Goal: Use online tool/utility: Utilize a website feature to perform a specific function

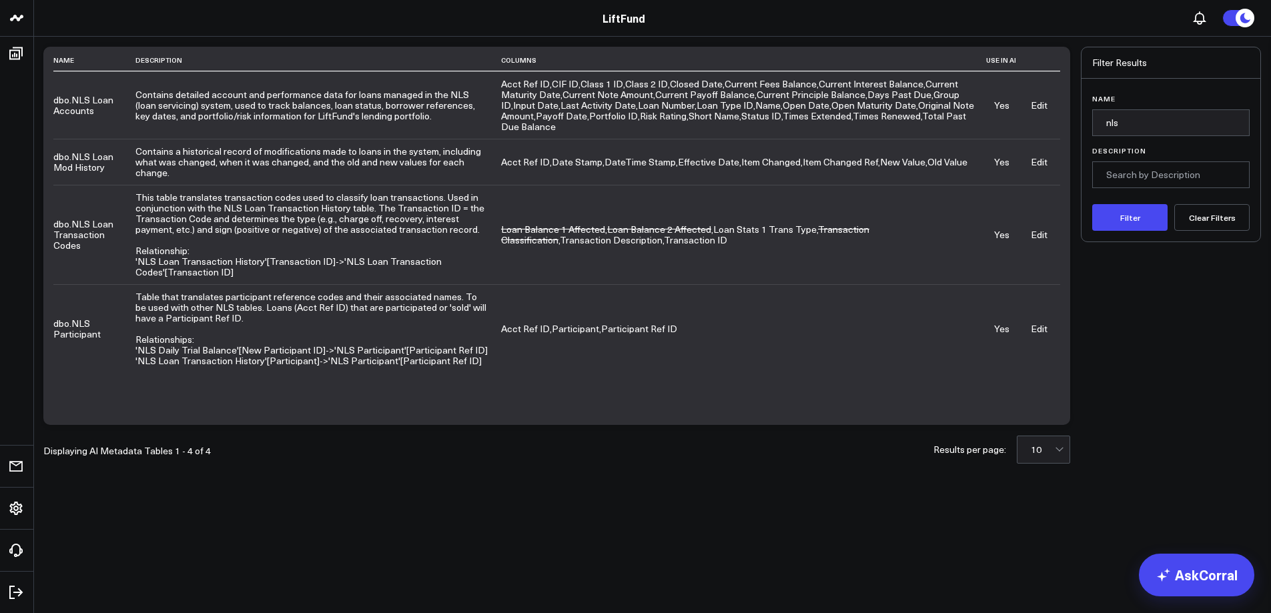
click at [1040, 159] on link "Edit" at bounding box center [1038, 161] width 17 height 13
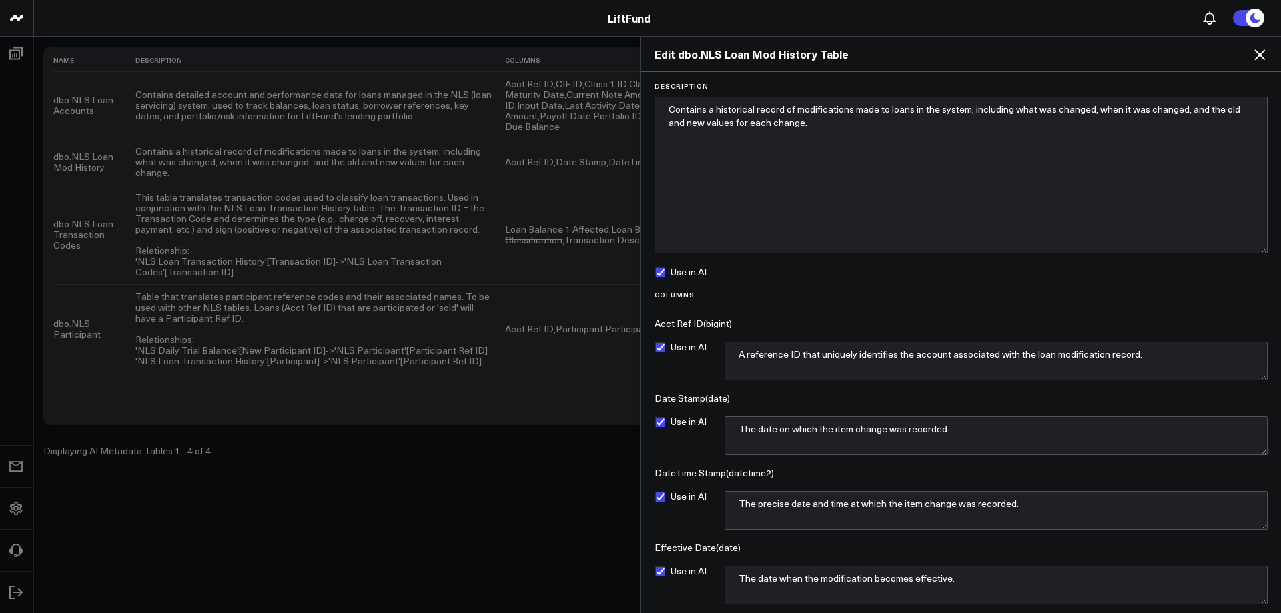
drag, startPoint x: 1257, startPoint y: 131, endPoint x: 1262, endPoint y: 249, distance: 118.1
click at [1262, 249] on form "Description Contains a historical record of modifications made to loans in the …" at bounding box center [961, 512] width 626 height 861
click at [854, 123] on textarea "Contains a historical record of modifications made to loans in the system, incl…" at bounding box center [960, 175] width 613 height 157
paste textarea "Loan Mod History'[Acct Ref ID]->'Loan Account'[Acct Ref ID] Loan Mod History'[A…"
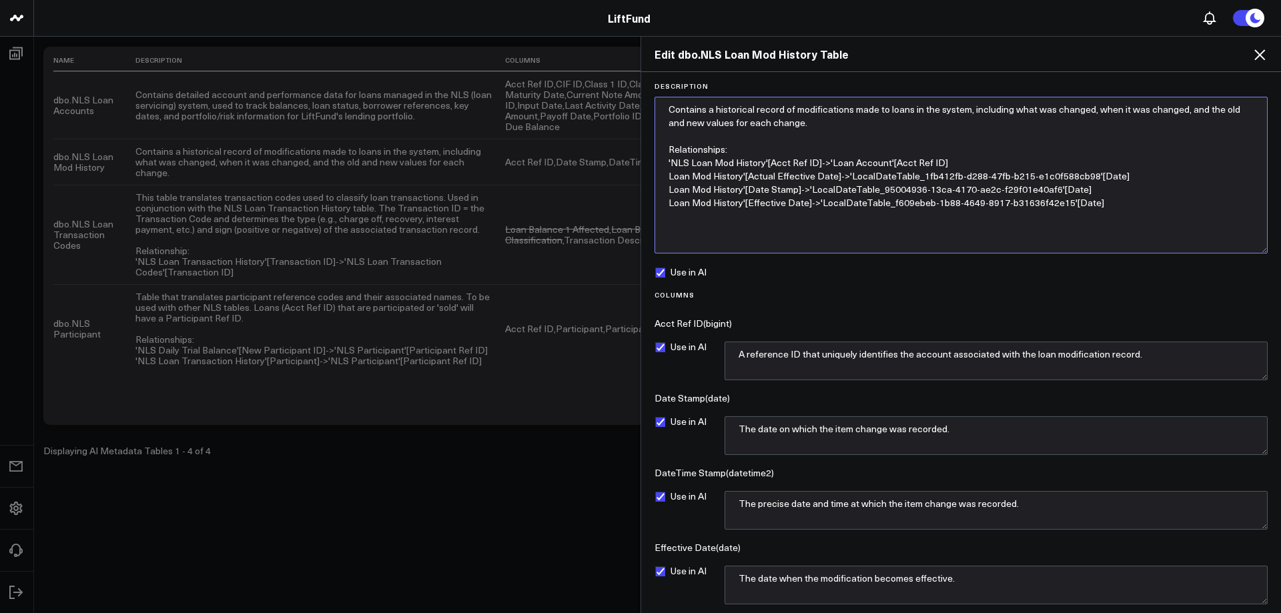
paste textarea "'NLS"
click at [838, 184] on textarea "Contains a historical record of modifications made to loans in the system, incl…" at bounding box center [960, 175] width 613 height 157
drag, startPoint x: 973, startPoint y: 205, endPoint x: 656, endPoint y: 192, distance: 317.7
click at [656, 192] on textarea "Contains a historical record of modifications made to loans in the system, incl…" at bounding box center [960, 175] width 613 height 157
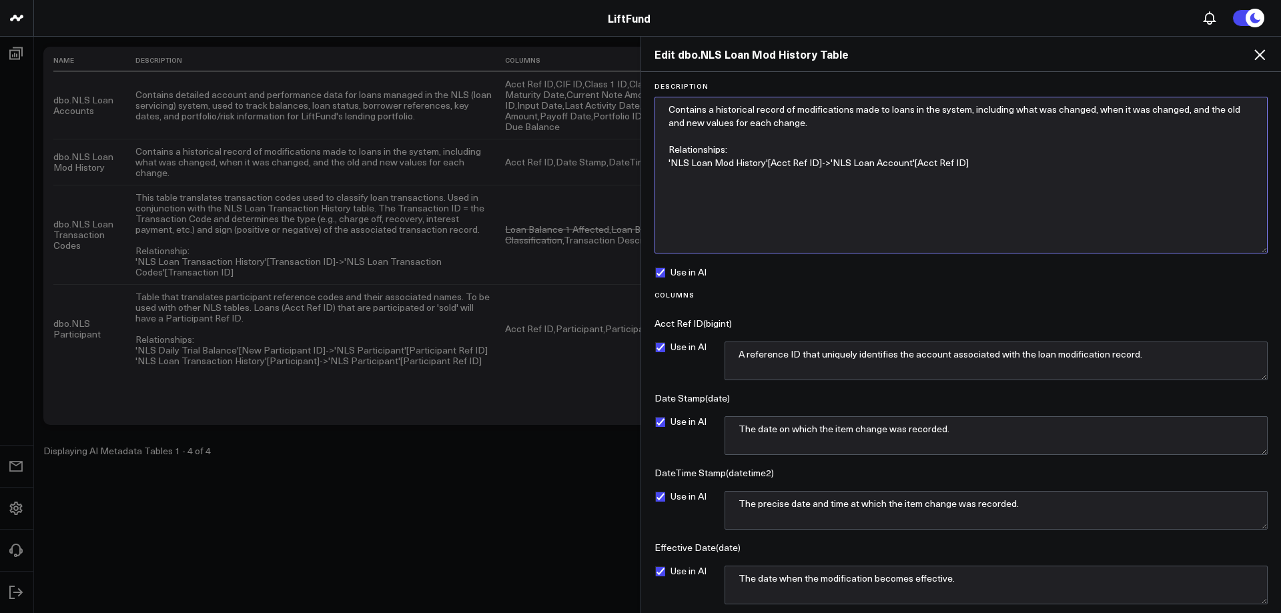
click at [1022, 158] on textarea "Contains a historical record of modifications made to loans in the system, incl…" at bounding box center [960, 175] width 613 height 157
type textarea "Contains a historical record of modifications made to loans in the system, incl…"
click at [872, 360] on textarea "A reference ID that uniquely identifies the account associated with the loan mo…" at bounding box center [995, 360] width 543 height 39
drag, startPoint x: 888, startPoint y: 360, endPoint x: 460, endPoint y: 371, distance: 428.3
click at [686, 359] on div "Use in AI A reference ID that uniquely identifies the account associated with t…" at bounding box center [960, 360] width 613 height 39
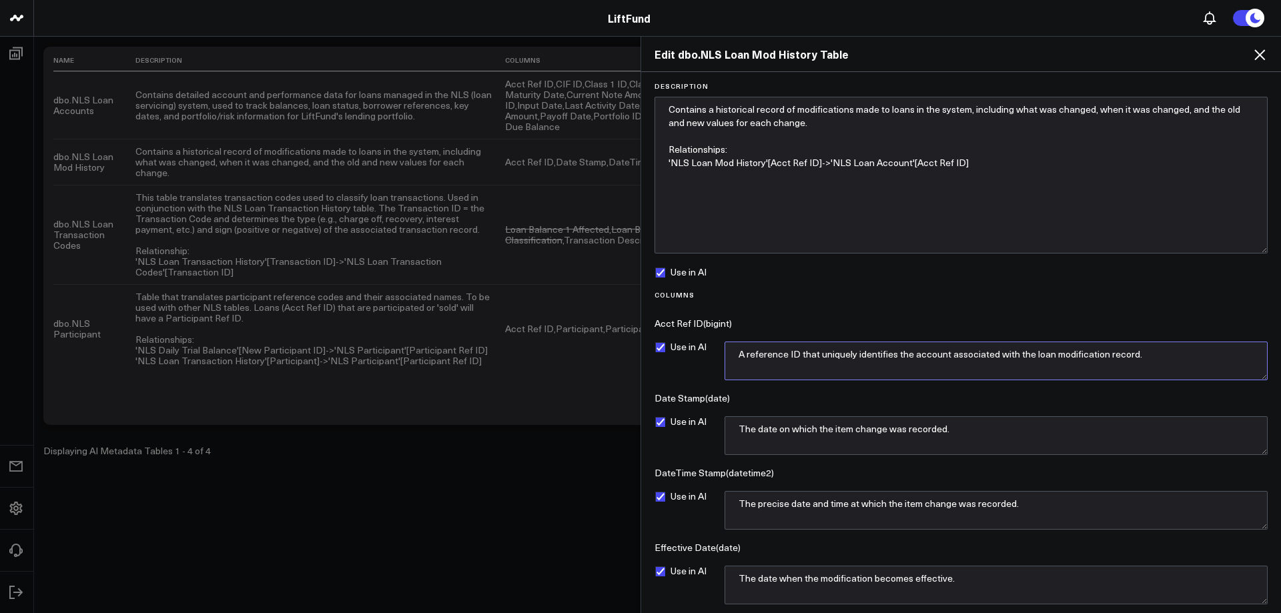
click at [854, 365] on textarea "A reference ID that uniquely identifies the account associated with the loan mo…" at bounding box center [995, 360] width 543 height 39
drag, startPoint x: 989, startPoint y: 355, endPoint x: 682, endPoint y: 347, distance: 307.6
click at [682, 347] on div "Use in AI A reference ID that uniquely identifies the account associated with t…" at bounding box center [960, 360] width 613 height 39
paste textarea "Unique ID associated to each Loan in [GEOGRAPHIC_DATA]"
type textarea "Unique ID associated to each Loan in [GEOGRAPHIC_DATA]."
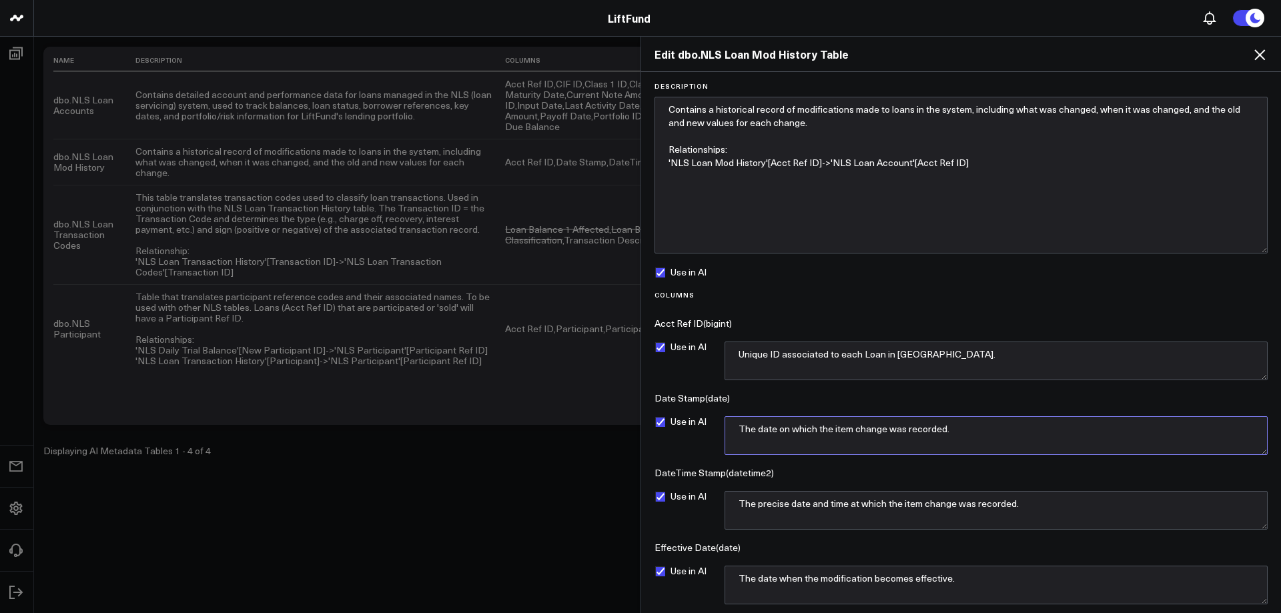
click at [1000, 437] on textarea "The date on which the item change was recorded." at bounding box center [995, 435] width 543 height 39
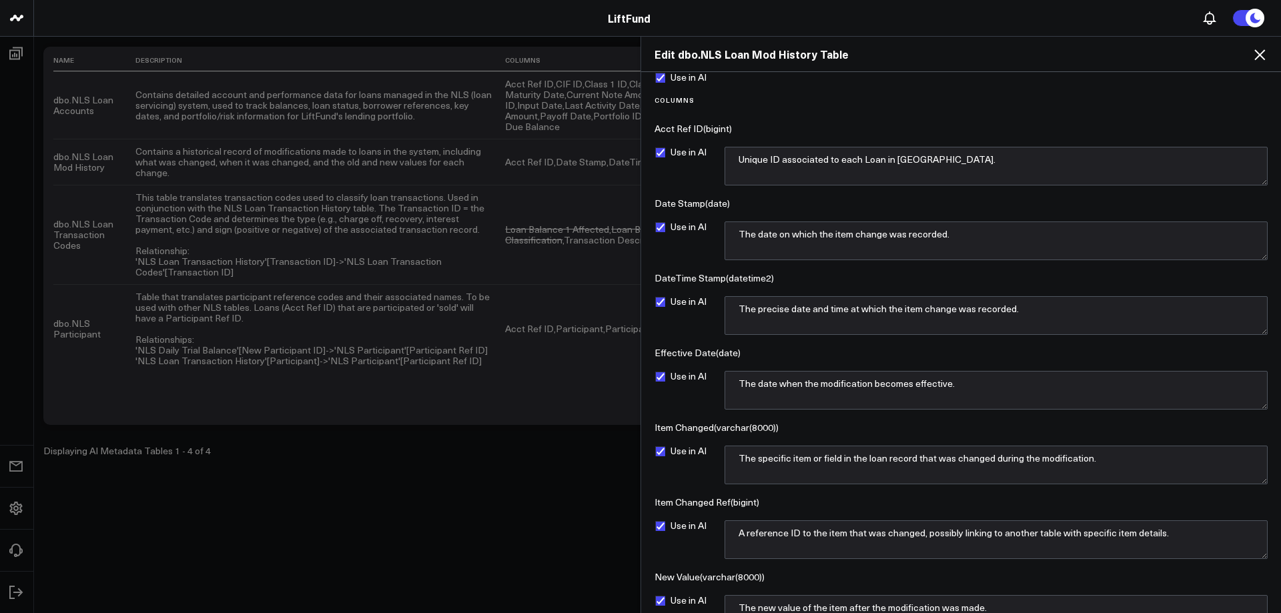
scroll to position [200, 0]
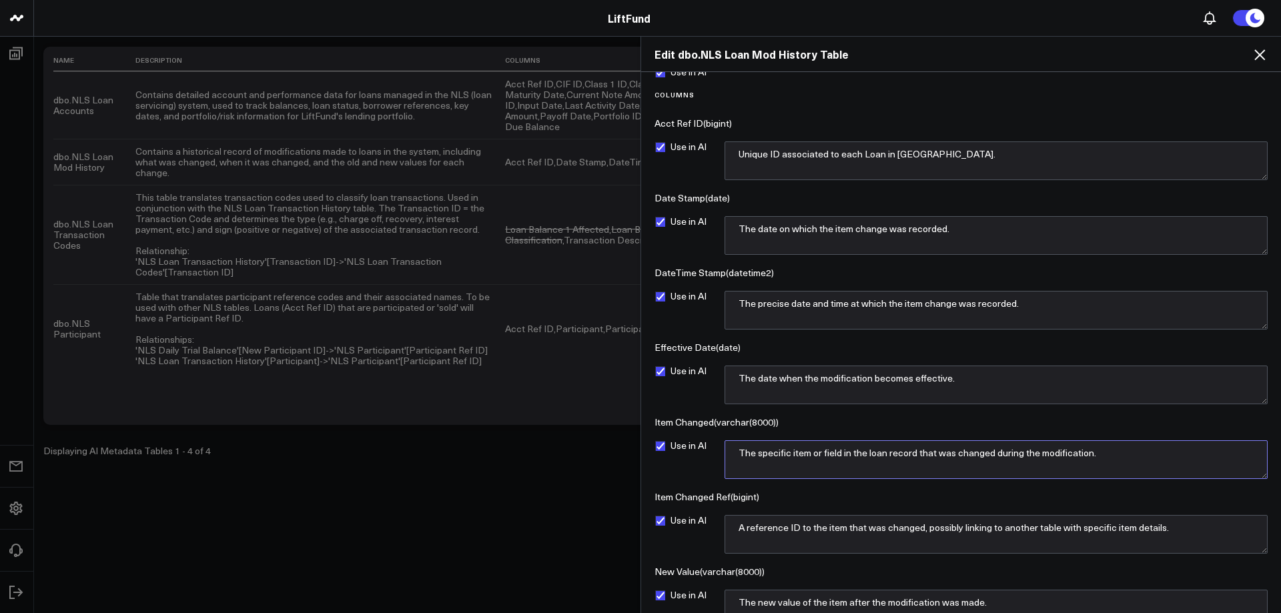
click at [789, 454] on textarea "The specific item or field in the loan record that was changed during the modif…" at bounding box center [995, 459] width 543 height 39
click at [746, 455] on textarea "The specific item or field in the loan record that was changed during the modif…" at bounding box center [995, 459] width 543 height 39
click at [1145, 454] on textarea "The specific item or field in the loan record that was changed during the modif…" at bounding box center [995, 459] width 543 height 39
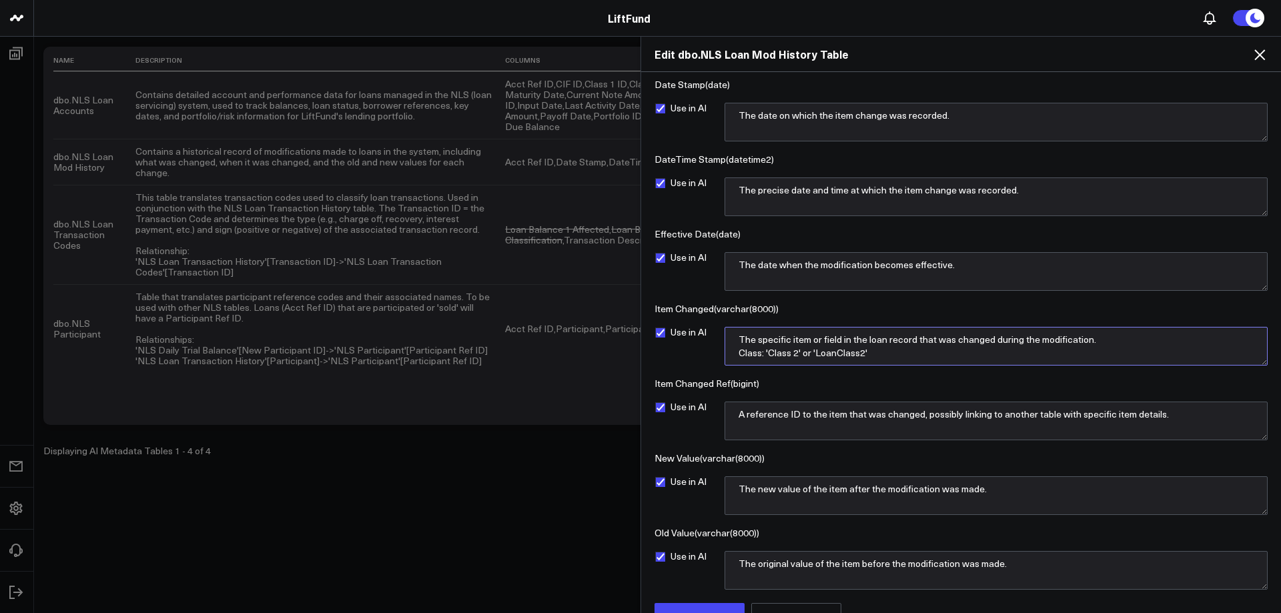
scroll to position [321, 0]
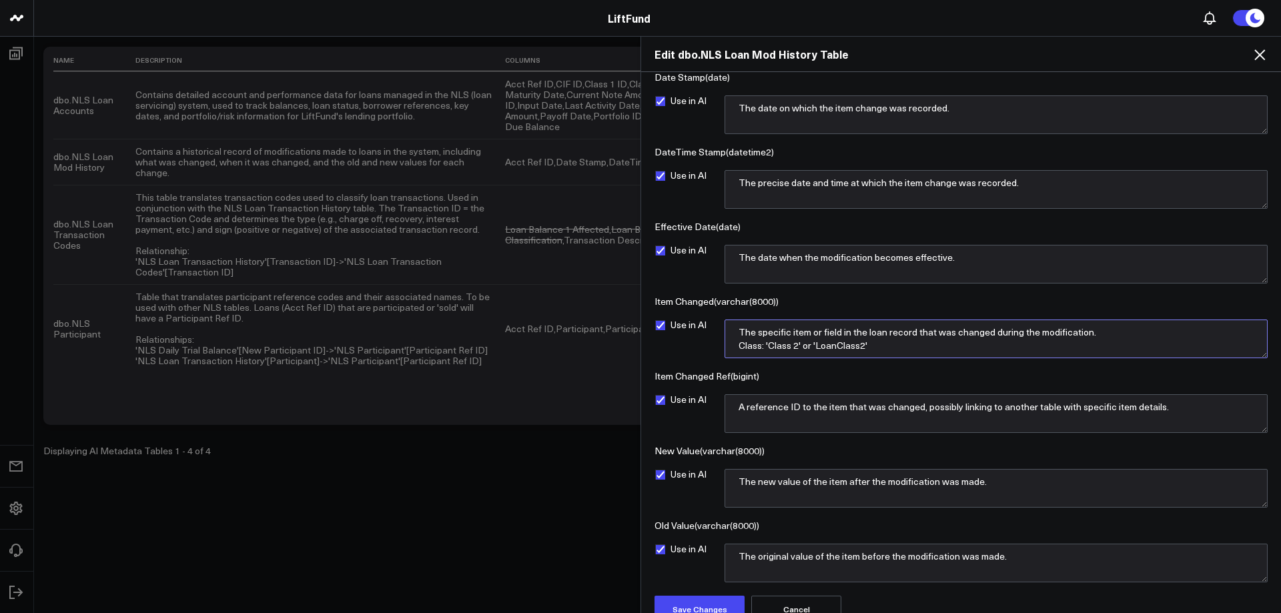
click at [884, 346] on textarea "The specific item or field in the loan record that was changed during the modif…" at bounding box center [995, 338] width 543 height 39
click at [923, 346] on textarea "The specific item or field in the loan record that was changed during the modif…" at bounding box center [995, 338] width 543 height 39
click at [798, 349] on textarea "The specific item or field in the loan record that was changed during the modif…" at bounding box center [995, 338] width 543 height 39
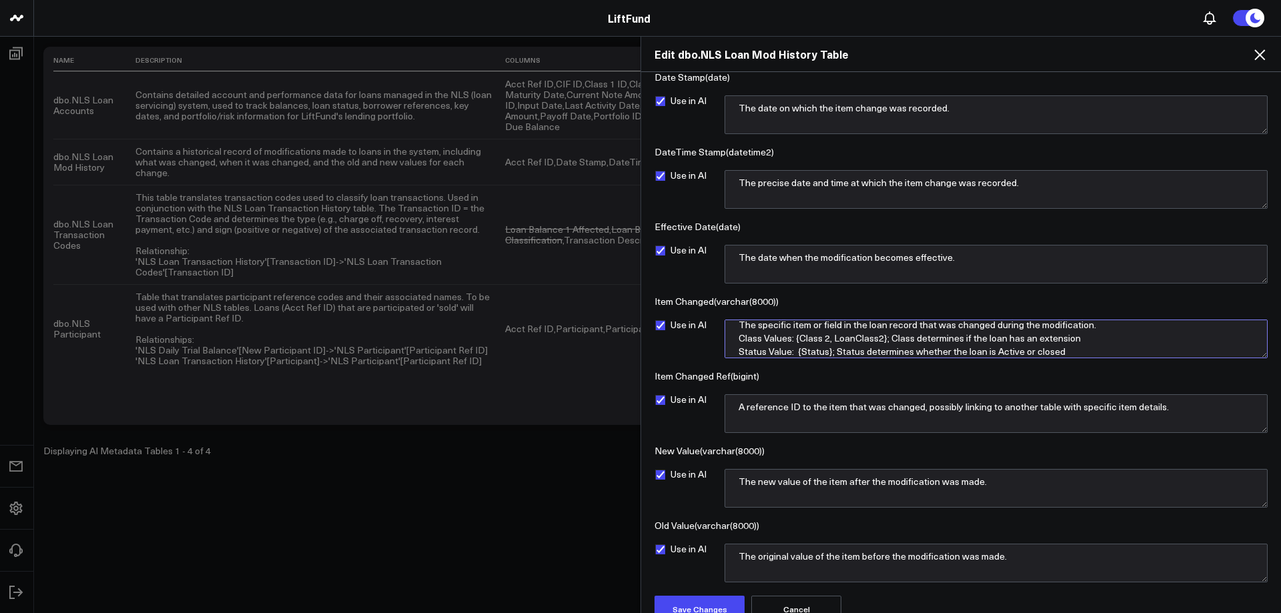
scroll to position [13, 0]
drag, startPoint x: 862, startPoint y: 351, endPoint x: 1058, endPoint y: 343, distance: 196.2
click at [1058, 343] on textarea "The specific item or field in the loan record that was changed during the modif…" at bounding box center [995, 338] width 543 height 39
drag, startPoint x: 890, startPoint y: 331, endPoint x: 1146, endPoint y: 345, distance: 255.8
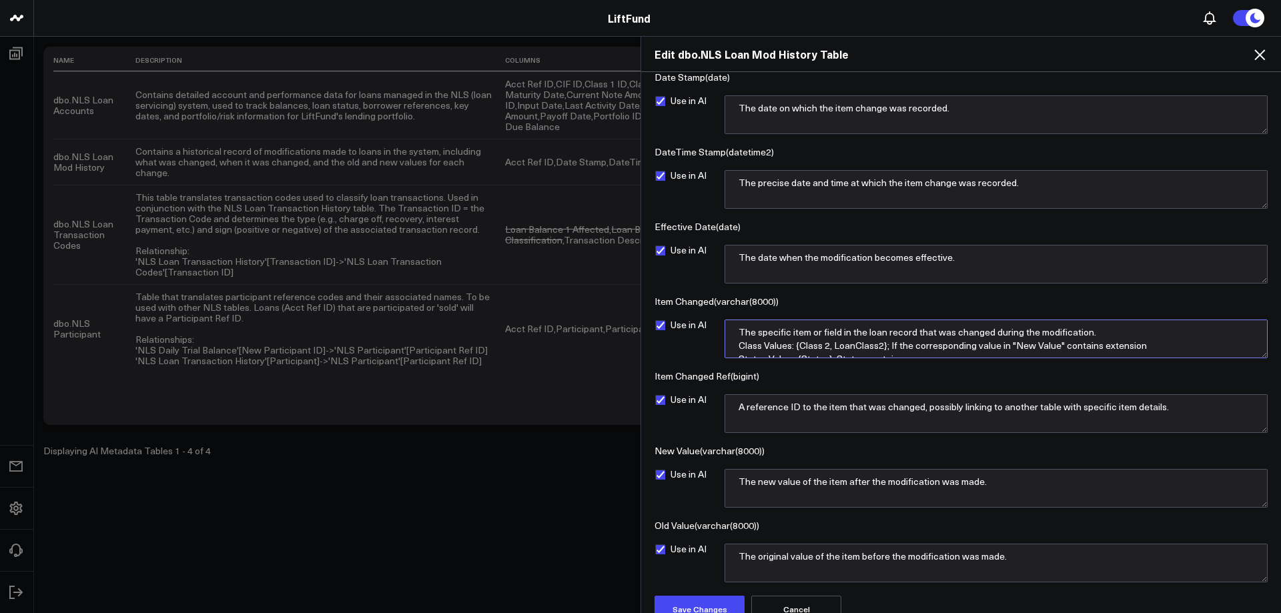
click at [1147, 343] on textarea "The specific item or field in the loan record that was changed during the modif…" at bounding box center [995, 338] width 543 height 39
click at [904, 346] on textarea "The specific item or field in the loan record that was changed during the modif…" at bounding box center [995, 338] width 543 height 39
click at [1136, 347] on textarea "The specific item or field in the loan record that was changed during the modif…" at bounding box center [995, 338] width 543 height 39
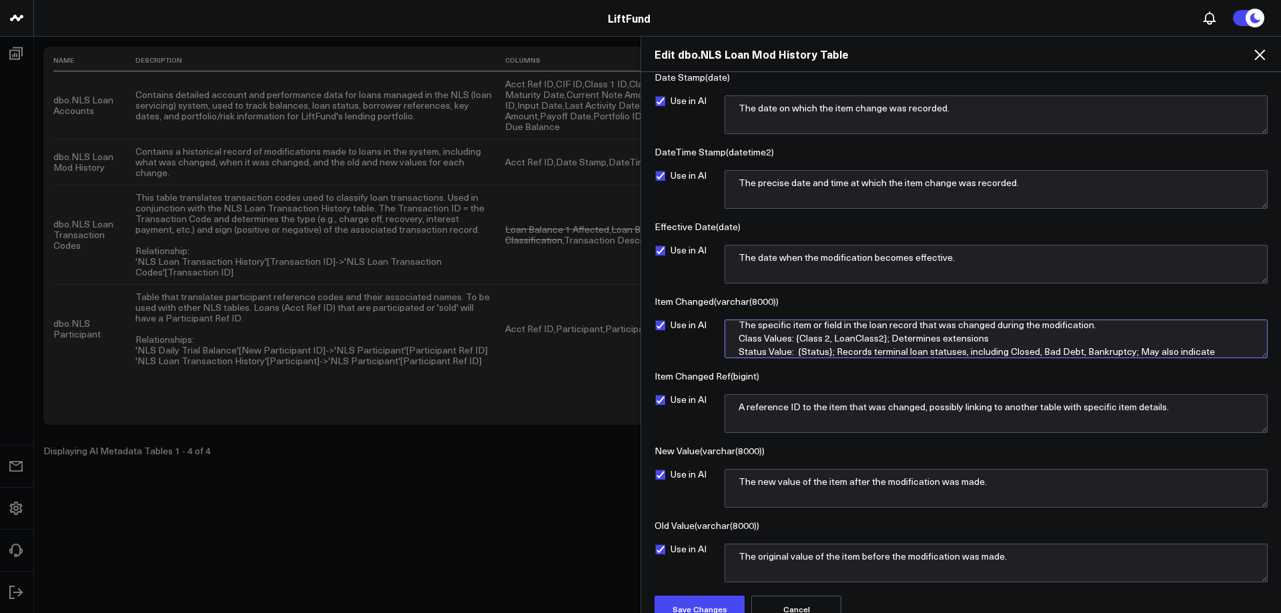
scroll to position [13, 0]
drag, startPoint x: 906, startPoint y: 349, endPoint x: 870, endPoint y: 346, distance: 36.2
click at [870, 346] on textarea "The specific item or field in the loan record that was changed during the modif…" at bounding box center [995, 338] width 543 height 39
click at [969, 343] on textarea "The specific item or field in the loan record that was changed during the modif…" at bounding box center [995, 338] width 543 height 39
drag, startPoint x: 1131, startPoint y: 345, endPoint x: 1197, endPoint y: 351, distance: 66.3
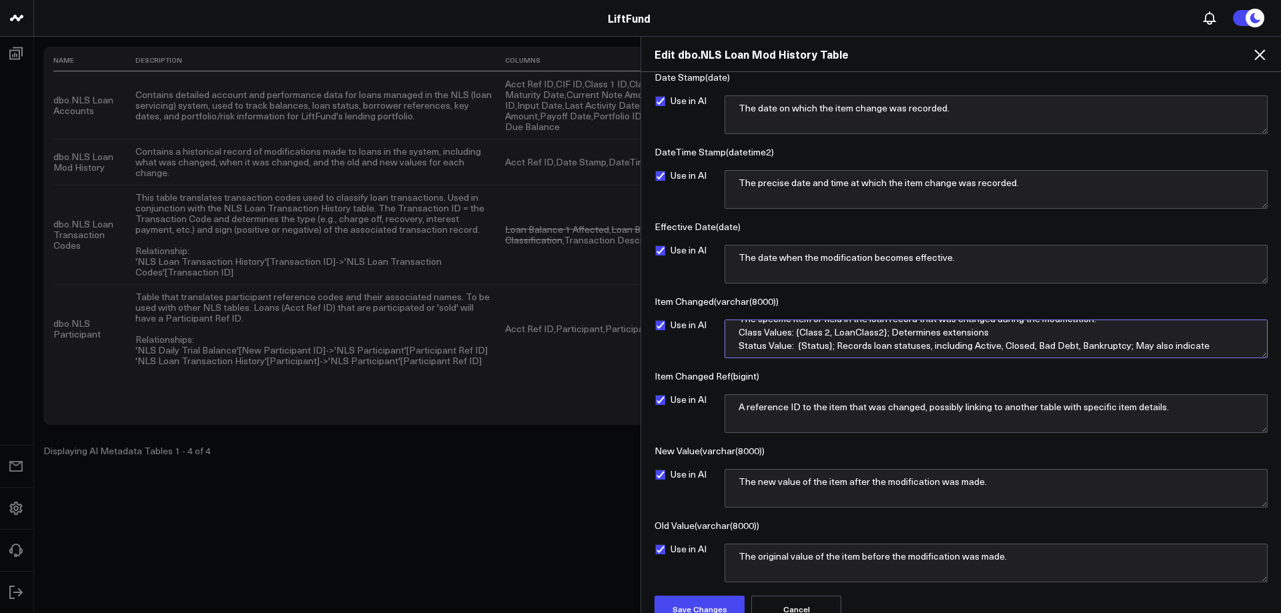
click at [1197, 351] on textarea "The specific item or field in the loan record that was changed during the modif…" at bounding box center [995, 338] width 543 height 39
drag, startPoint x: 890, startPoint y: 331, endPoint x: 938, endPoint y: 333, distance: 47.4
click at [938, 333] on textarea "The specific item or field in the loan record that was changed during the modif…" at bounding box center [995, 338] width 543 height 39
click at [888, 331] on textarea "The specific item or field in the loan record that was changed during the modif…" at bounding box center [995, 338] width 543 height 39
drag, startPoint x: 1254, startPoint y: 357, endPoint x: 1253, endPoint y: 367, distance: 10.1
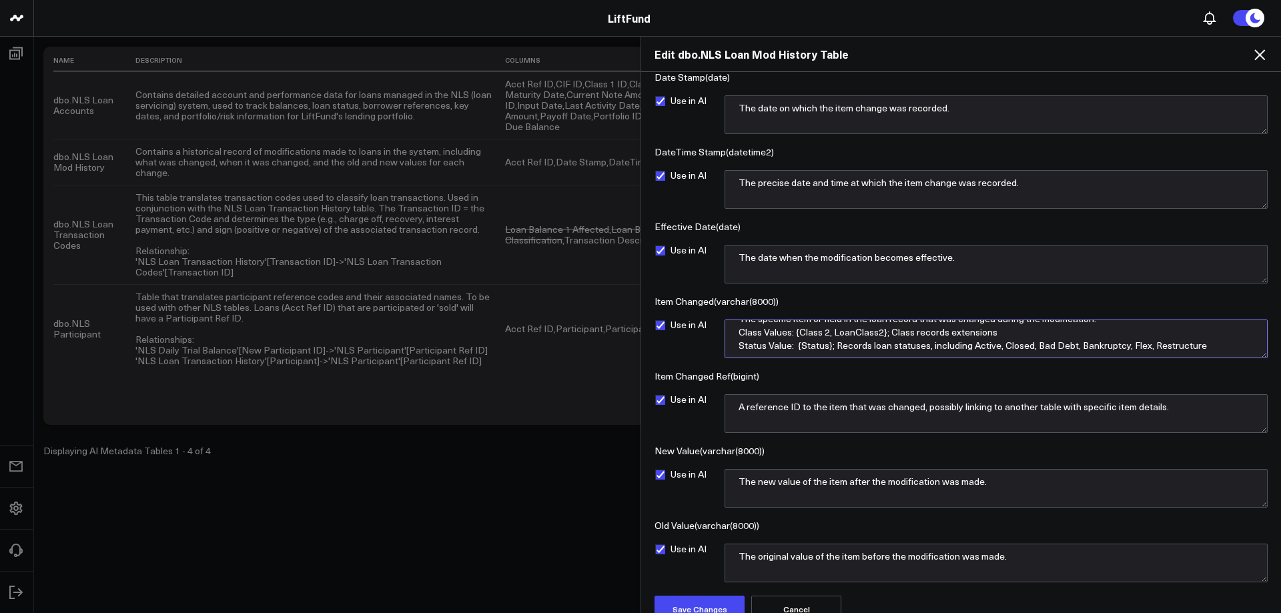
click at [1253, 367] on div "Columns Acct Ref ID ( bigint ) Use in AI Unique ID associated to each Loan in N…" at bounding box center [960, 276] width 613 height 612
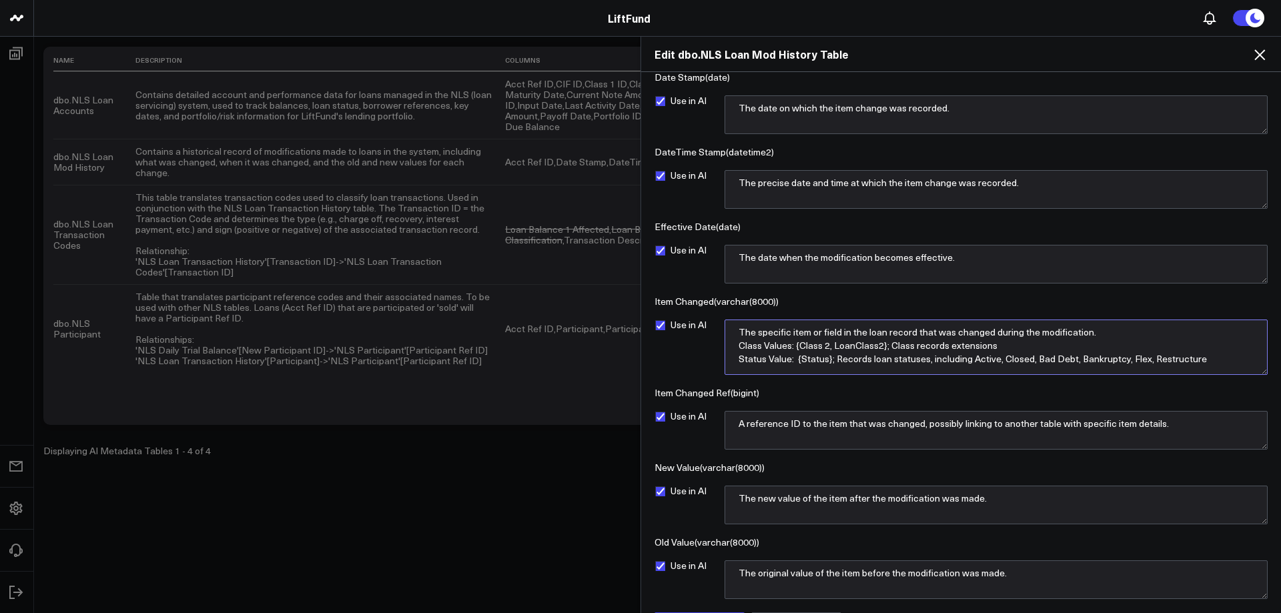
scroll to position [0, 0]
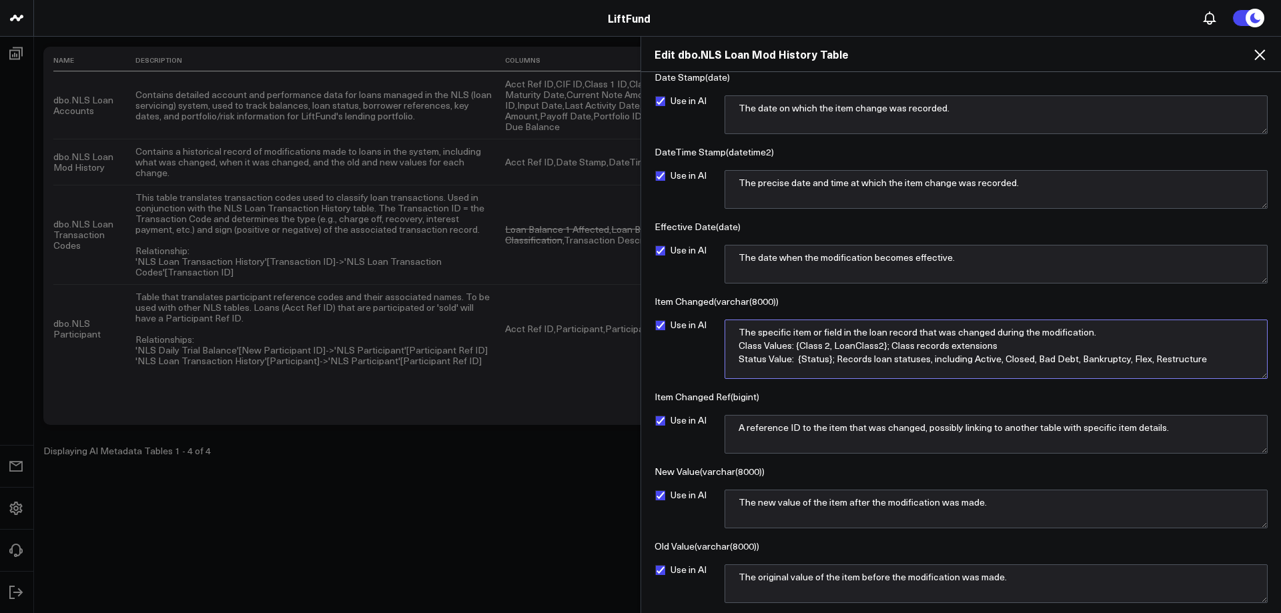
drag, startPoint x: 1257, startPoint y: 354, endPoint x: 1258, endPoint y: 375, distance: 20.7
click at [1258, 375] on textarea "The specific item or field in the loan record that was changed during the modif…" at bounding box center [995, 348] width 543 height 59
drag, startPoint x: 1004, startPoint y: 349, endPoint x: 1032, endPoint y: 351, distance: 28.7
click at [1007, 349] on textarea "The specific item or field in the loan record that was changed during the modif…" at bounding box center [995, 348] width 543 height 59
click at [1021, 347] on textarea "The specific item or field in the loan record that was changed during the modif…" at bounding box center [995, 348] width 543 height 59
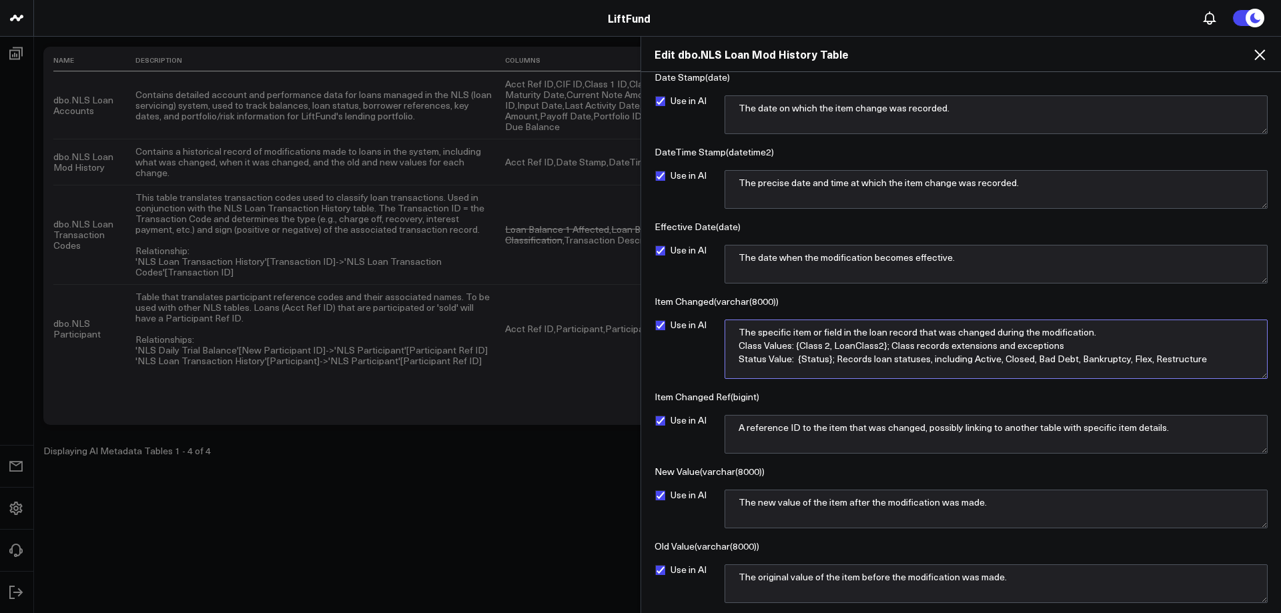
click at [763, 344] on textarea "The specific item or field in the loan record that was changed during the modif…" at bounding box center [995, 348] width 543 height 59
type textarea "The specific item or field in the loan record that was changed during the modif…"
click at [688, 353] on div "Use in AI" at bounding box center [682, 348] width 57 height 59
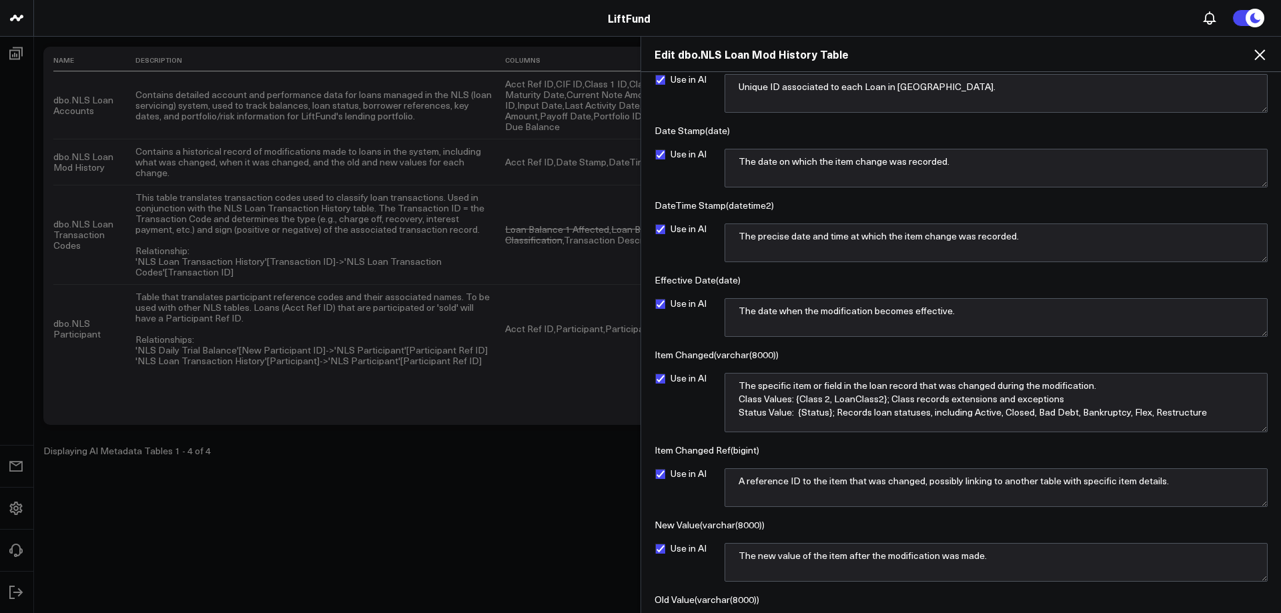
scroll to position [160, 0]
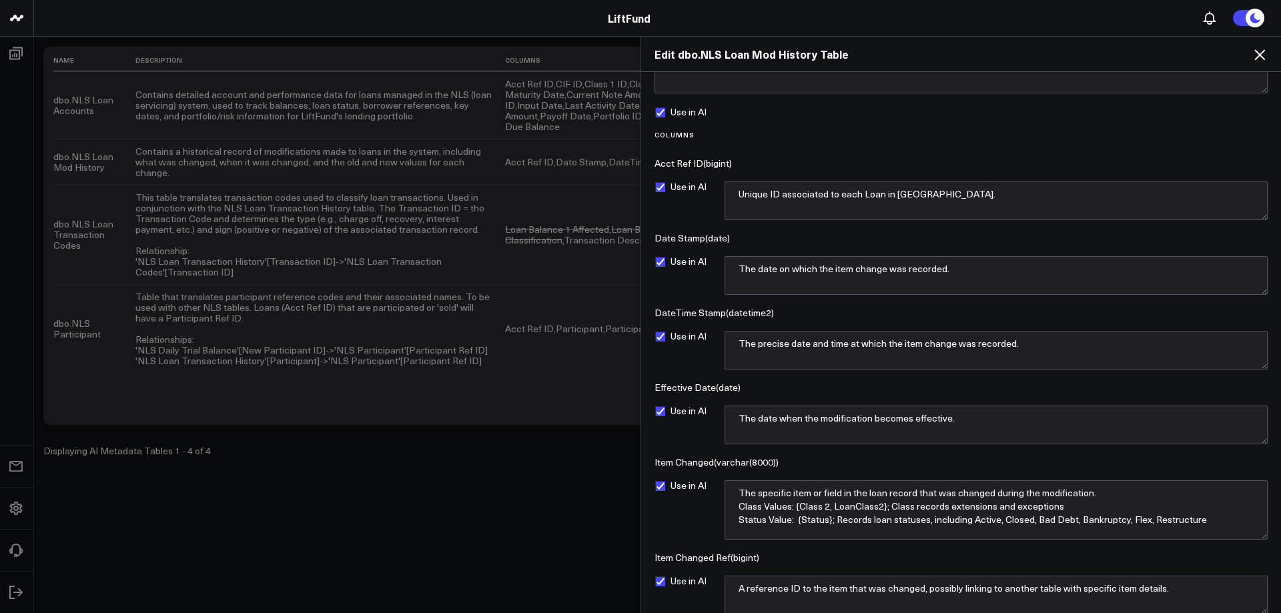
click at [662, 260] on label "Use in AI" at bounding box center [680, 261] width 52 height 11
click at [662, 260] on input "Use in AI" at bounding box center [659, 261] width 11 height 11
checkbox input "false"
click at [991, 420] on textarea "The date when the modification becomes effective." at bounding box center [995, 425] width 543 height 39
click at [660, 581] on label "Use in AI" at bounding box center [680, 581] width 52 height 11
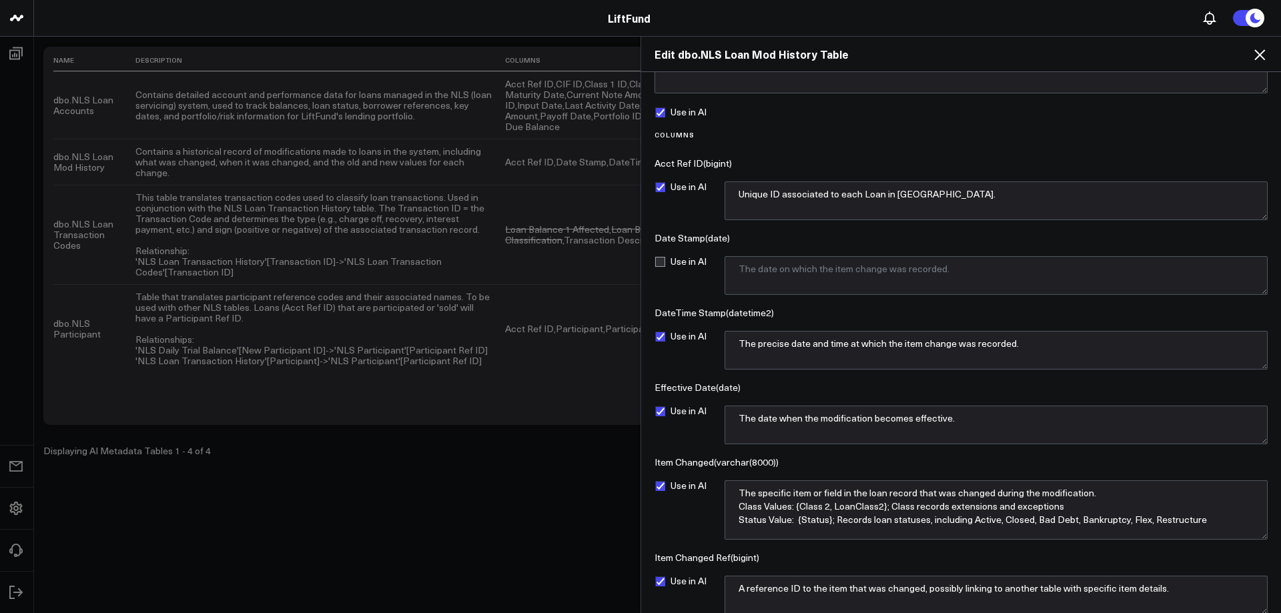
click at [660, 581] on input "Use in AI" at bounding box center [659, 581] width 11 height 11
checkbox input "false"
click at [838, 424] on textarea "The date when the modification becomes effective." at bounding box center [995, 425] width 543 height 39
click at [836, 424] on textarea "The date when the modification becomes effective." at bounding box center [995, 425] width 543 height 39
click at [1048, 350] on textarea "The precise date and time at which the item change was recorded." at bounding box center [995, 350] width 543 height 39
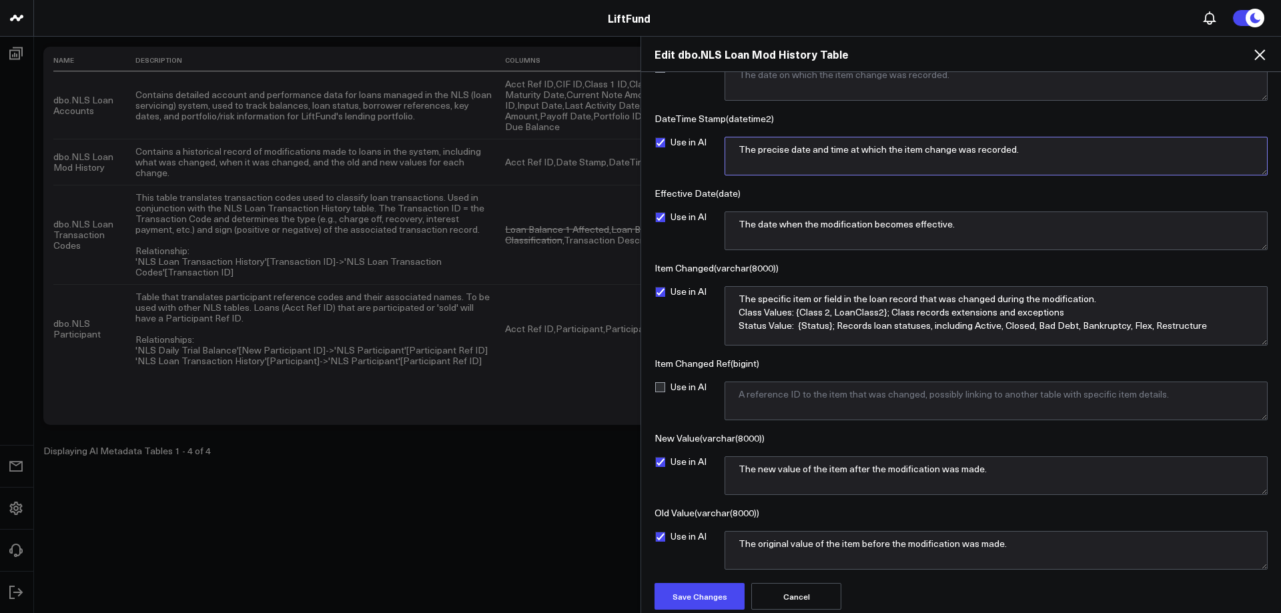
scroll to position [355, 0]
click at [832, 323] on textarea "The specific item or field in the loan record that was changed during the modif…" at bounding box center [995, 314] width 543 height 59
drag, startPoint x: 890, startPoint y: 308, endPoint x: 917, endPoint y: 309, distance: 26.7
click at [917, 309] on textarea "The specific item or field in the loan record that was changed during the modif…" at bounding box center [995, 314] width 543 height 59
type textarea "The specific item or field in the loan record that was changed during the modif…"
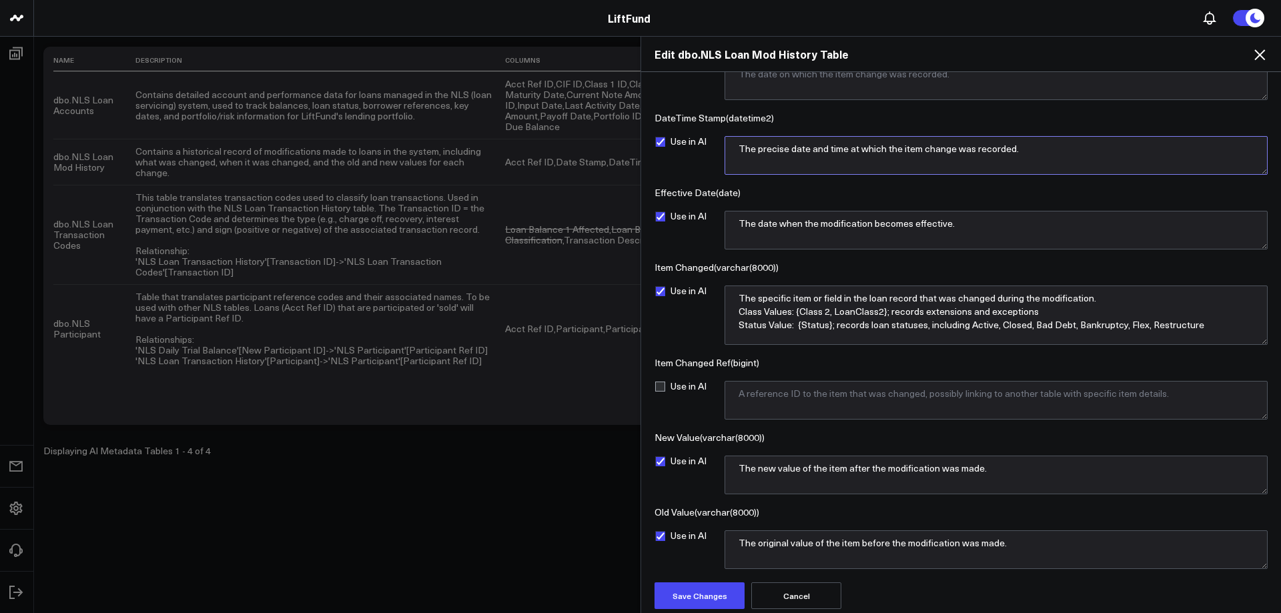
click at [1069, 149] on textarea "The precise date and time at which the item change was recorded." at bounding box center [995, 155] width 543 height 39
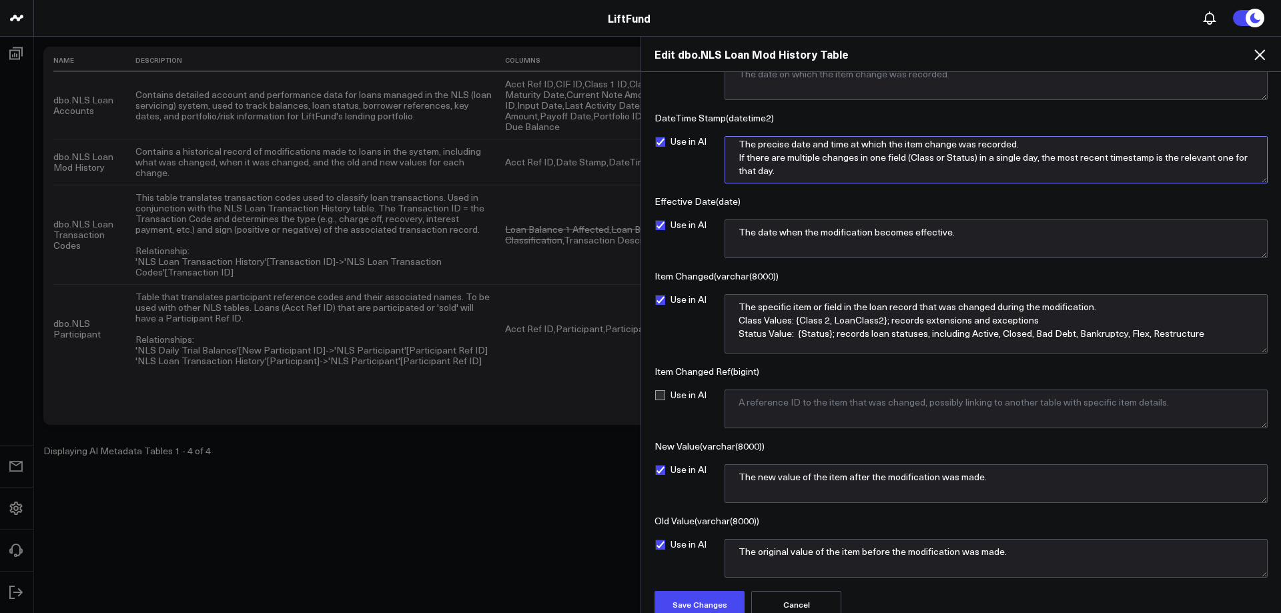
scroll to position [0, 0]
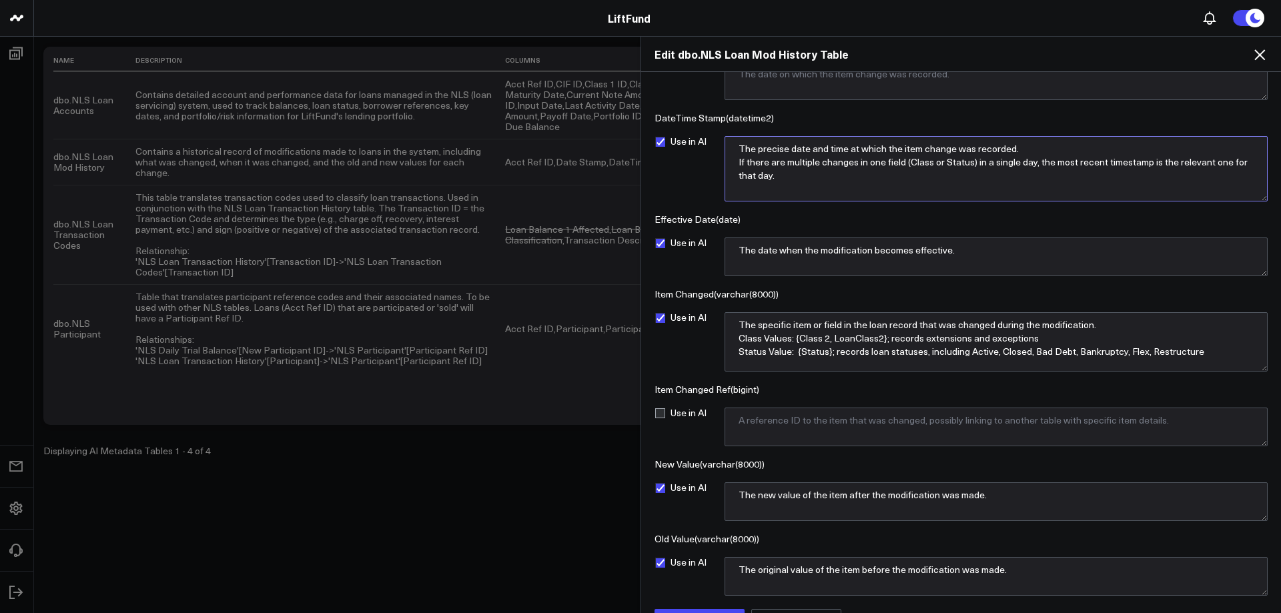
drag, startPoint x: 1256, startPoint y: 169, endPoint x: 1256, endPoint y: 195, distance: 26.7
click at [1256, 195] on textarea "The precise date and time at which the item change was recorded. If there are m…" at bounding box center [995, 168] width 543 height 65
type textarea "The precise date and time at which the item change was recorded. If there are m…"
click at [1008, 254] on textarea "The date when the modification becomes effective." at bounding box center [995, 256] width 543 height 39
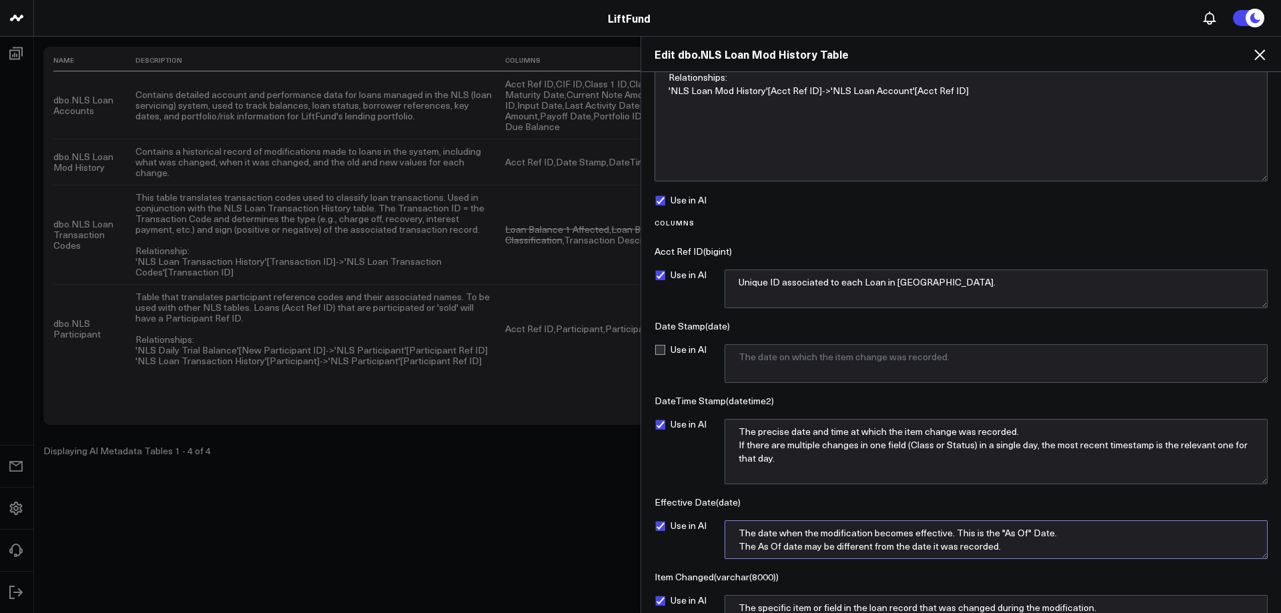
scroll to position [63, 0]
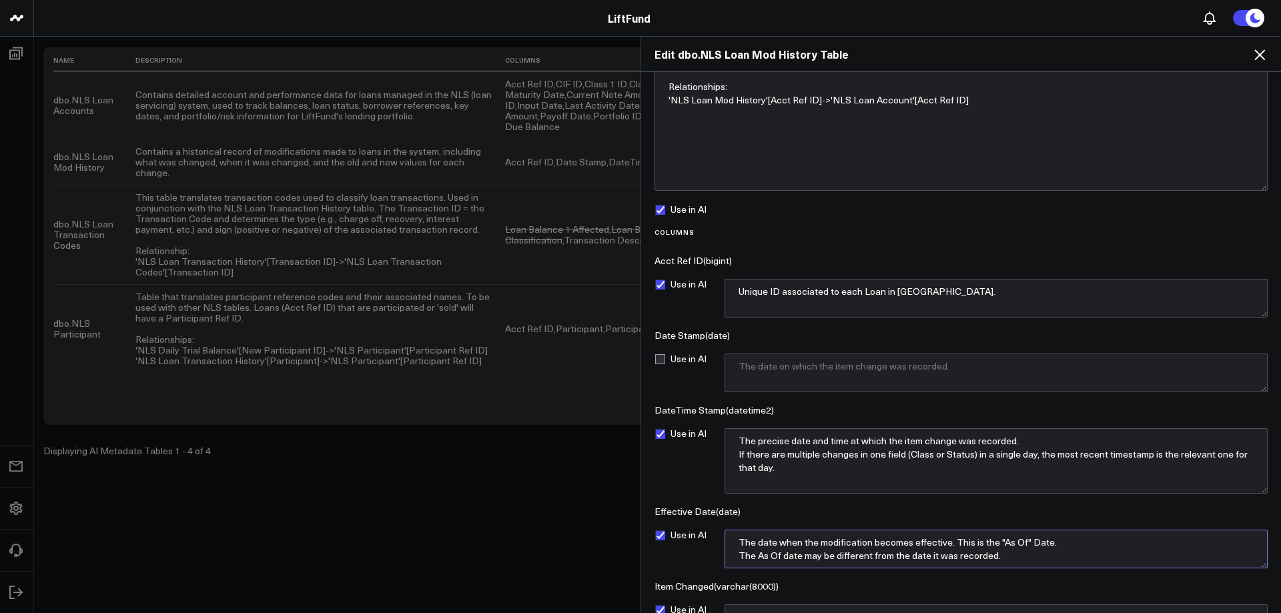
type textarea "The date when the modification becomes effective. This is the "As Of" Date. The…"
drag, startPoint x: 1228, startPoint y: 452, endPoint x: 1216, endPoint y: 453, distance: 12.0
click at [1216, 453] on textarea "The precise date and time at which the item change was recorded. If there are m…" at bounding box center [995, 460] width 543 height 65
click at [1038, 454] on textarea "The precise date and time at which the item change was recorded. If there are m…" at bounding box center [995, 460] width 543 height 65
drag, startPoint x: 904, startPoint y: 453, endPoint x: 888, endPoint y: 453, distance: 15.3
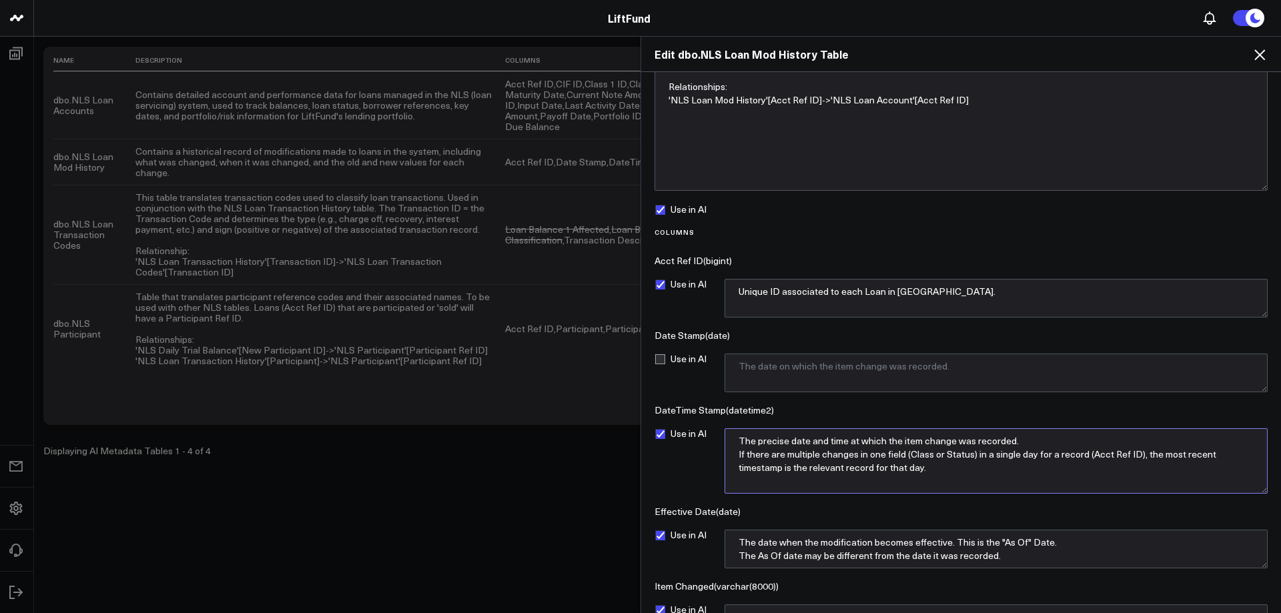
click at [888, 453] on textarea "The precise date and time at which the item change was recorded. If there are m…" at bounding box center [995, 460] width 543 height 65
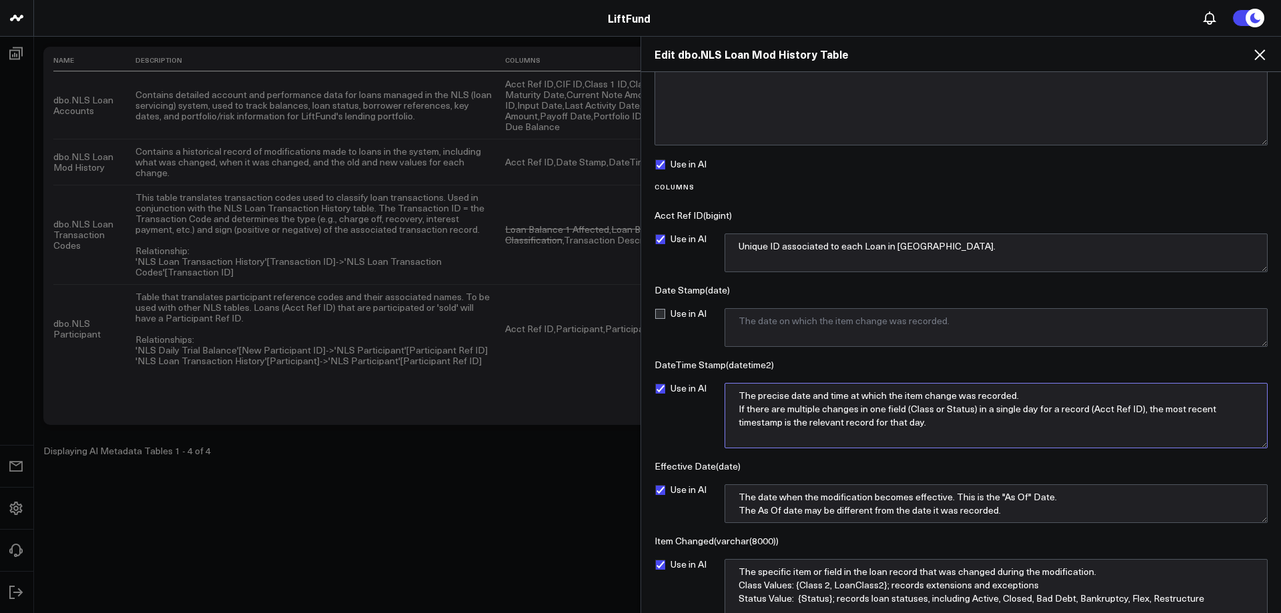
scroll to position [129, 0]
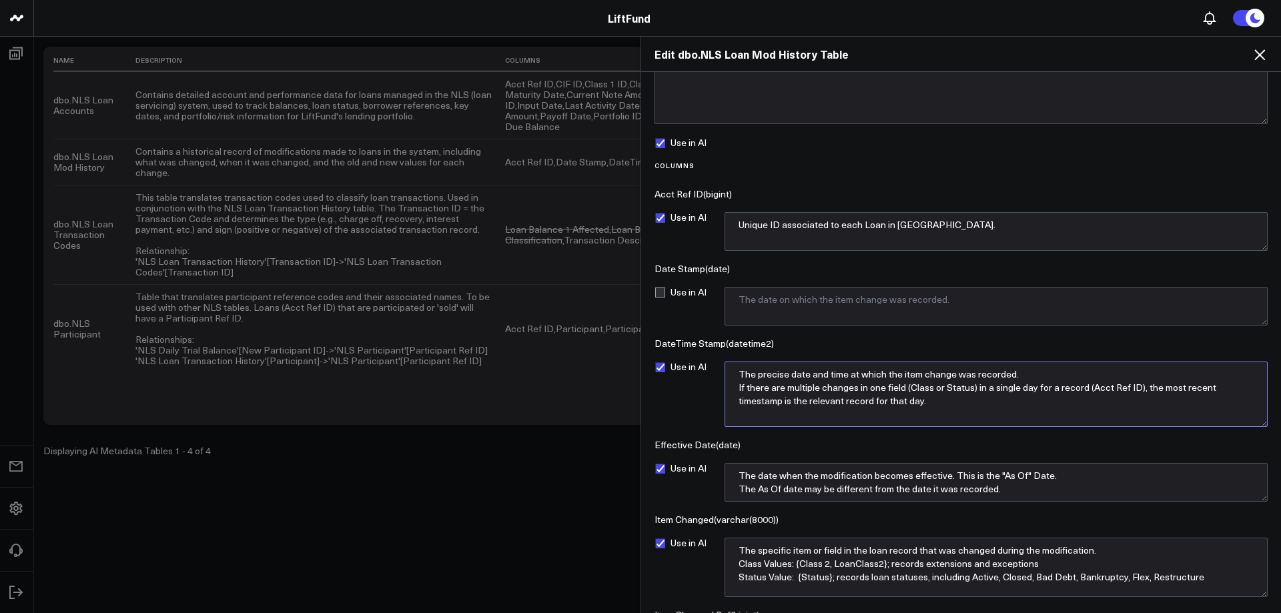
click at [831, 398] on textarea "The precise date and time at which the item change was recorded. If there are m…" at bounding box center [995, 393] width 543 height 65
click at [886, 414] on textarea "The precise date and time at which the item change was recorded. If there are m…" at bounding box center [995, 393] width 543 height 65
click at [874, 402] on textarea "The precise date and time at which the item change was recorded. If there are m…" at bounding box center [995, 393] width 543 height 65
click at [1074, 383] on textarea "The precise date and time at which the item change was recorded. If there are m…" at bounding box center [995, 393] width 543 height 65
click at [1074, 385] on textarea "The precise date and time at which the item change was recorded. If there are m…" at bounding box center [995, 393] width 543 height 65
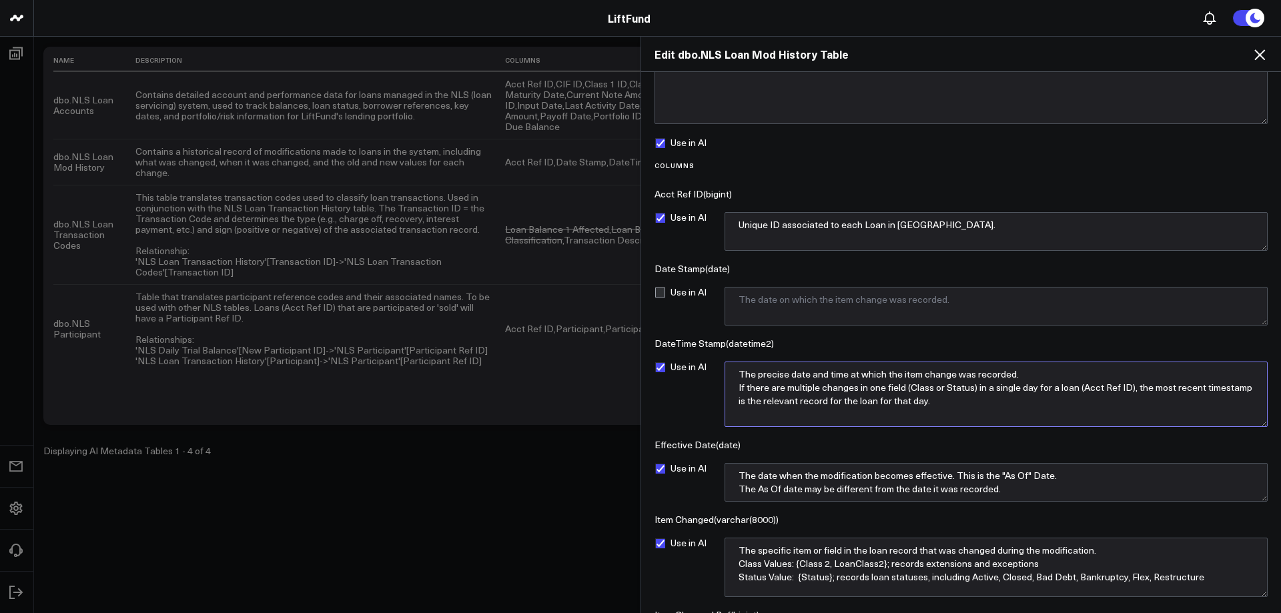
type textarea "The precise date and time at which the item change was recorded. If there are m…"
drag, startPoint x: 1005, startPoint y: 400, endPoint x: 729, endPoint y: 372, distance: 277.5
click at [729, 372] on textarea "The precise date and time at which the item change was recorded. If there are m…" at bounding box center [995, 393] width 543 height 65
drag, startPoint x: 874, startPoint y: 489, endPoint x: 725, endPoint y: 475, distance: 150.1
click at [725, 475] on textarea "The date when the modification becomes effective. This is the "As Of" Date. The…" at bounding box center [995, 482] width 543 height 39
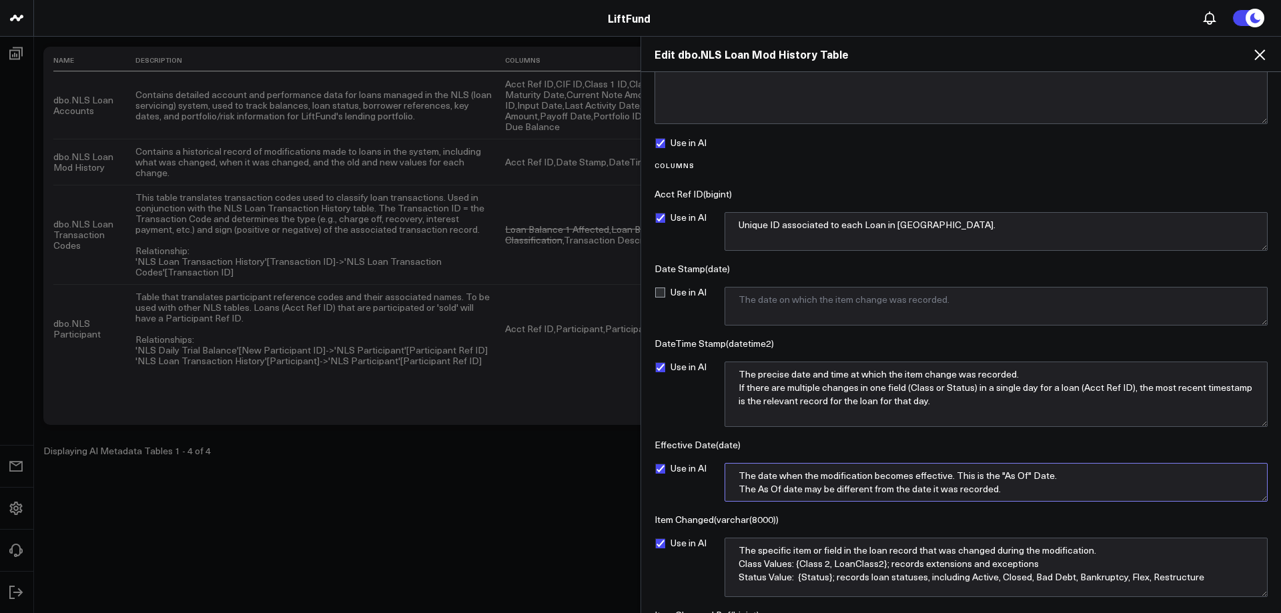
drag, startPoint x: 808, startPoint y: 494, endPoint x: 838, endPoint y: 512, distance: 34.4
click at [808, 494] on textarea "The date when the modification becomes effective. This is the "As Of" Date. The…" at bounding box center [995, 482] width 543 height 39
drag, startPoint x: 1190, startPoint y: 576, endPoint x: 782, endPoint y: 570, distance: 407.6
click at [726, 552] on textarea "The specific item or field in the loan record that was changed during the modif…" at bounding box center [995, 567] width 543 height 59
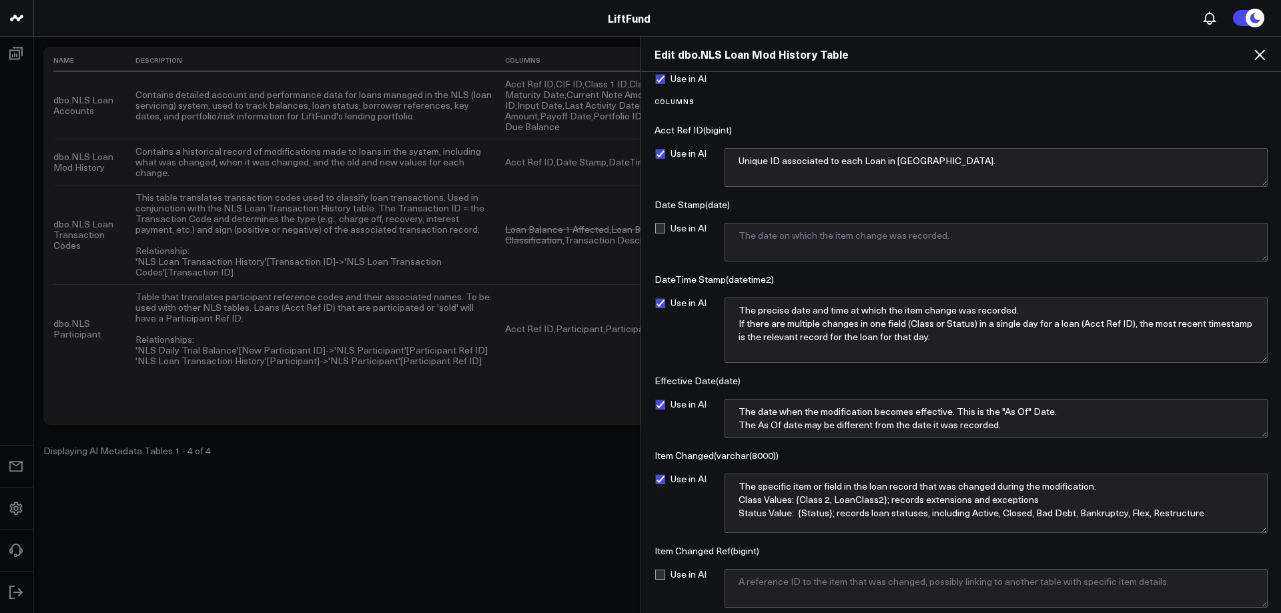
scroll to position [263, 0]
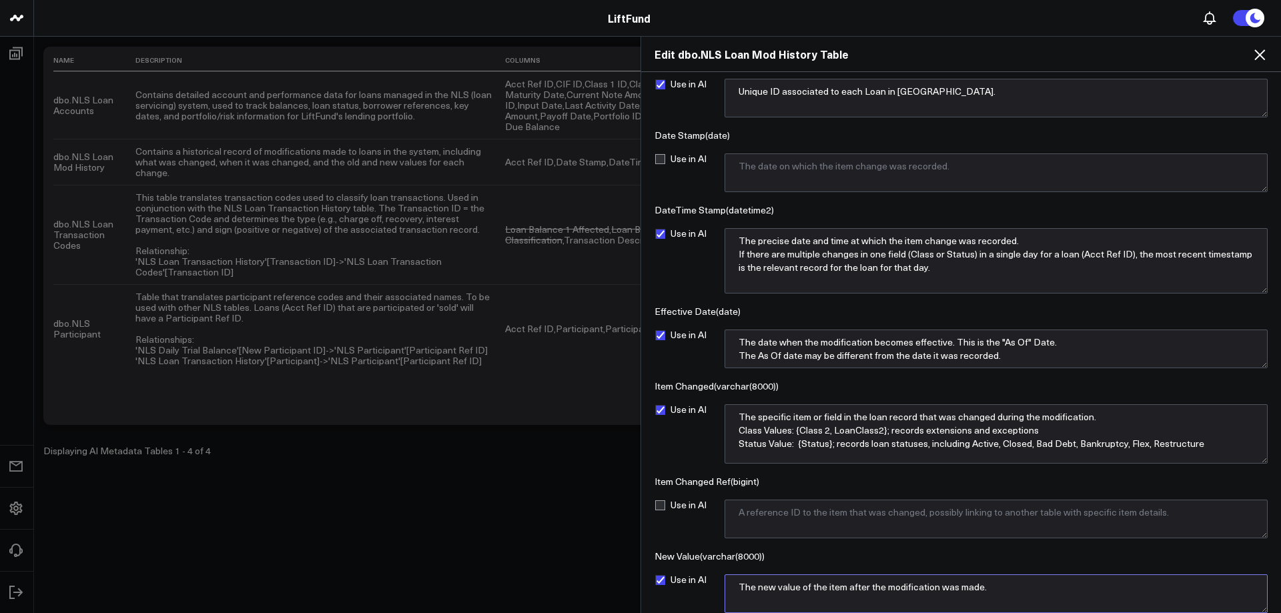
drag, startPoint x: 996, startPoint y: 590, endPoint x: 732, endPoint y: 587, distance: 264.1
click at [732, 587] on textarea "The new value of the item after the modification was made." at bounding box center [995, 593] width 543 height 39
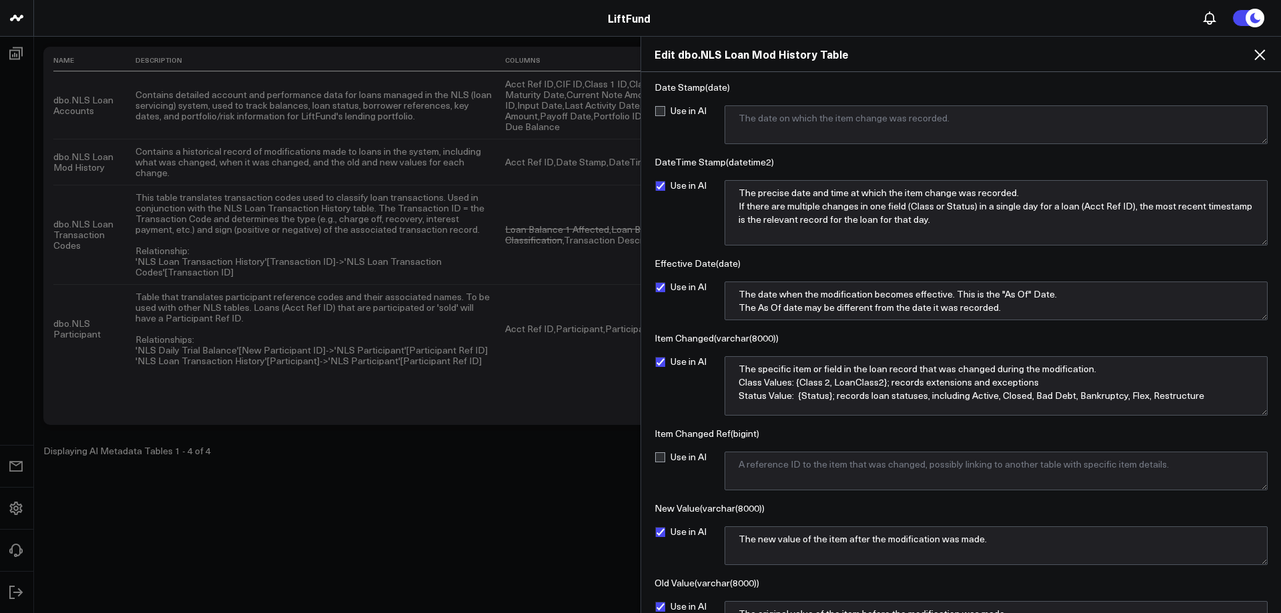
scroll to position [387, 0]
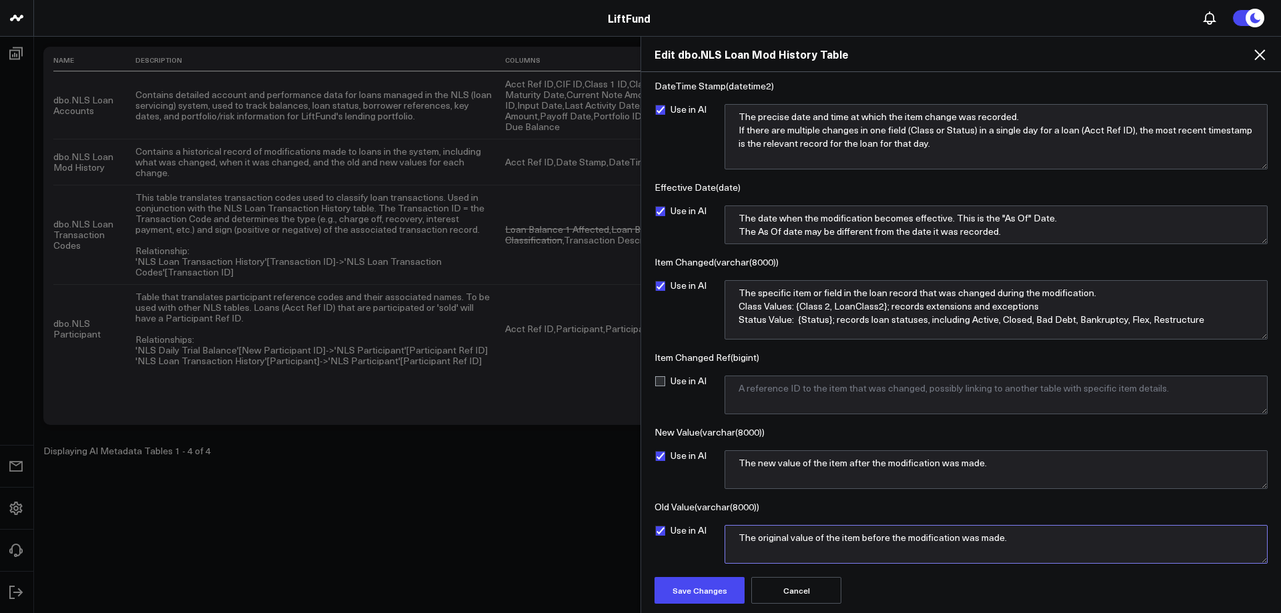
drag, startPoint x: 1034, startPoint y: 543, endPoint x: 642, endPoint y: 541, distance: 392.2
click at [642, 541] on div "Description Contains a historical record of modifications made to loans in the …" at bounding box center [961, 343] width 640 height 542
click at [824, 590] on button "Cancel" at bounding box center [796, 590] width 90 height 27
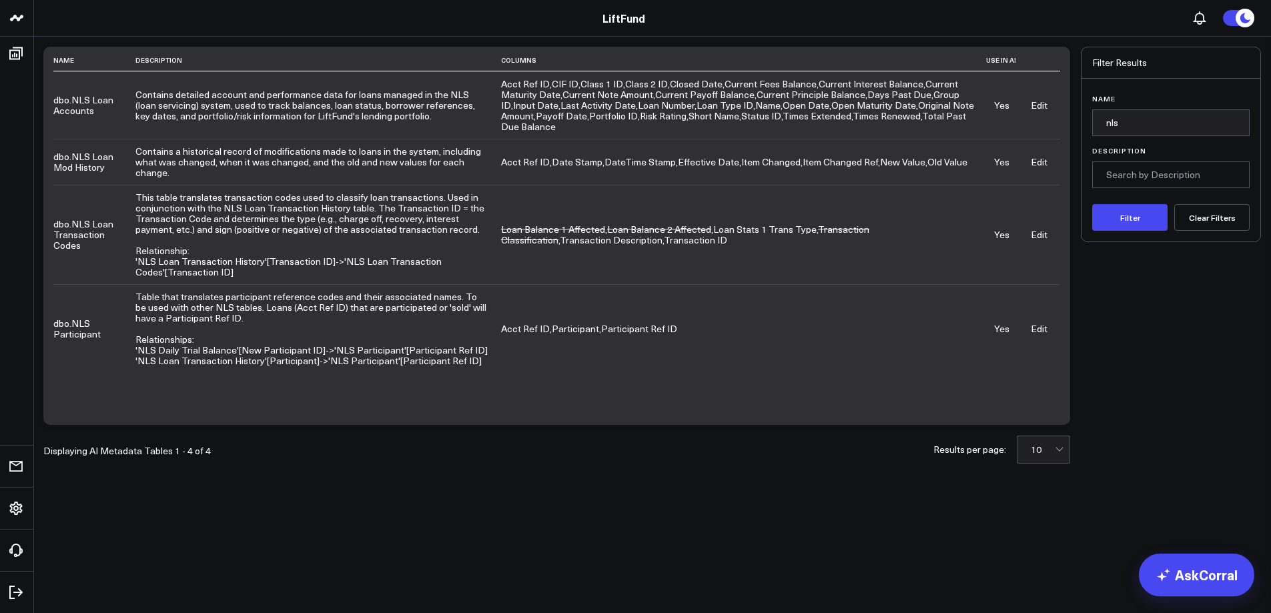
click at [1038, 157] on link "Edit" at bounding box center [1038, 161] width 17 height 13
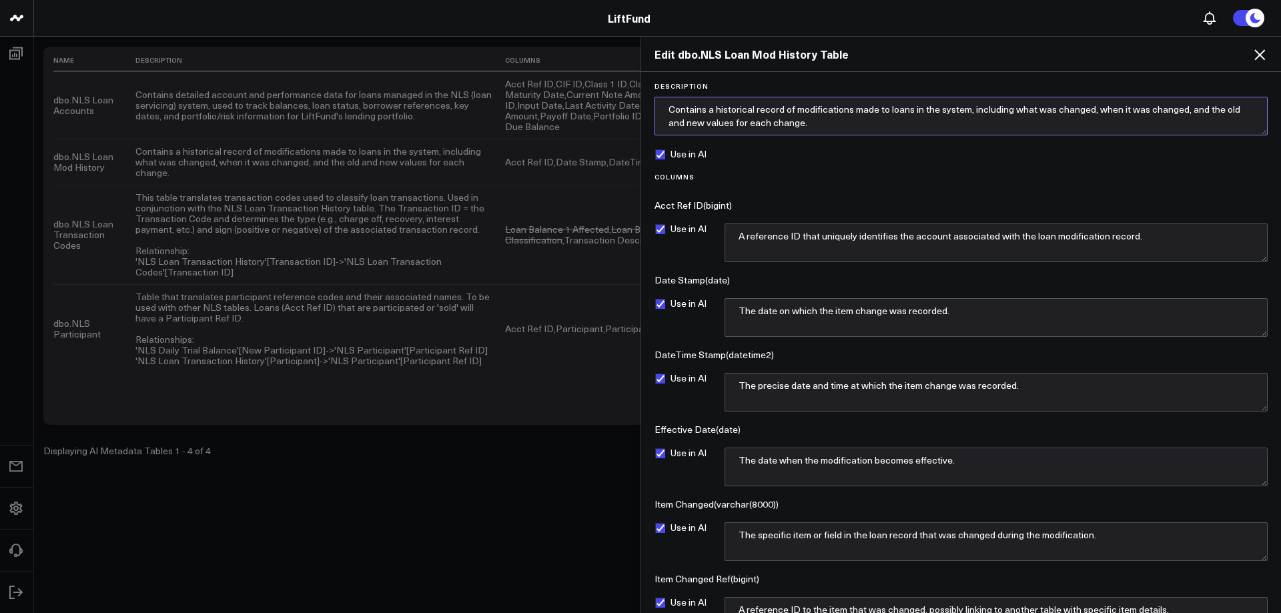
click at [1002, 118] on textarea "Contains a historical record of modifications made to loans in the system, incl…" at bounding box center [960, 116] width 613 height 39
drag, startPoint x: 981, startPoint y: 313, endPoint x: 622, endPoint y: 304, distance: 359.6
click at [630, 295] on div "Edit dbo.NLS Loan Mod History Table Description Contains a historical record of…" at bounding box center [640, 324] width 1281 height 577
drag, startPoint x: 918, startPoint y: 391, endPoint x: 394, endPoint y: 373, distance: 524.5
click at [660, 389] on div "Use in AI The precise date and time at which the item change was recorded." at bounding box center [960, 392] width 613 height 39
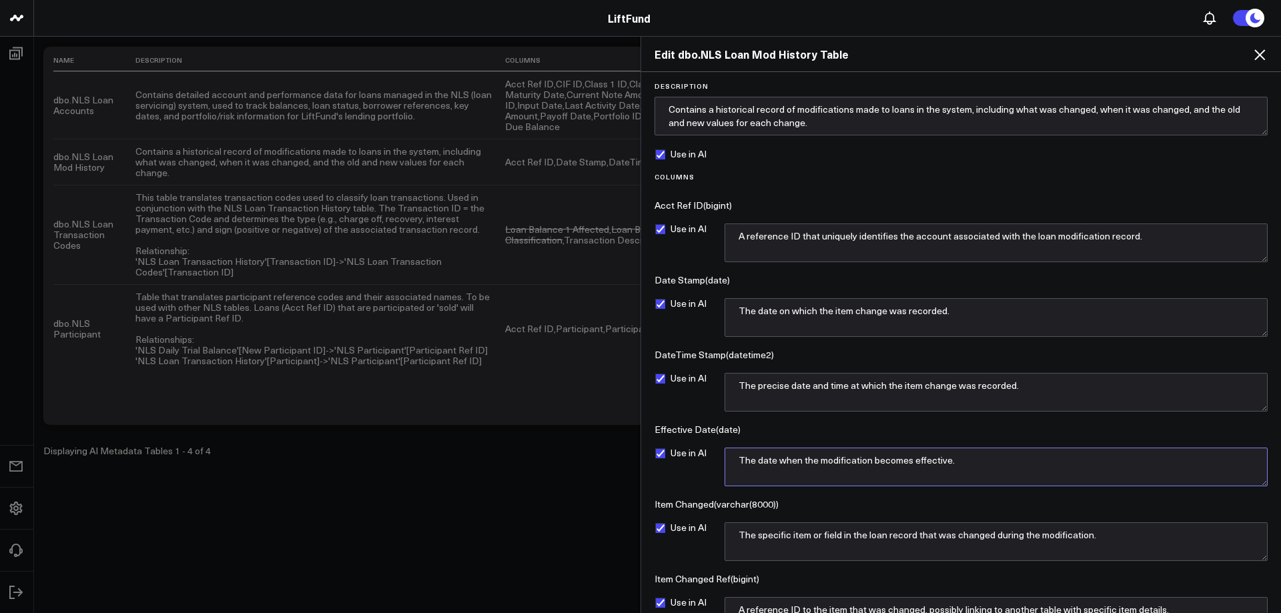
drag, startPoint x: 974, startPoint y: 467, endPoint x: 685, endPoint y: 464, distance: 288.8
click at [685, 464] on div "Use in AI The date when the modification becomes effective." at bounding box center [960, 467] width 613 height 39
drag, startPoint x: 952, startPoint y: 537, endPoint x: 969, endPoint y: 538, distance: 16.7
click at [952, 537] on textarea "The specific item or field in the loan record that was changed during the modif…" at bounding box center [995, 541] width 543 height 39
drag, startPoint x: 890, startPoint y: 536, endPoint x: 728, endPoint y: 534, distance: 162.1
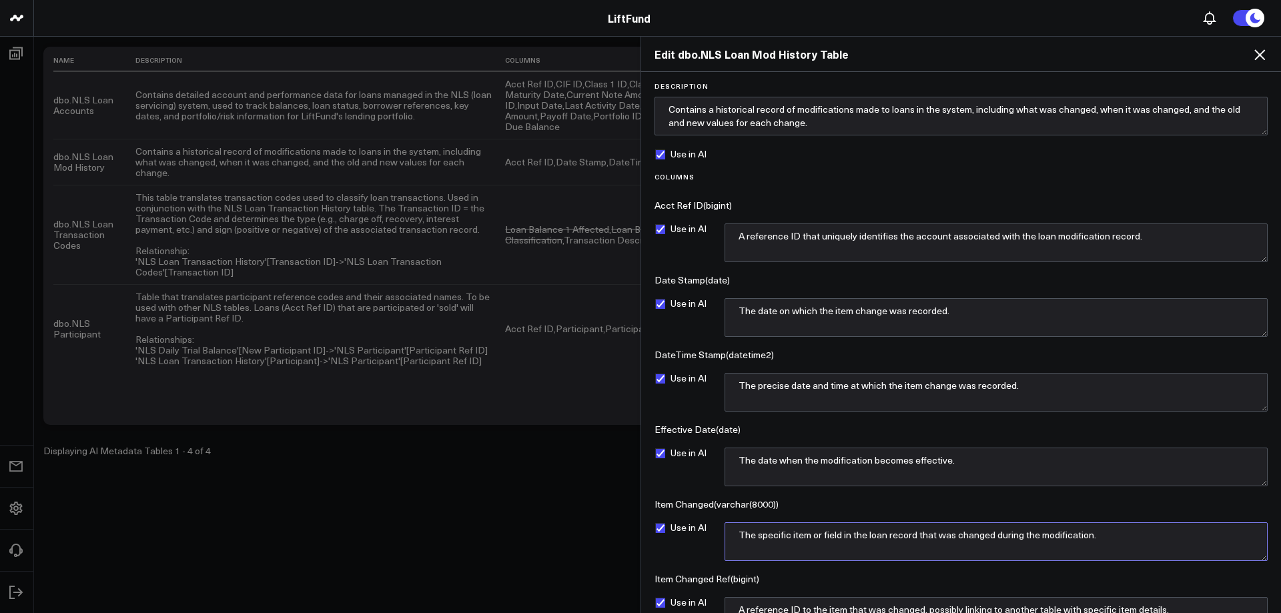
click at [716, 528] on div "Use in AI The specific item or field in the loan record that was changed during…" at bounding box center [960, 541] width 613 height 39
click at [874, 545] on textarea "The specific item or field in the loan record that was changed during the modif…" at bounding box center [995, 541] width 543 height 39
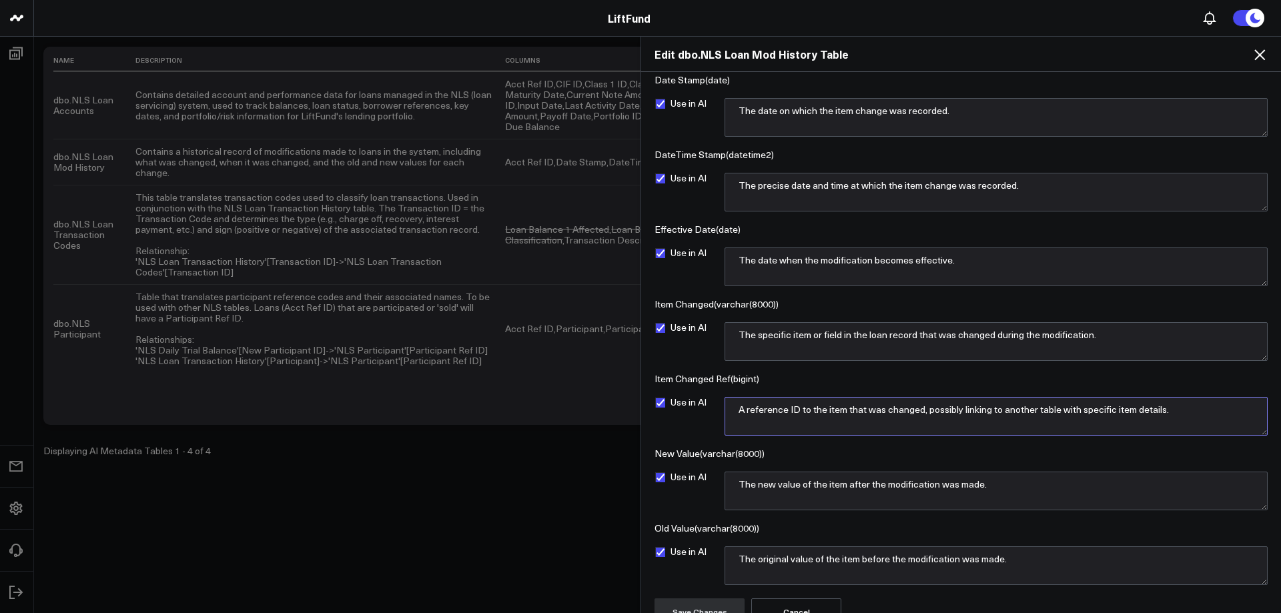
drag, startPoint x: 1076, startPoint y: 412, endPoint x: 718, endPoint y: 407, distance: 357.5
click at [718, 407] on div "Use in AI A reference ID to the item that was changed, possibly linking to anot…" at bounding box center [960, 416] width 613 height 39
click at [1257, 55] on icon at bounding box center [1259, 55] width 16 height 16
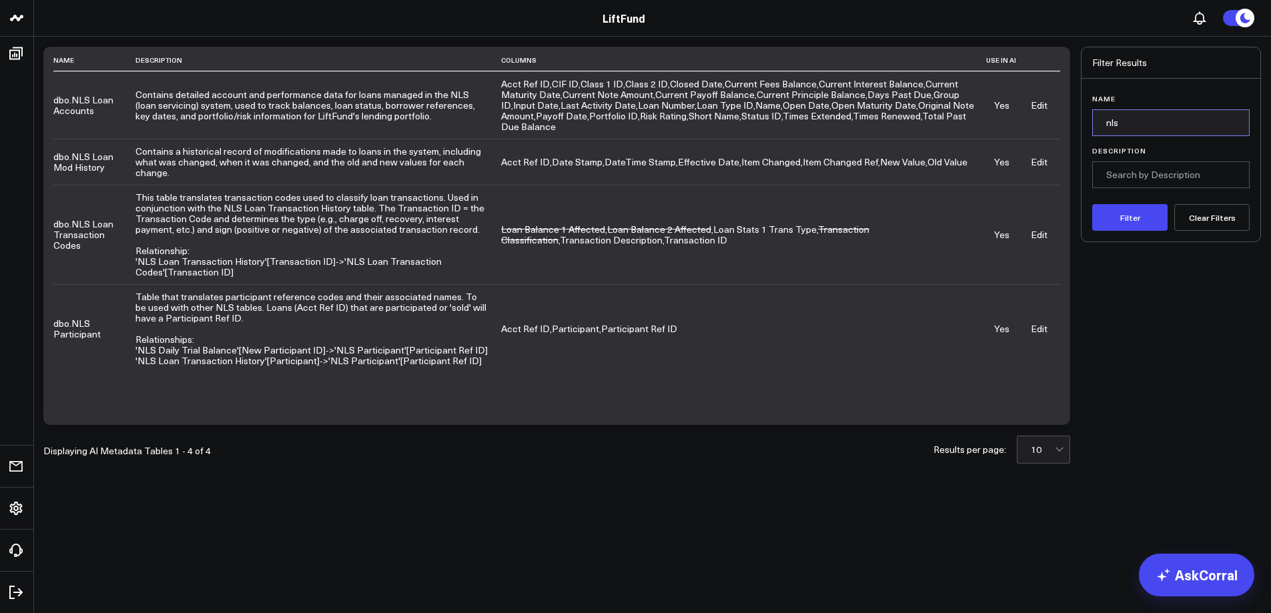
drag, startPoint x: 1125, startPoint y: 121, endPoint x: 1001, endPoint y: 127, distance: 124.2
click at [1001, 127] on div "Name Description Columns Use in AI dbo.NLS Loan Accounts Contains detailed acco…" at bounding box center [651, 236] width 1217 height 378
type input "loan applications"
click at [1134, 219] on button "Filter" at bounding box center [1129, 217] width 75 height 27
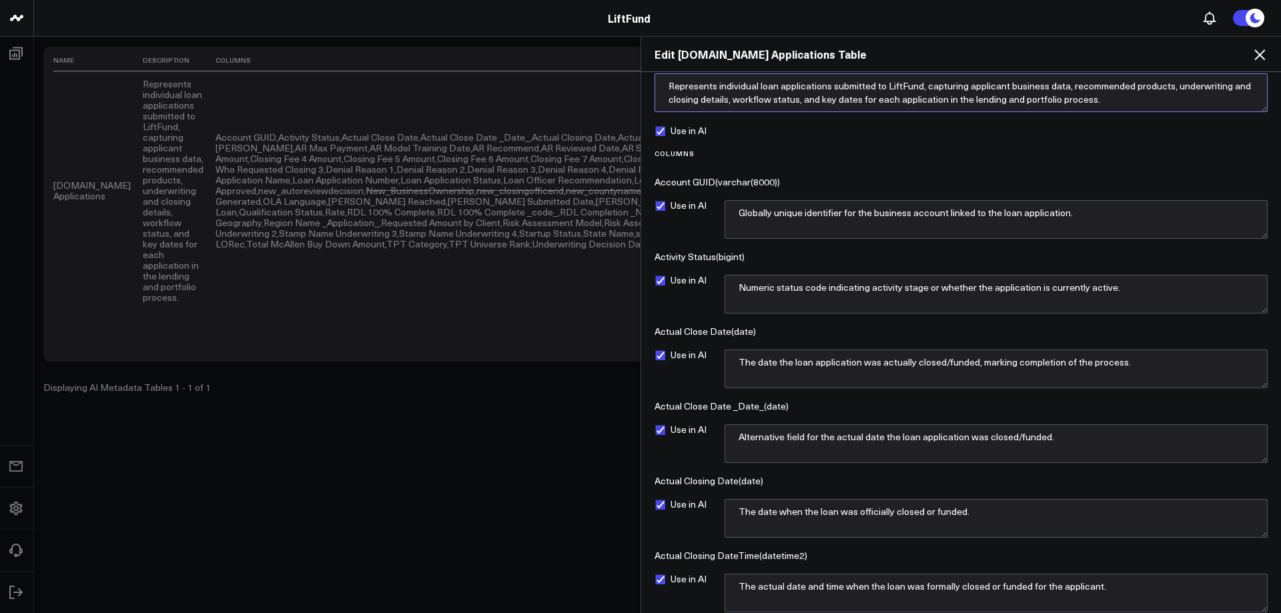
scroll to position [29, 0]
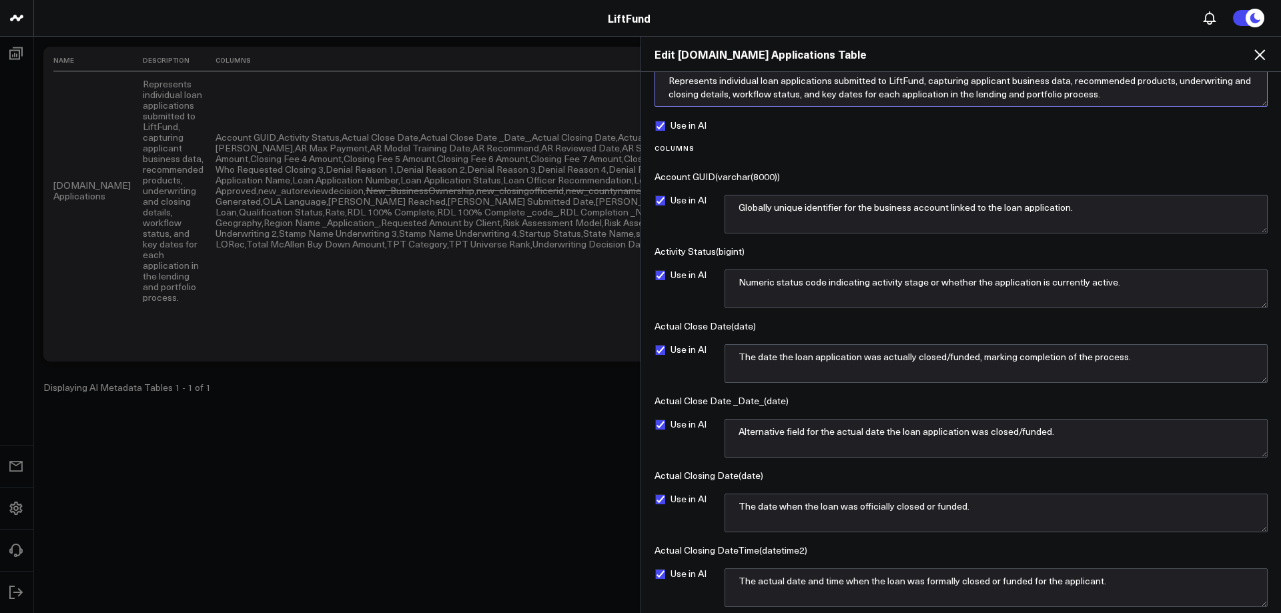
drag, startPoint x: 660, startPoint y: 99, endPoint x: 1100, endPoint y: 495, distance: 592.3
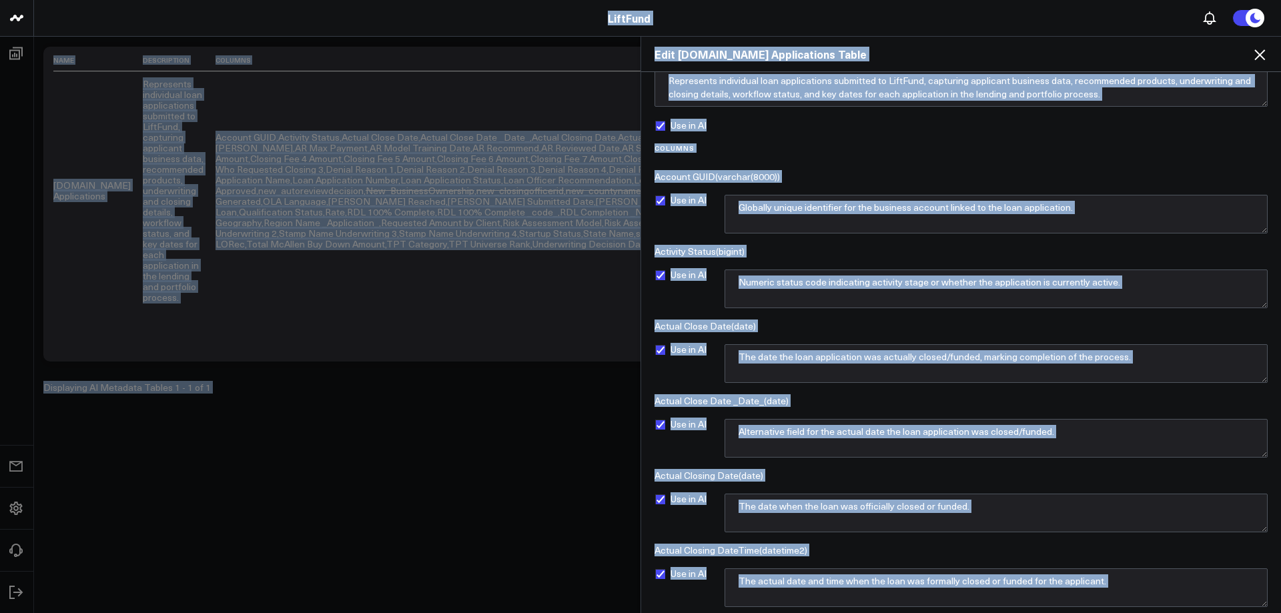
click at [867, 149] on label "Columns" at bounding box center [960, 148] width 613 height 8
click at [305, 488] on div "Edit [DOMAIN_NAME] Applications Table Description Represents individual loan ap…" at bounding box center [640, 324] width 1281 height 577
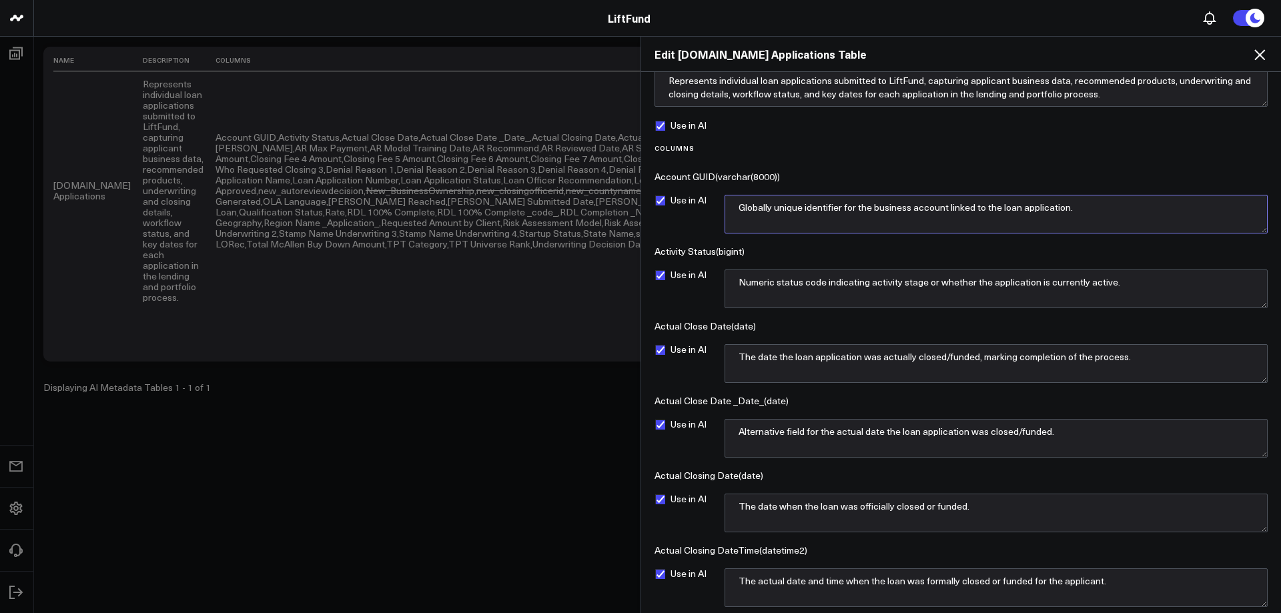
drag, startPoint x: 1084, startPoint y: 206, endPoint x: 718, endPoint y: 211, distance: 366.9
click at [718, 210] on div "Use in AI Globally unique identifier for the business account linked to the loa…" at bounding box center [960, 214] width 613 height 39
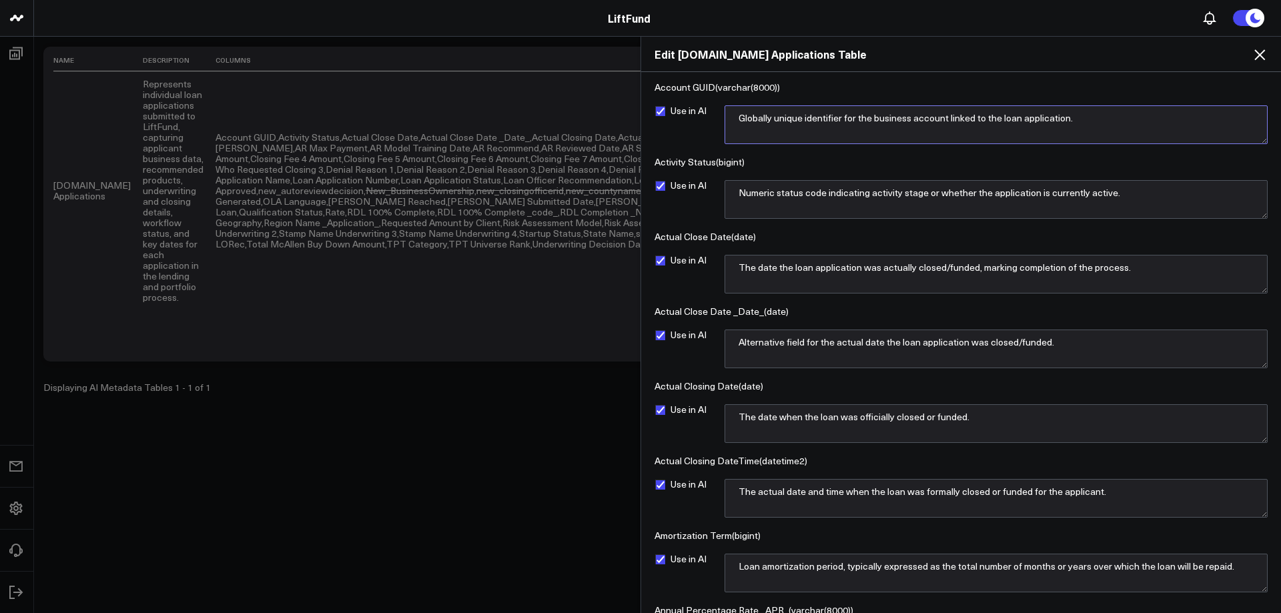
scroll to position [0, 0]
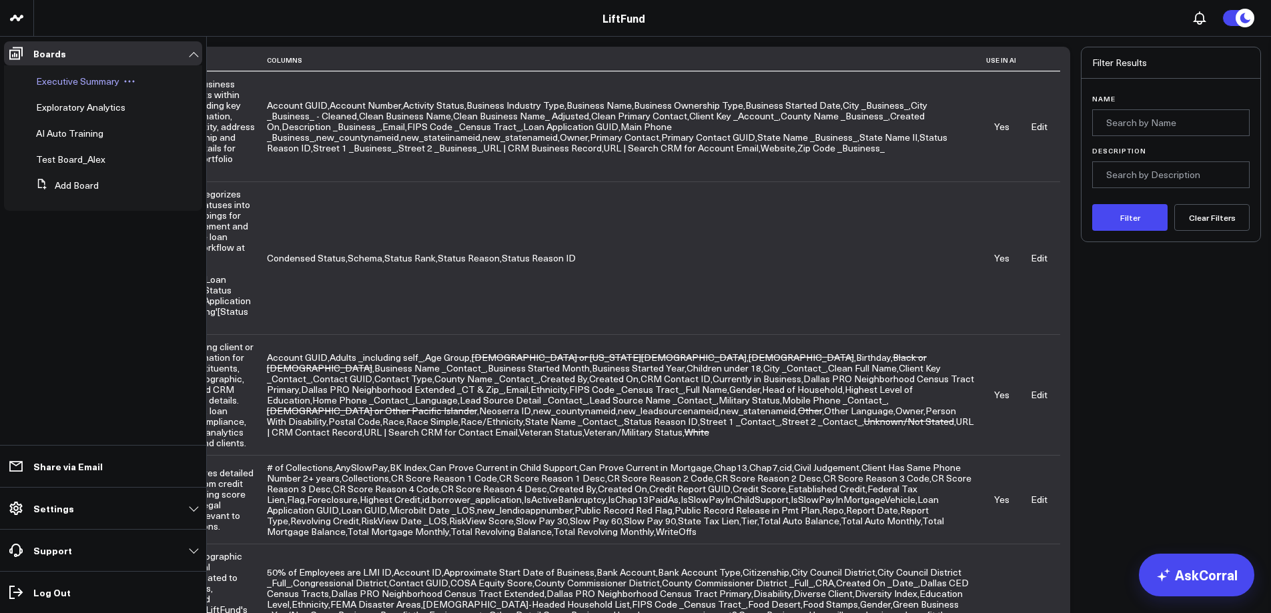
click at [65, 79] on span "Executive Summary" at bounding box center [77, 81] width 83 height 13
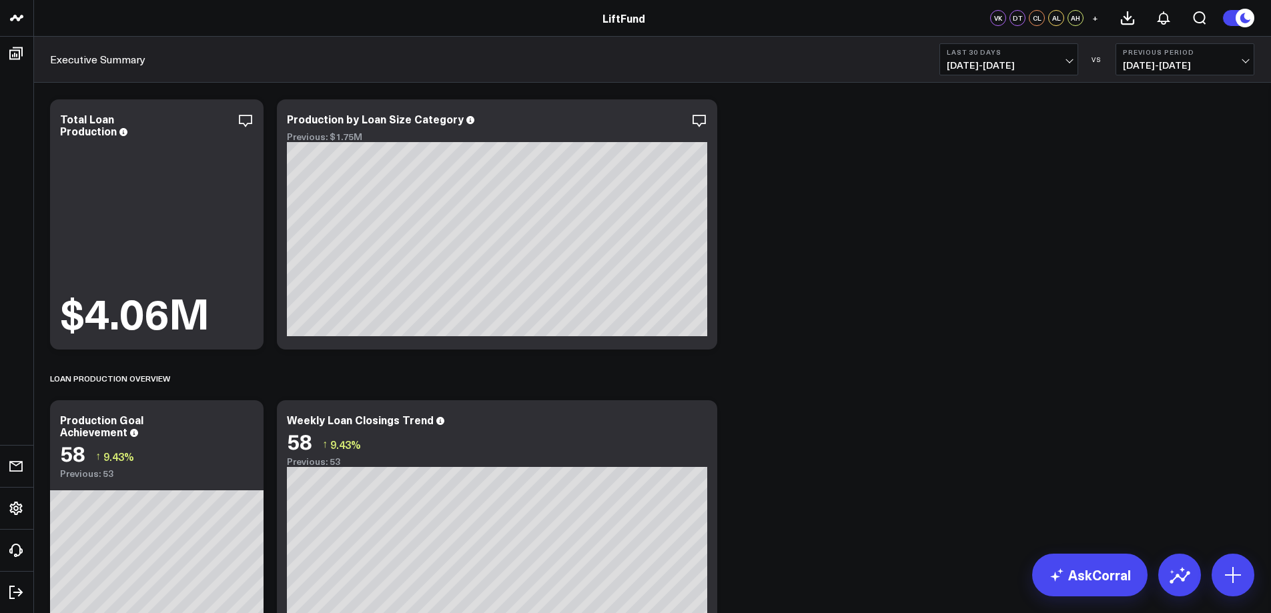
click at [1065, 60] on span "07/13/25 - 08/11/25" at bounding box center [1008, 65] width 124 height 11
click at [984, 343] on link "MTD" at bounding box center [1008, 347] width 137 height 25
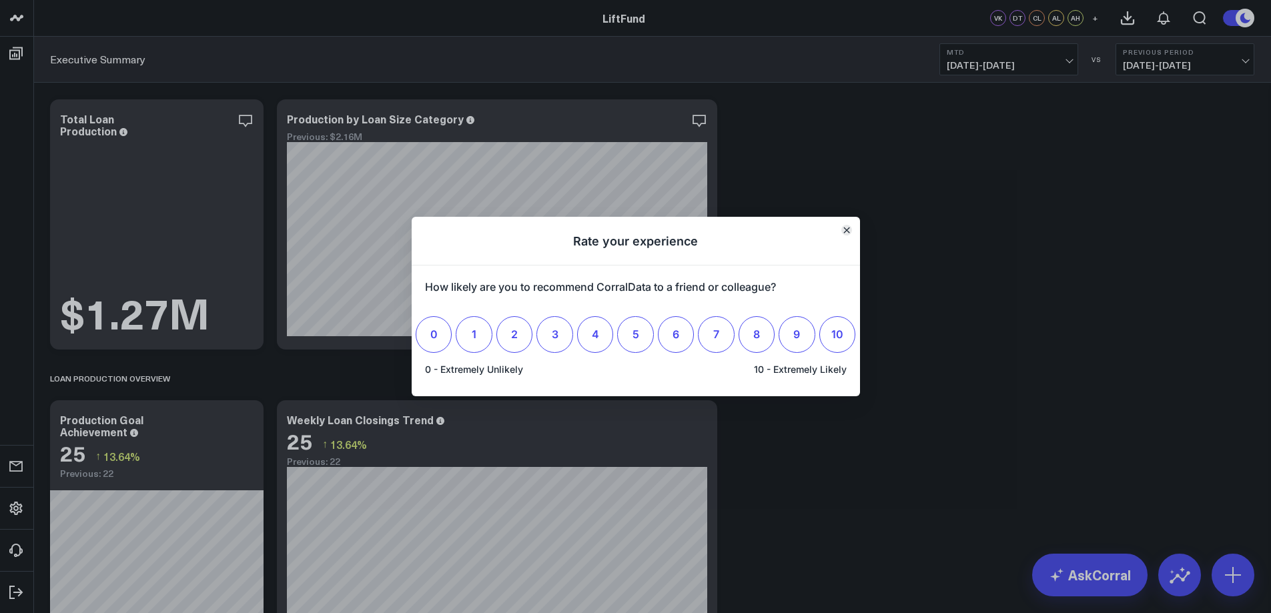
click at [848, 230] on icon "Close" at bounding box center [846, 230] width 7 height 7
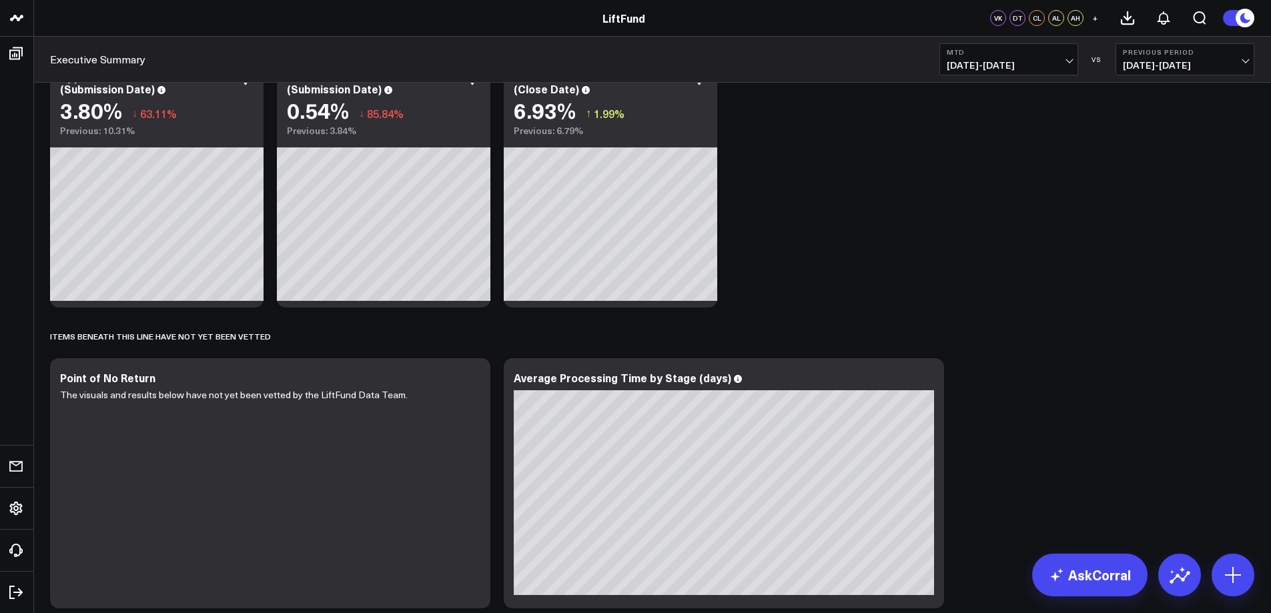
scroll to position [774, 0]
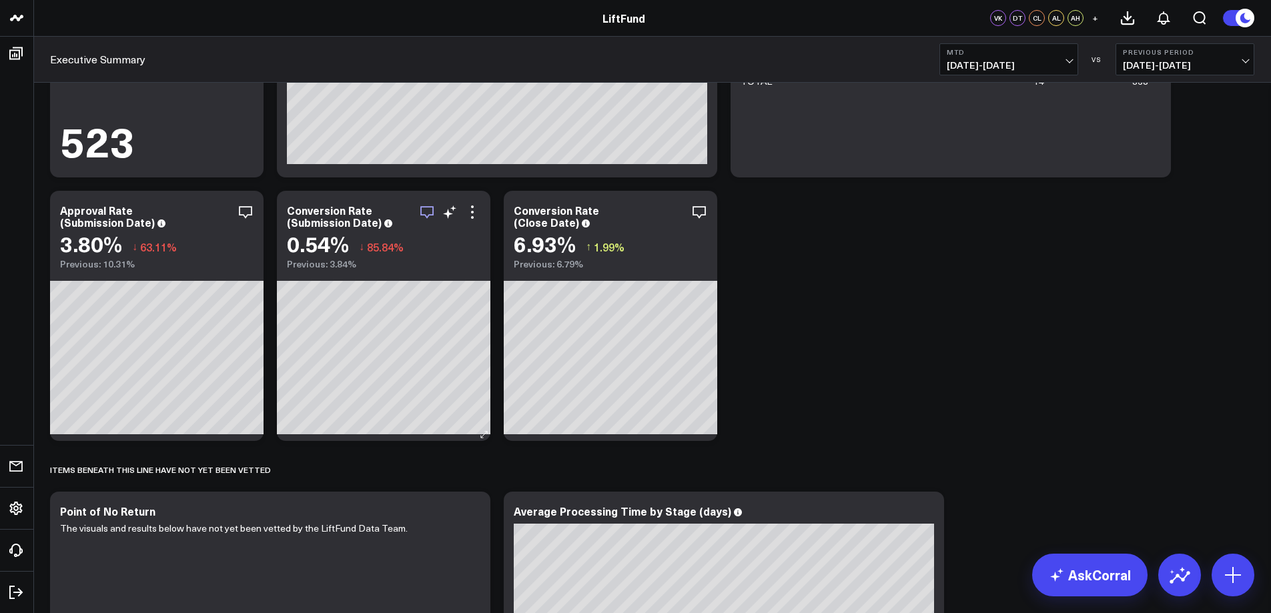
click at [428, 210] on icon "button" at bounding box center [427, 212] width 16 height 16
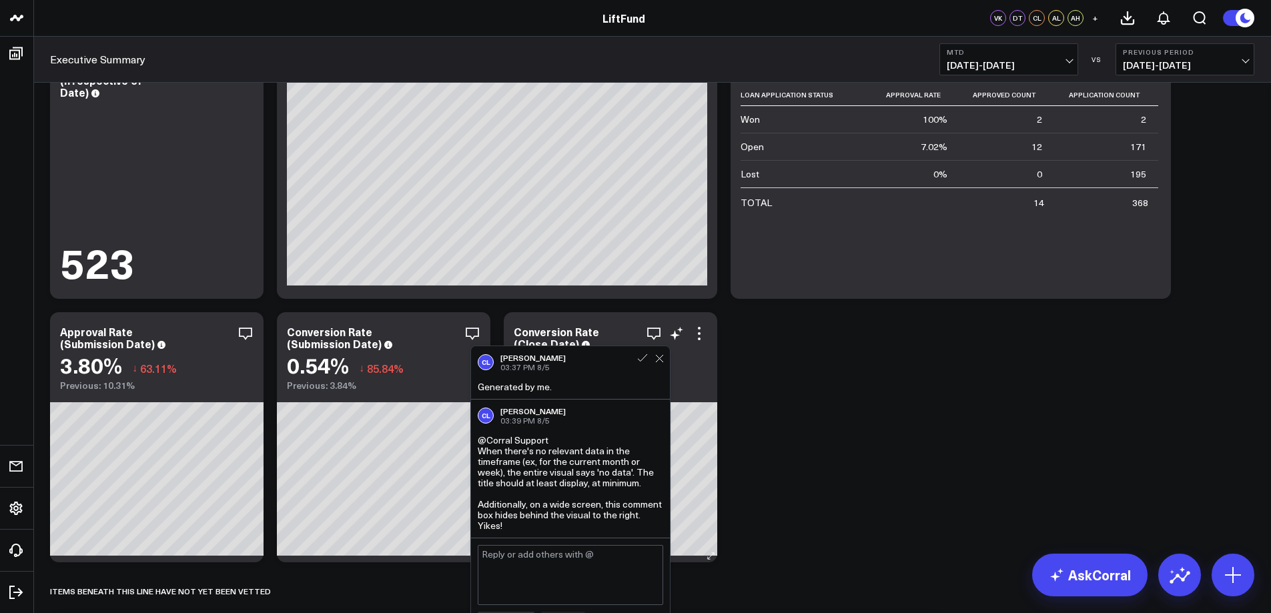
scroll to position [650, 0]
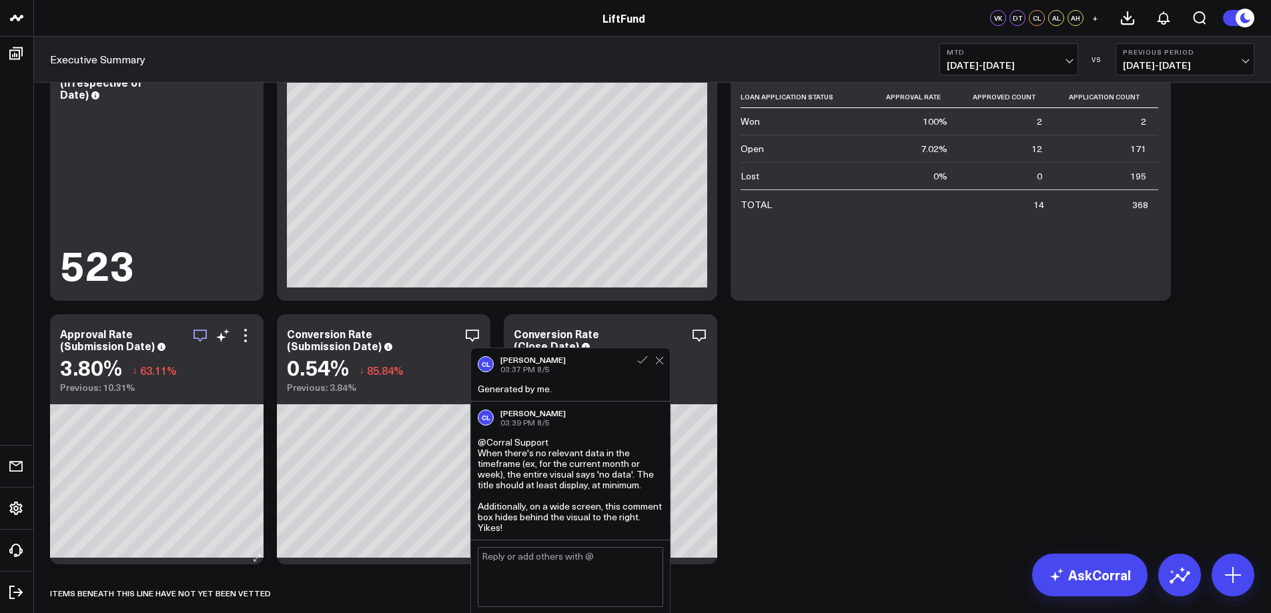
click at [197, 334] on icon "button" at bounding box center [200, 335] width 16 height 16
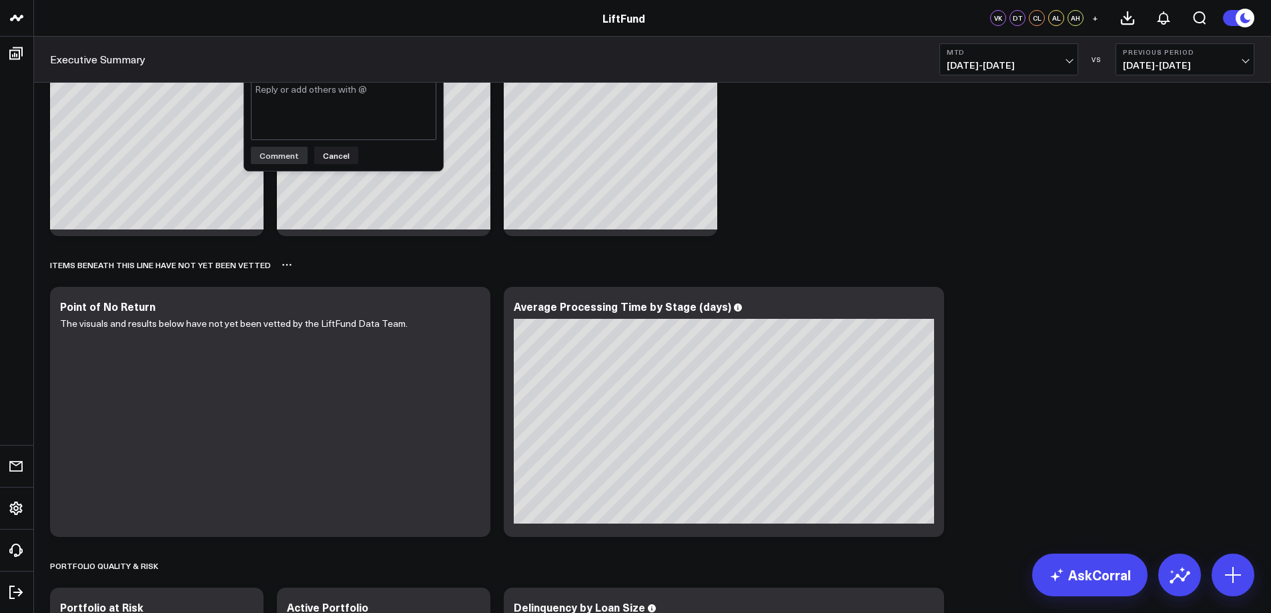
scroll to position [712, 0]
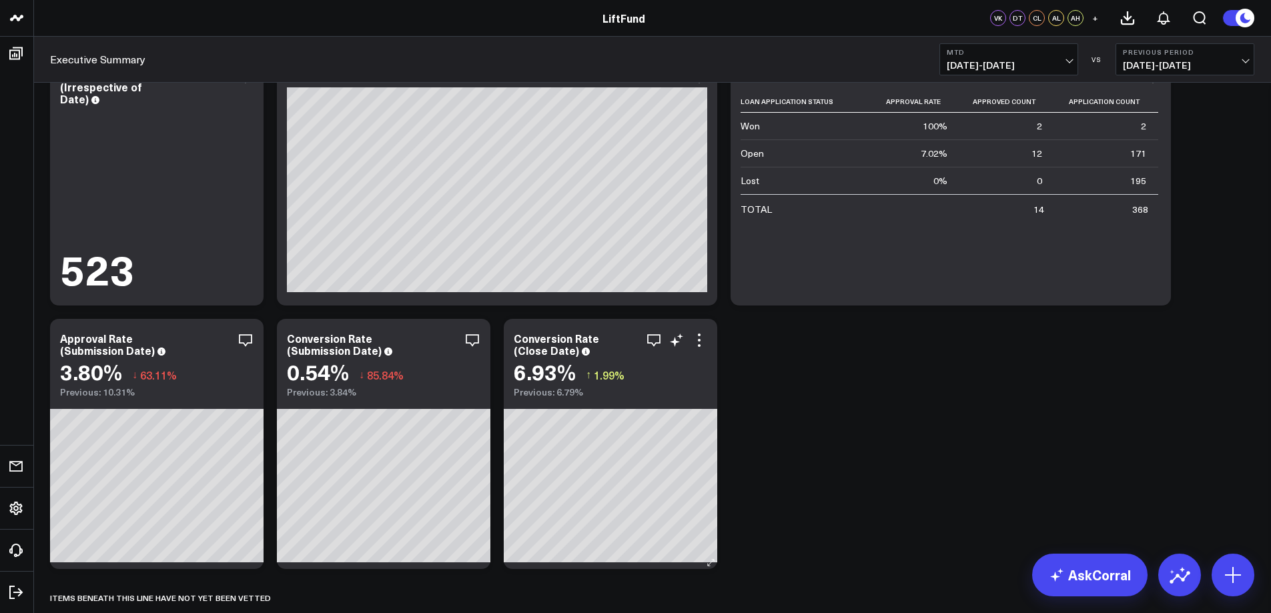
scroll to position [652, 0]
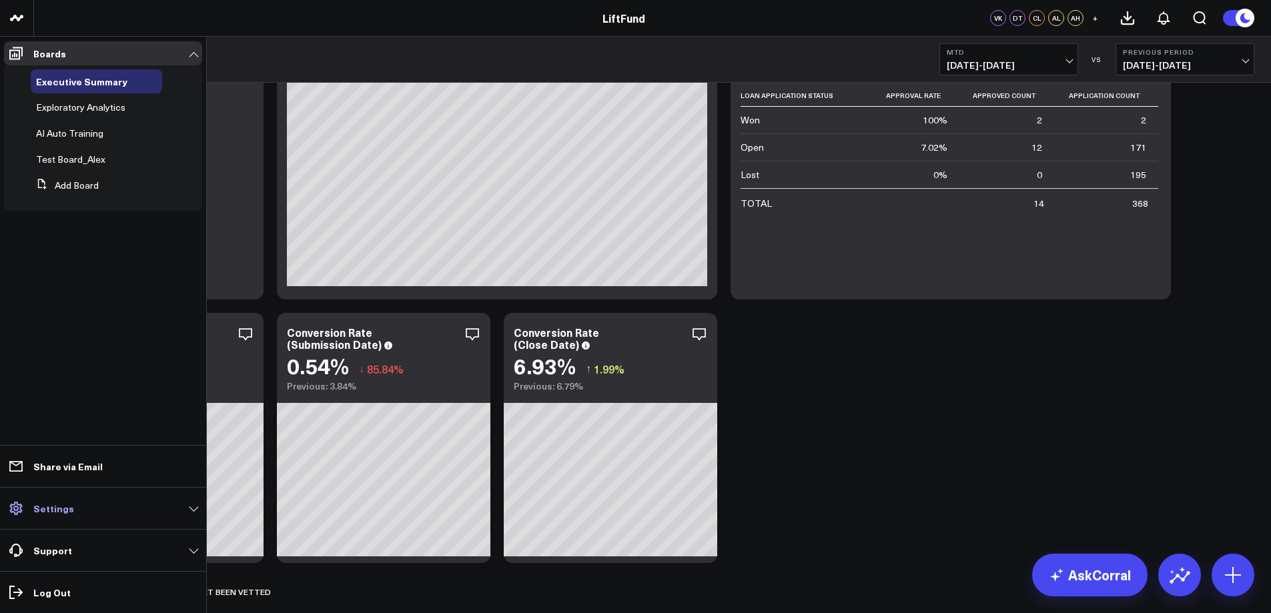
click at [90, 510] on link "Settings" at bounding box center [103, 508] width 198 height 24
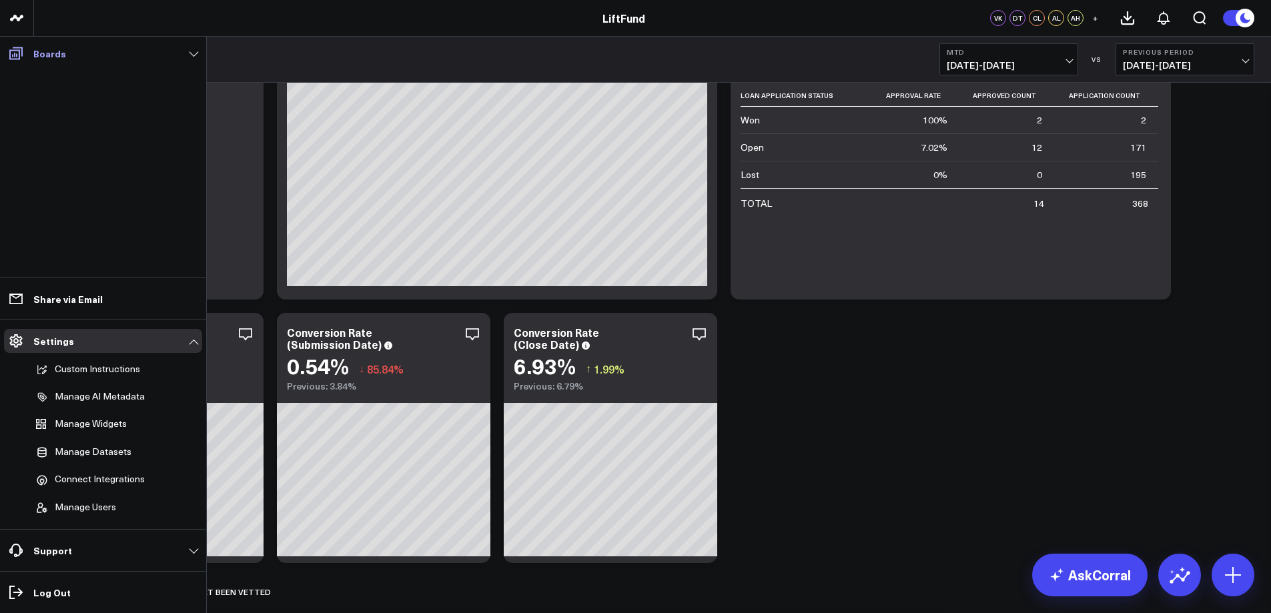
click at [144, 47] on link "Boards" at bounding box center [103, 53] width 198 height 24
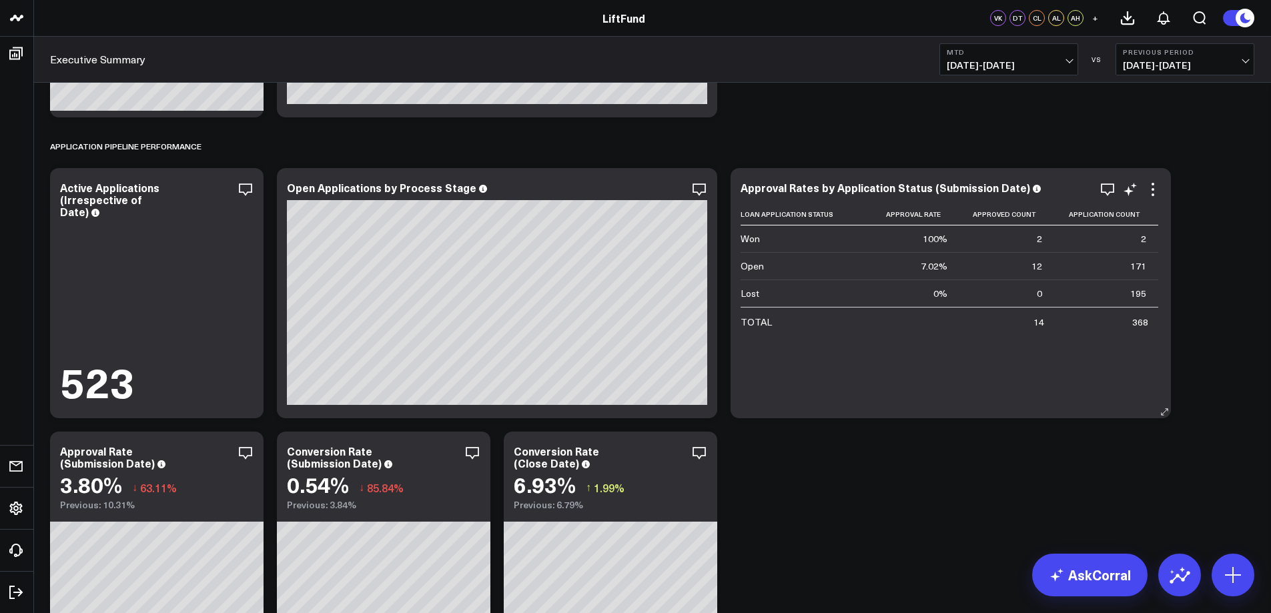
scroll to position [518, 0]
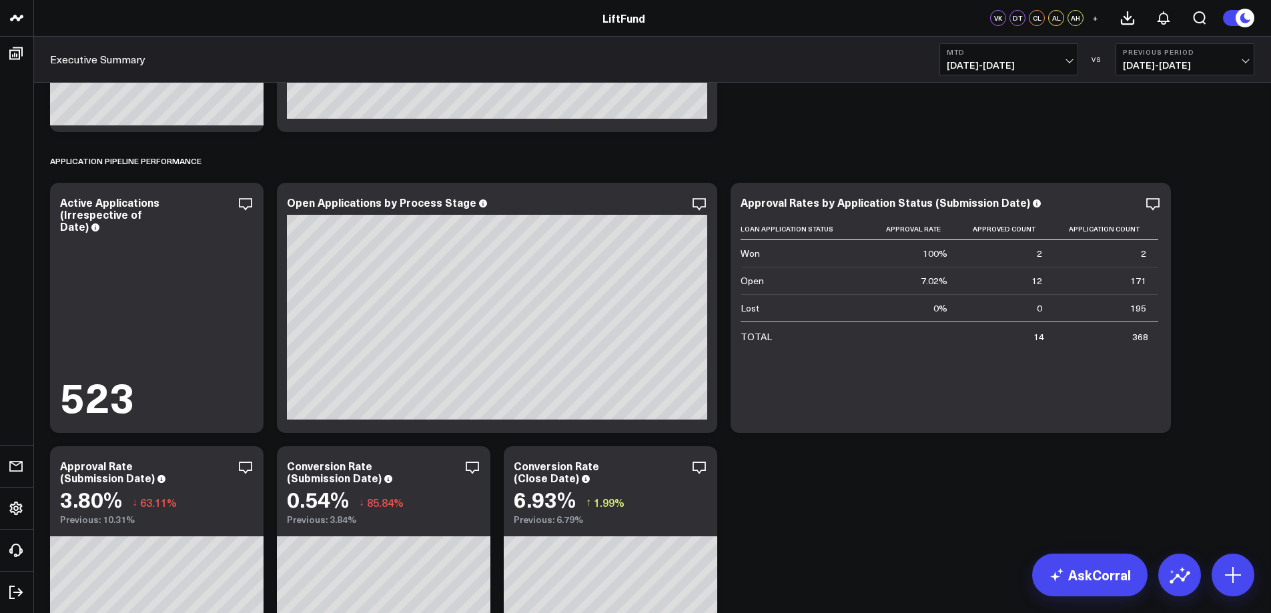
click at [1062, 61] on span "08/01/25 - 08/11/25" at bounding box center [1008, 65] width 124 height 11
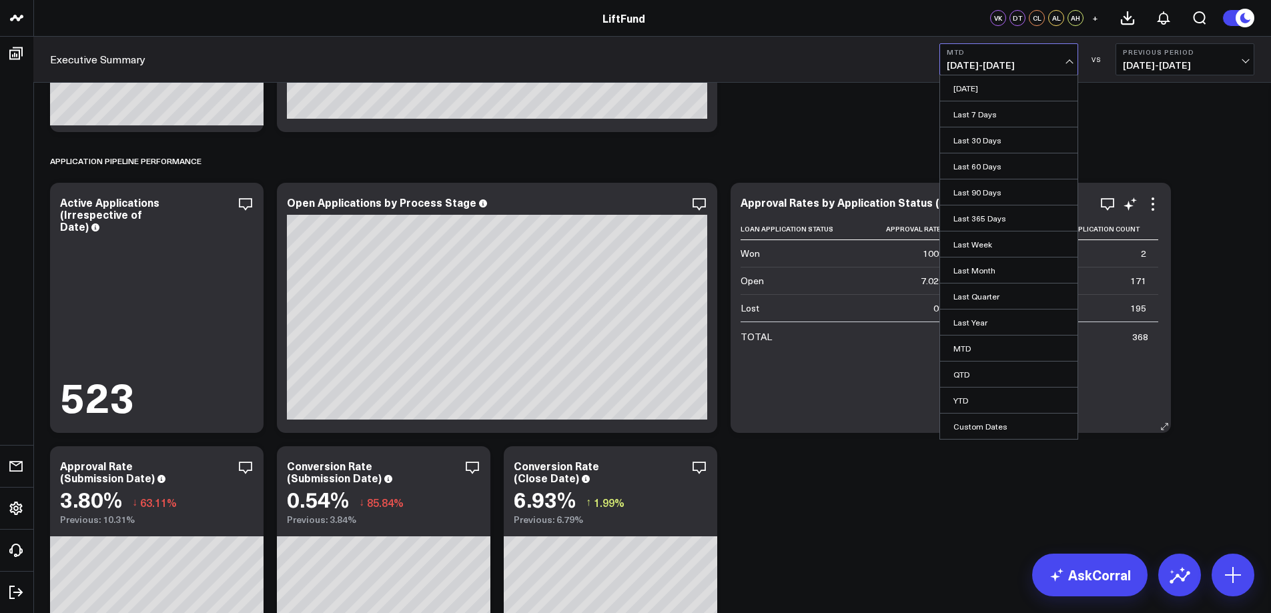
click at [982, 271] on link "Last Month" at bounding box center [1008, 269] width 137 height 25
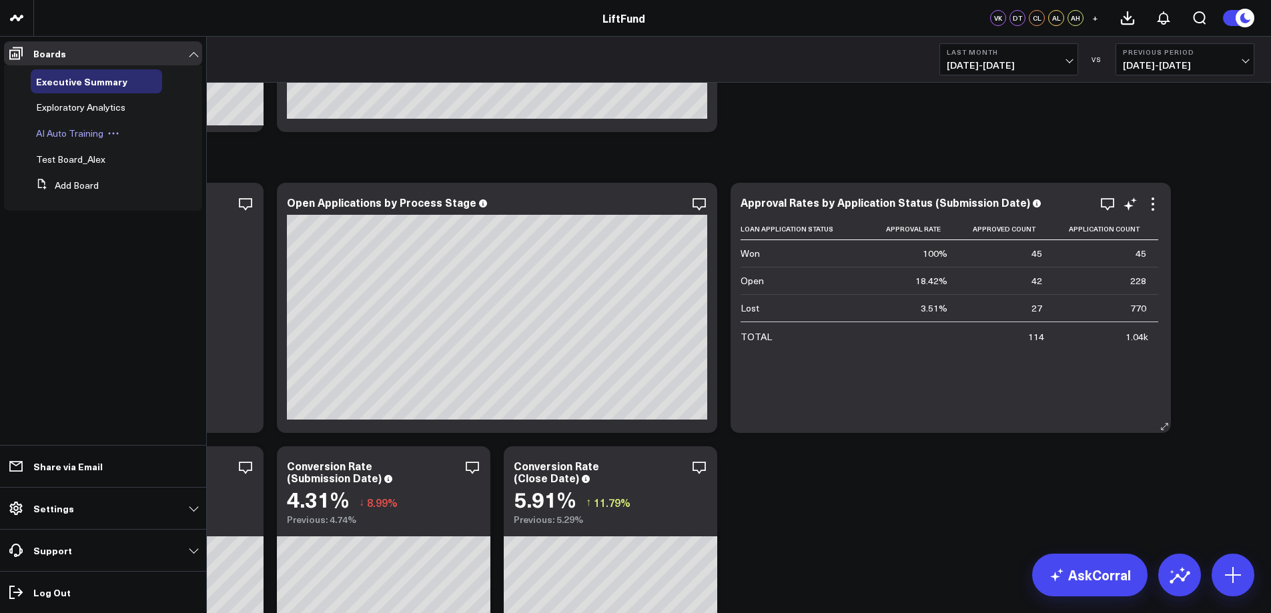
click at [112, 132] on icon at bounding box center [113, 133] width 12 height 12
click at [93, 315] on ul "Boards Executive Summary Exploratory Analytics AI Auto Training Edit Name Edit …" at bounding box center [103, 325] width 206 height 576
drag, startPoint x: 31, startPoint y: 249, endPoint x: 49, endPoint y: 211, distance: 41.8
click at [31, 247] on ul "Boards Executive Summary Exploratory Analytics AI Auto Training Edit Name Edit …" at bounding box center [103, 325] width 206 height 576
click at [79, 264] on ul "Boards Executive Summary Exploratory Analytics AI Auto Training Edit Name Edit …" at bounding box center [103, 325] width 206 height 576
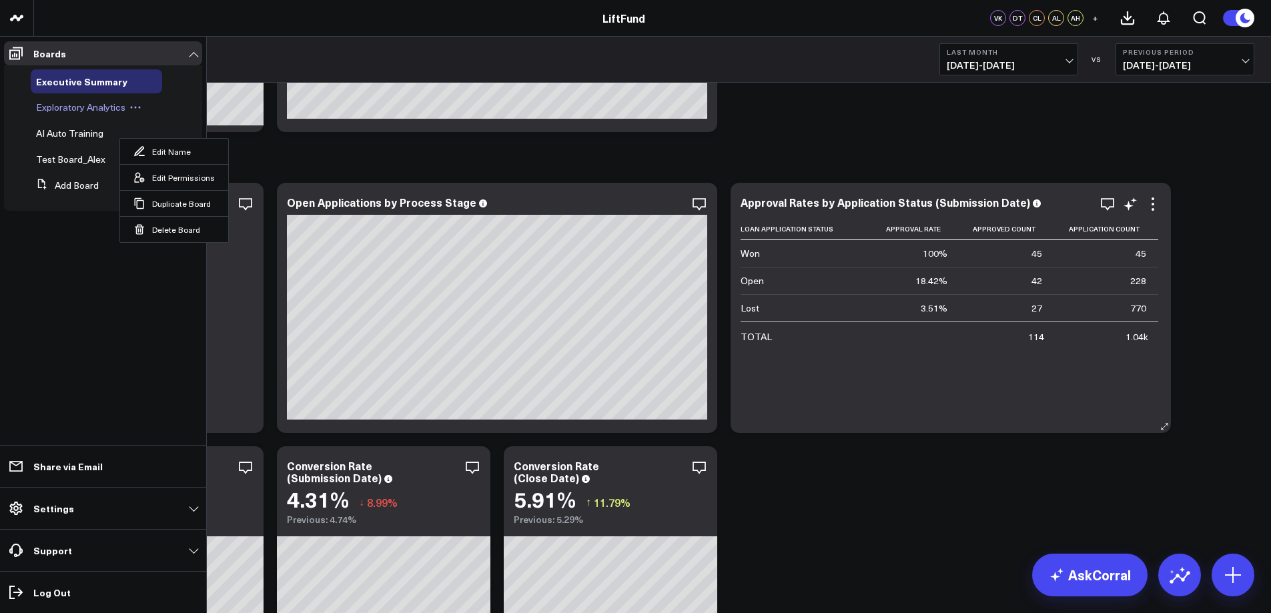
click at [80, 109] on span "Exploratory Analytics" at bounding box center [80, 107] width 89 height 13
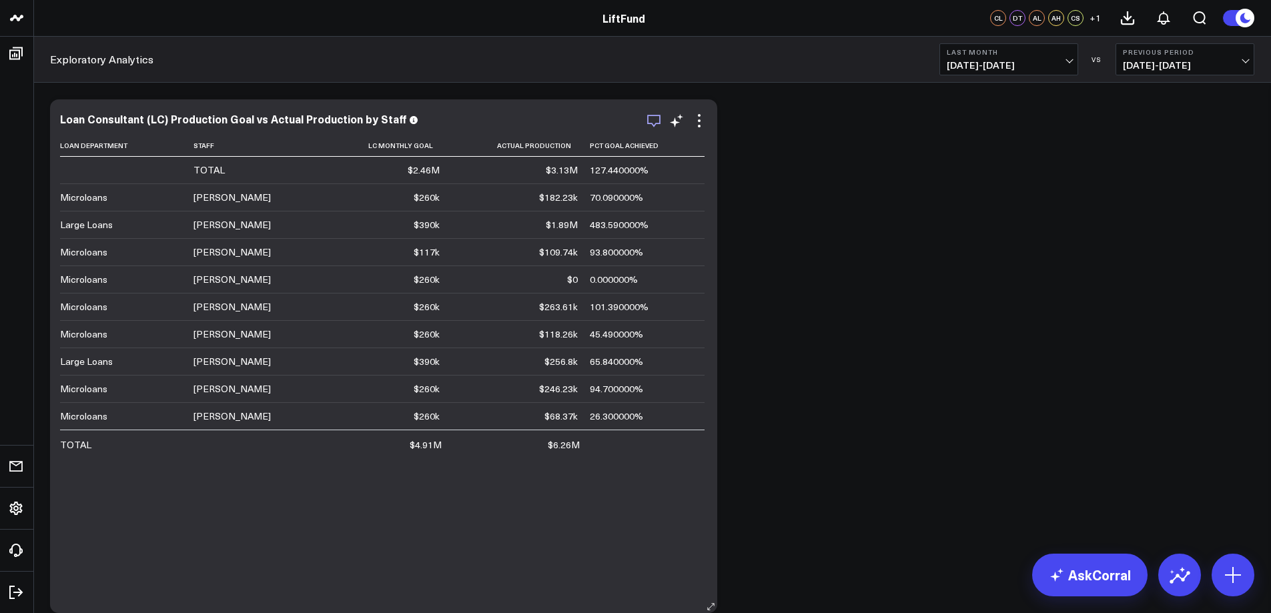
click at [650, 121] on icon "button" at bounding box center [654, 121] width 16 height 16
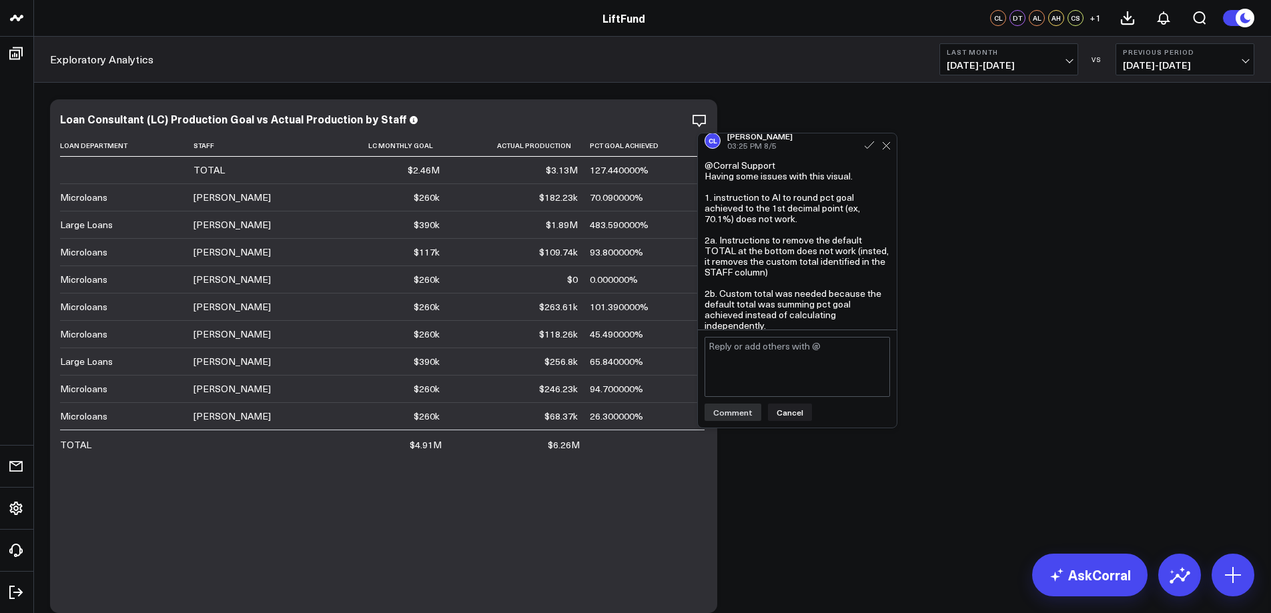
scroll to position [4, 0]
click at [767, 357] on textarea at bounding box center [796, 367] width 185 height 60
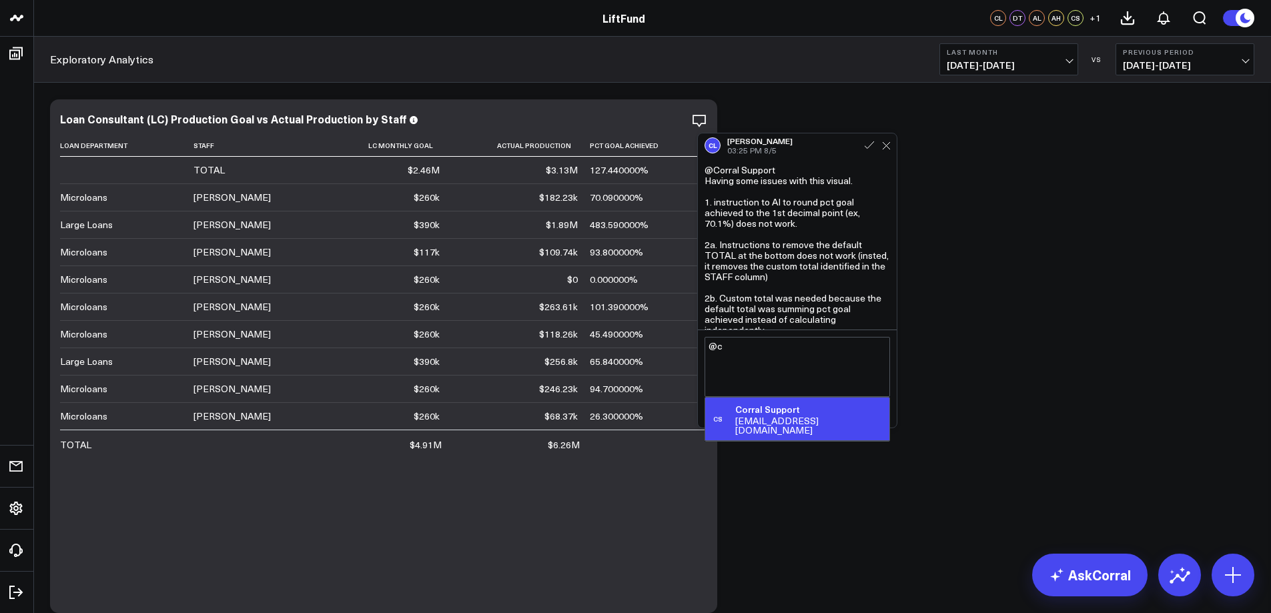
type textarea "@"
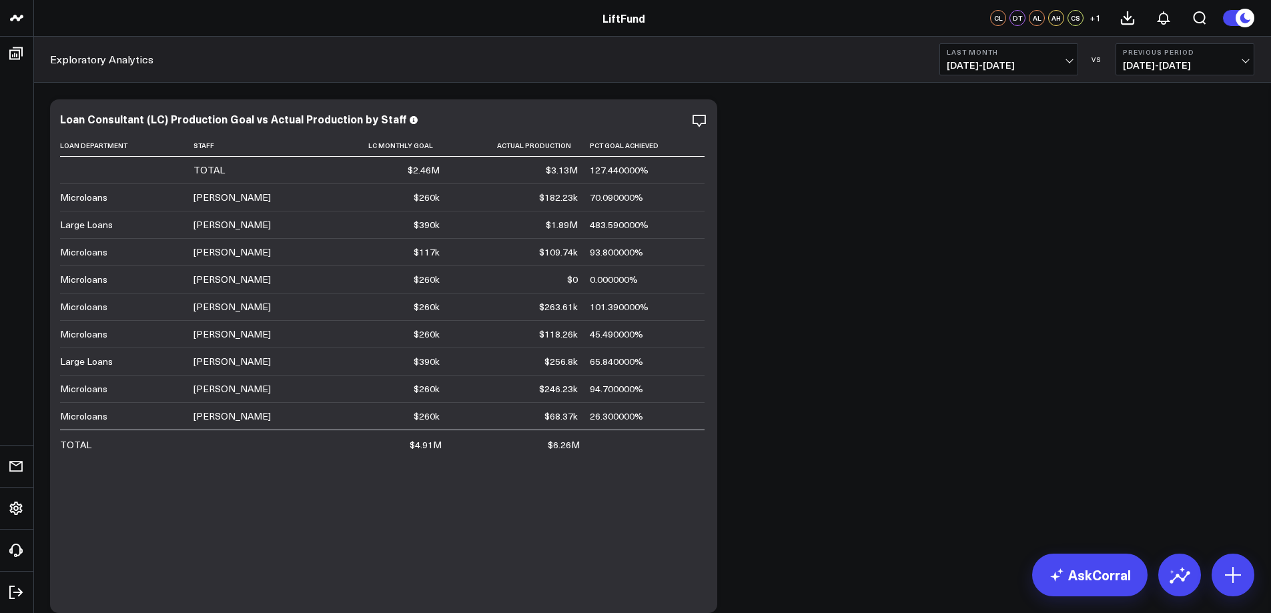
click at [979, 346] on div "Modify via AI Copy link to widget Ask support Remove Create linked copy Executi…" at bounding box center [651, 356] width 1217 height 527
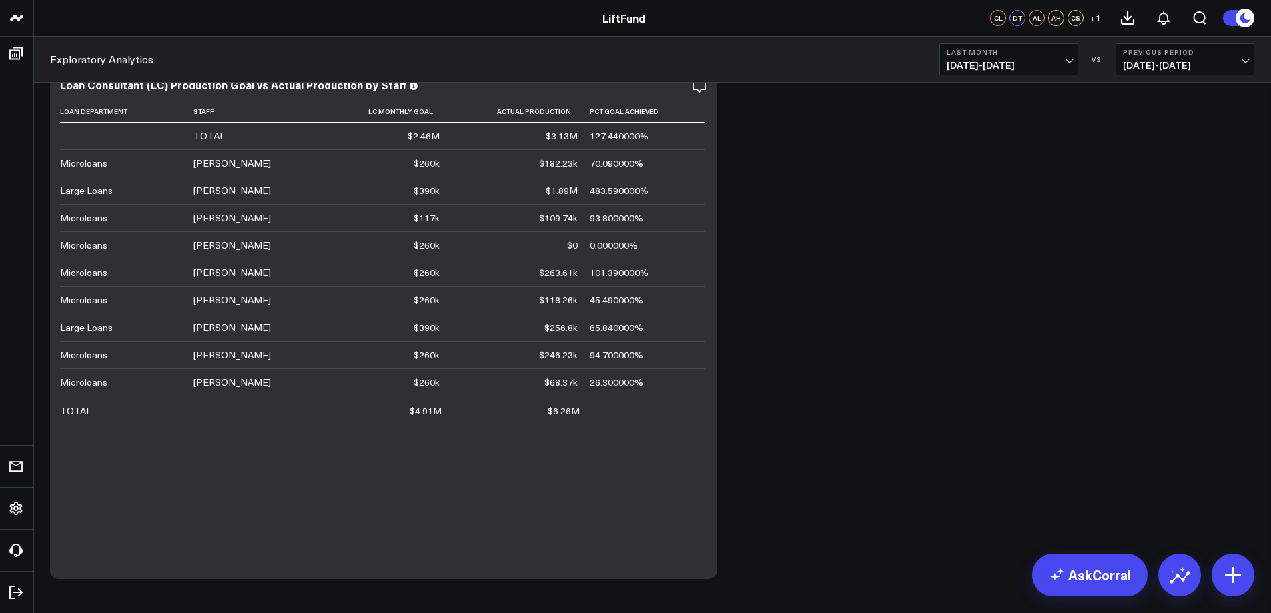
scroll to position [87, 0]
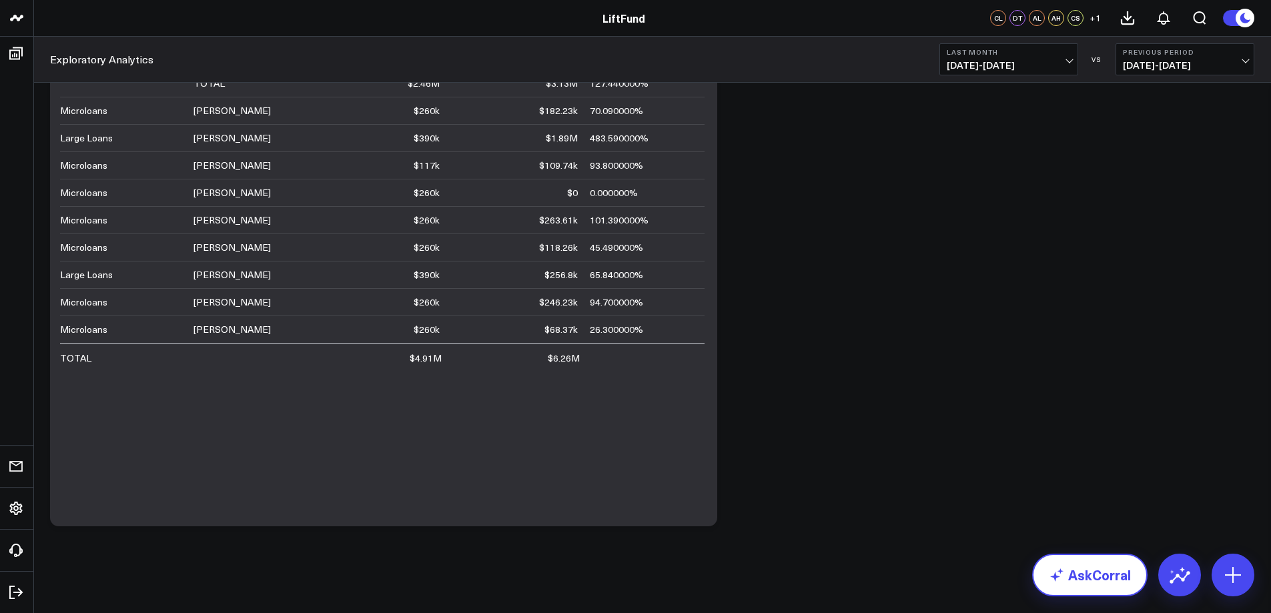
click at [1115, 578] on link "AskCorral" at bounding box center [1089, 575] width 115 height 43
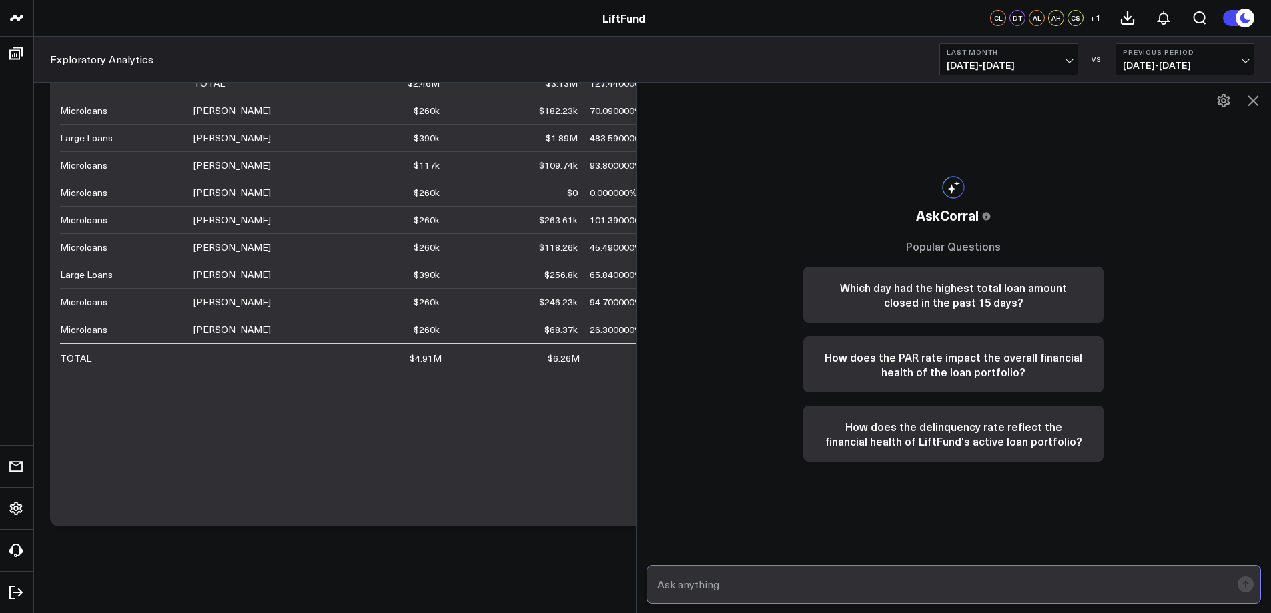
drag, startPoint x: 716, startPoint y: 588, endPoint x: 722, endPoint y: 581, distance: 8.5
click at [720, 583] on input "text" at bounding box center [943, 584] width 578 height 24
drag, startPoint x: 342, startPoint y: 576, endPoint x: 353, endPoint y: 572, distance: 11.2
click at [350, 572] on div "Modify via AI Copy link to widget Ask support Remove Create linked copy Executi…" at bounding box center [651, 304] width 1237 height 617
click at [1258, 100] on icon at bounding box center [1253, 101] width 16 height 16
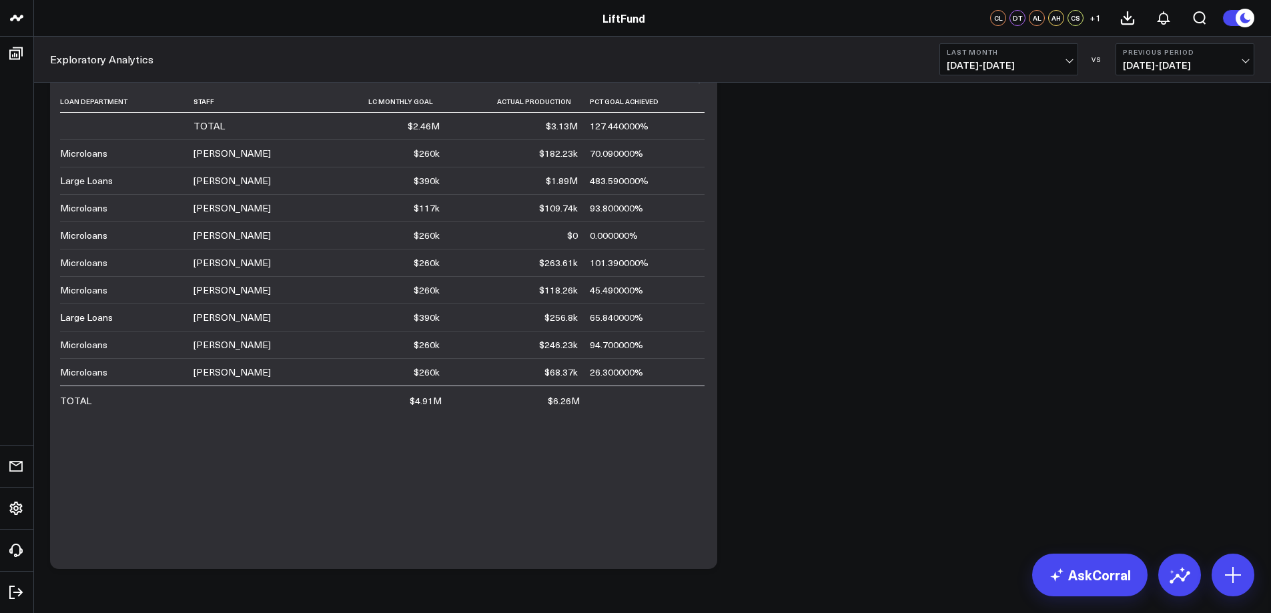
scroll to position [0, 0]
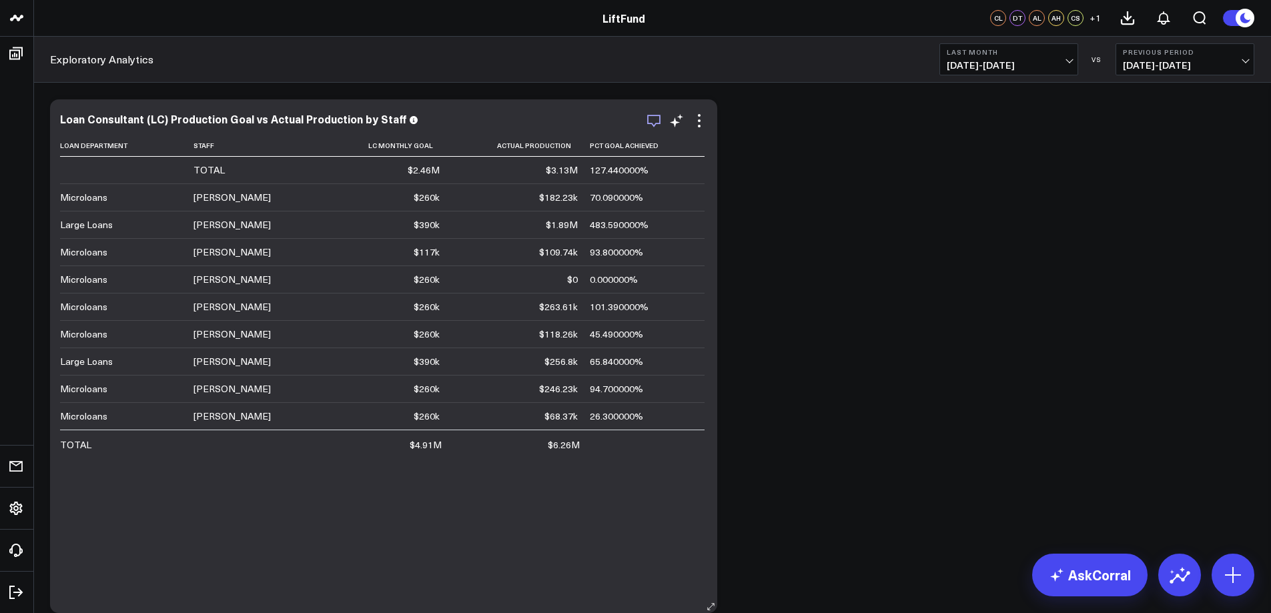
click at [648, 125] on icon "button" at bounding box center [654, 121] width 16 height 16
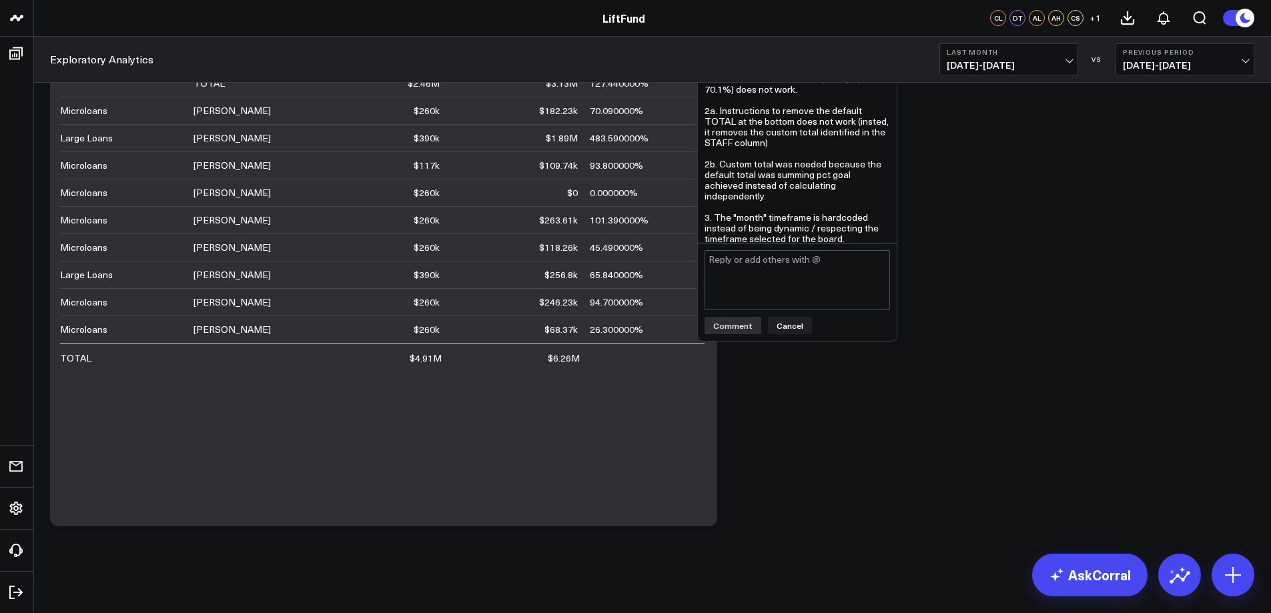
scroll to position [59, 0]
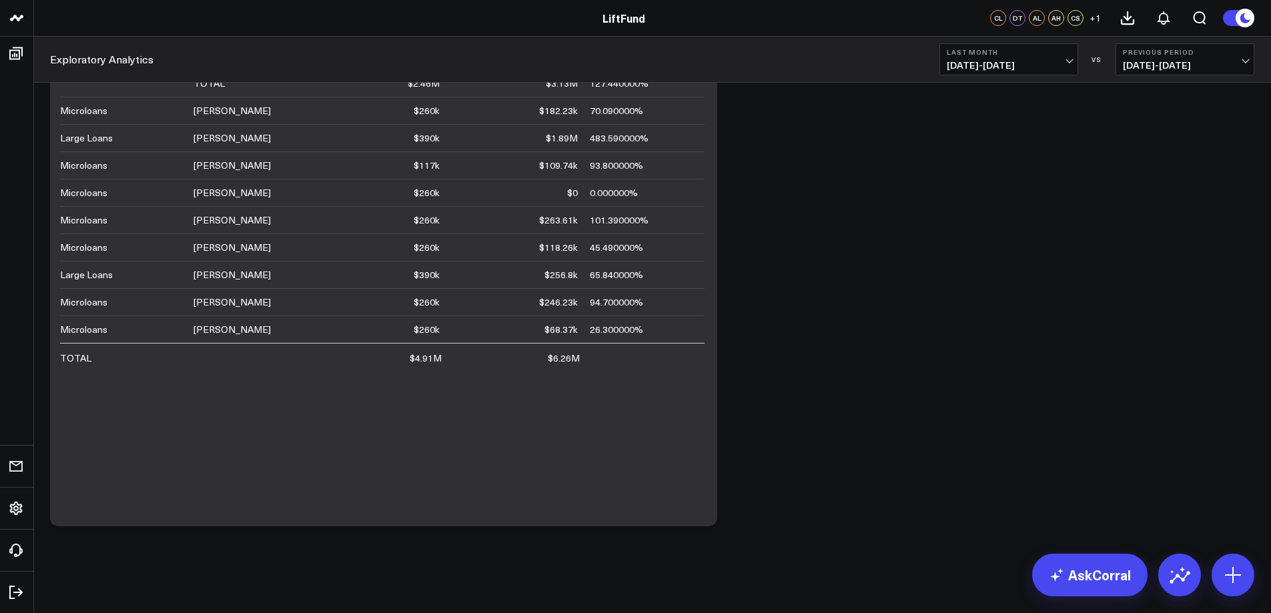
click at [958, 233] on div "Modify via AI Copy link to widget Ask support Remove Create linked copy Executi…" at bounding box center [651, 269] width 1217 height 527
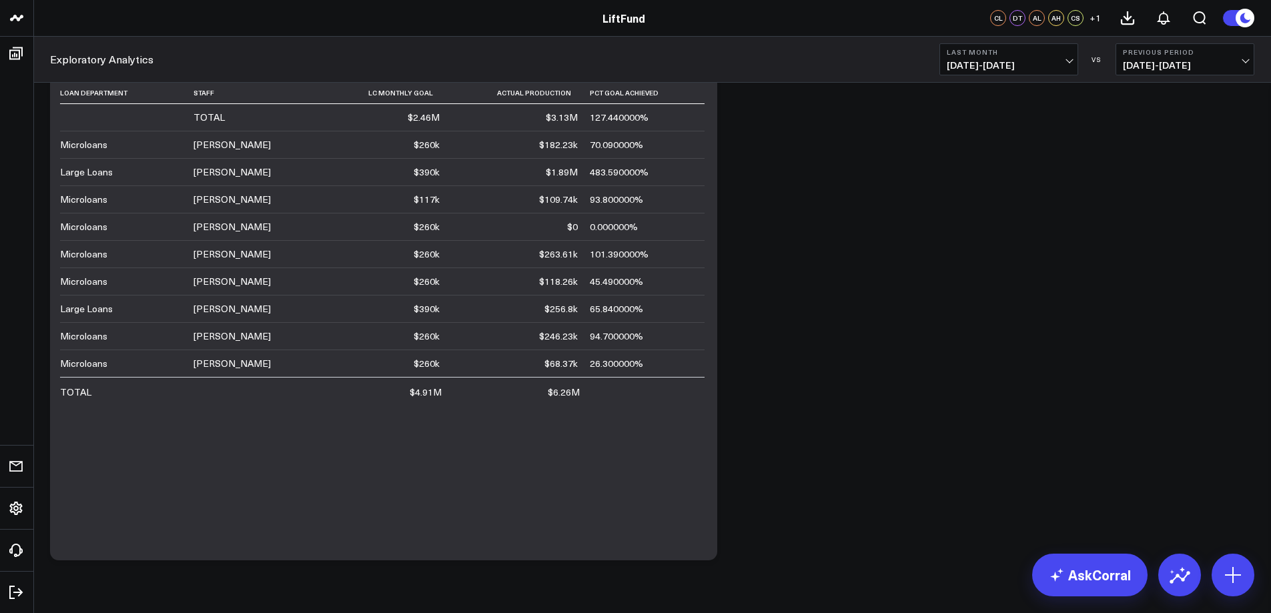
scroll to position [20, 0]
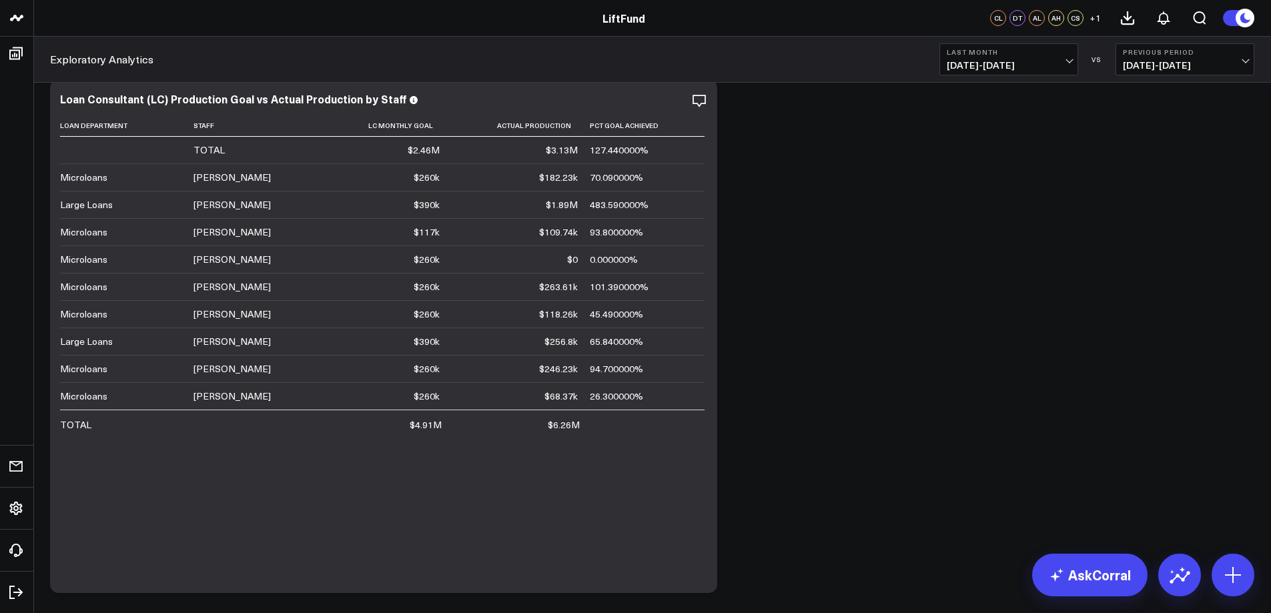
click at [1068, 60] on span "07/01/25 - 07/31/25" at bounding box center [1008, 65] width 124 height 11
click at [998, 349] on link "MTD" at bounding box center [1008, 347] width 137 height 25
click at [700, 103] on icon at bounding box center [699, 101] width 16 height 16
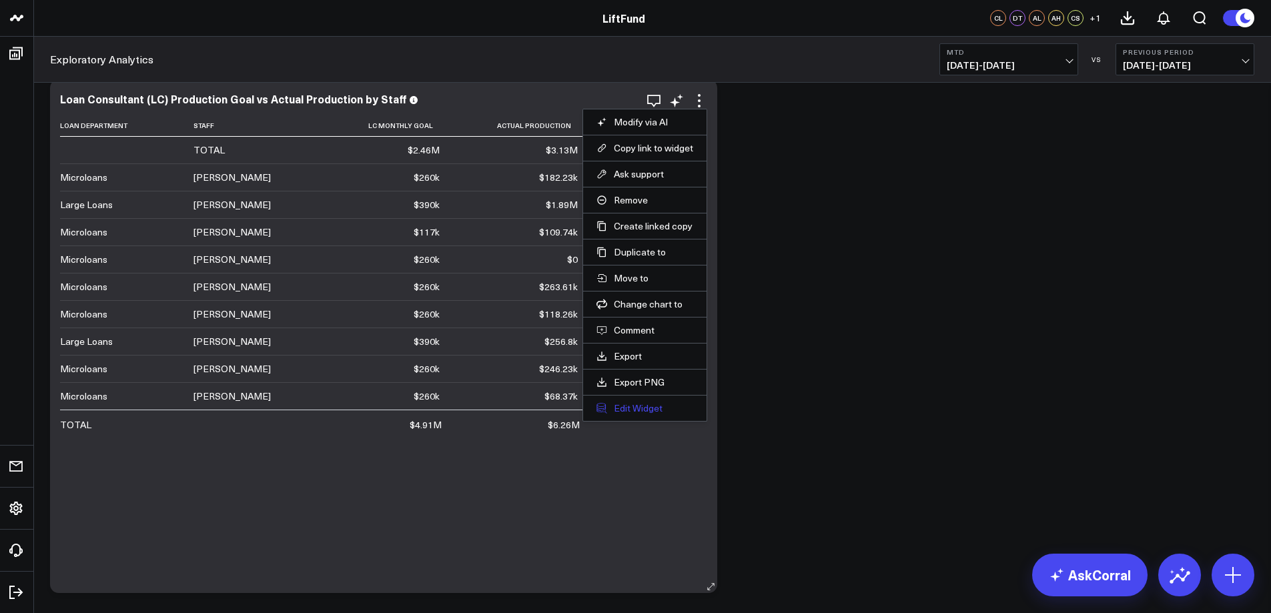
click at [614, 409] on button "Edit Widget" at bounding box center [644, 408] width 97 height 12
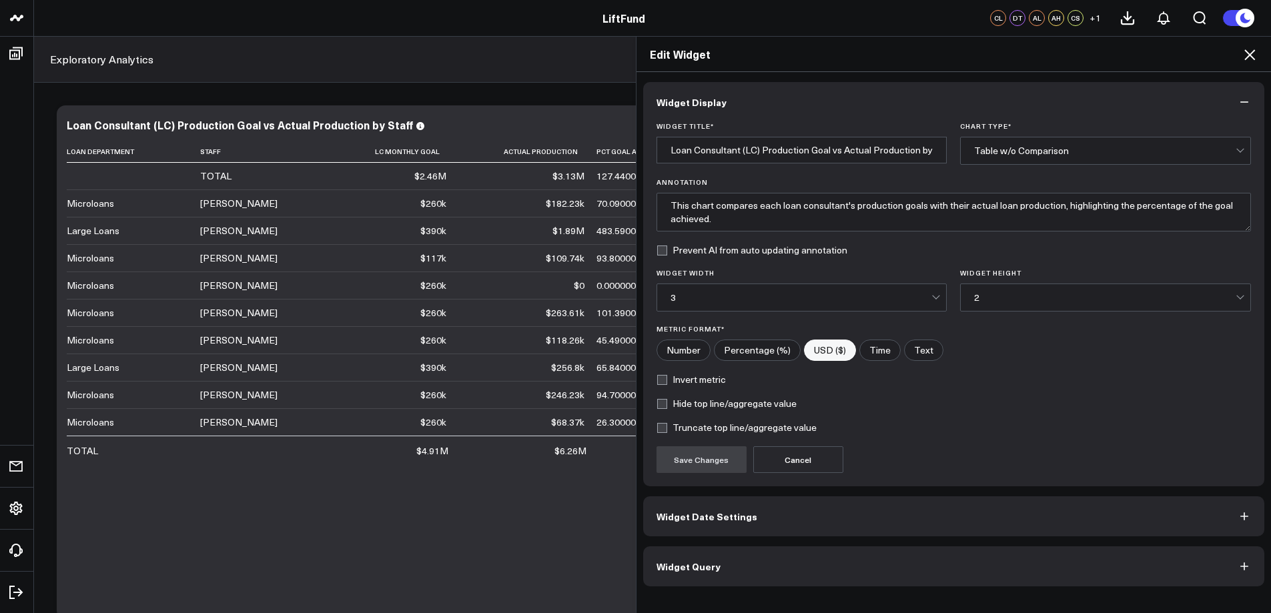
drag, startPoint x: 725, startPoint y: 566, endPoint x: 730, endPoint y: 560, distance: 7.6
click at [725, 566] on button "Widget Query" at bounding box center [954, 566] width 622 height 40
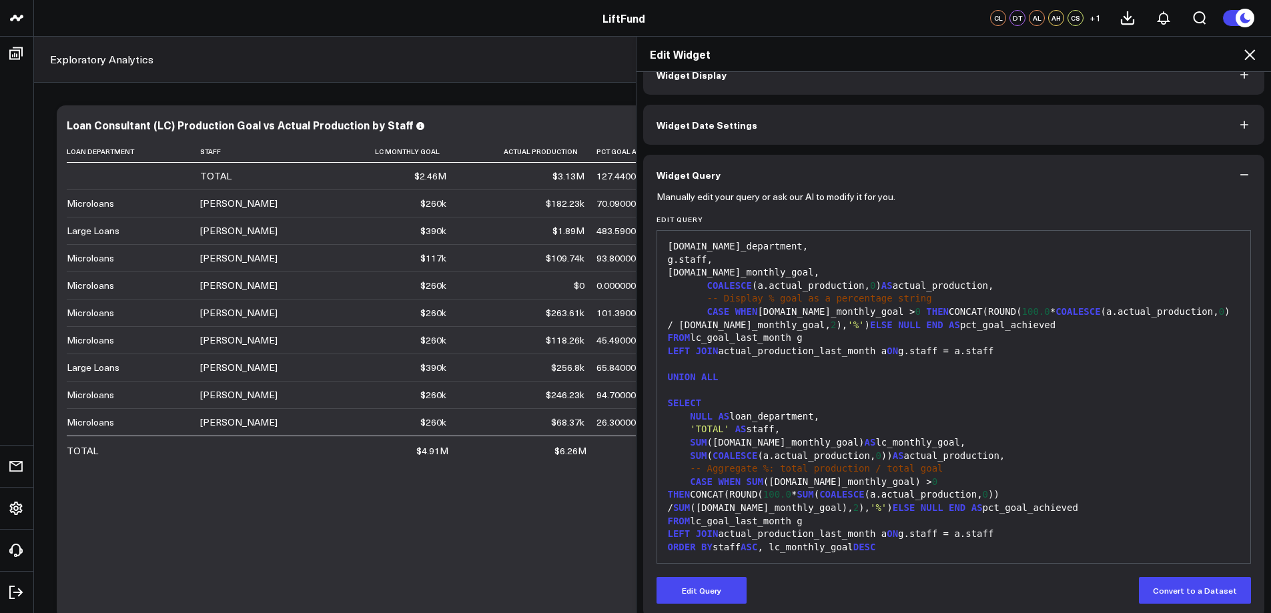
scroll to position [41, 0]
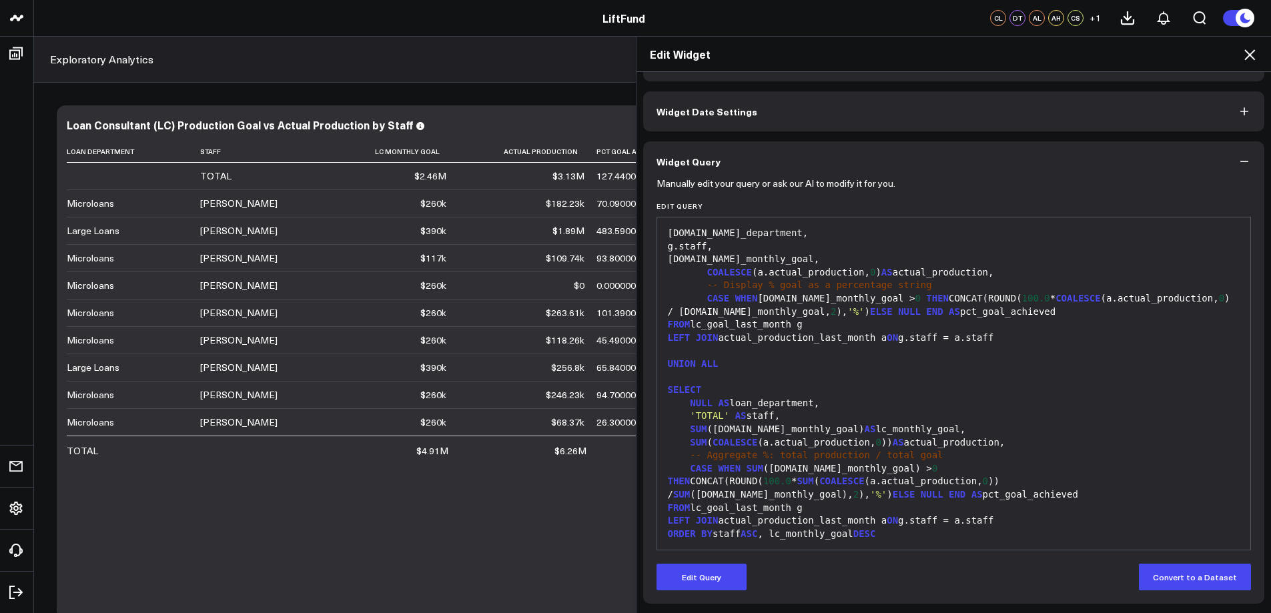
click at [1244, 53] on icon at bounding box center [1249, 55] width 16 height 16
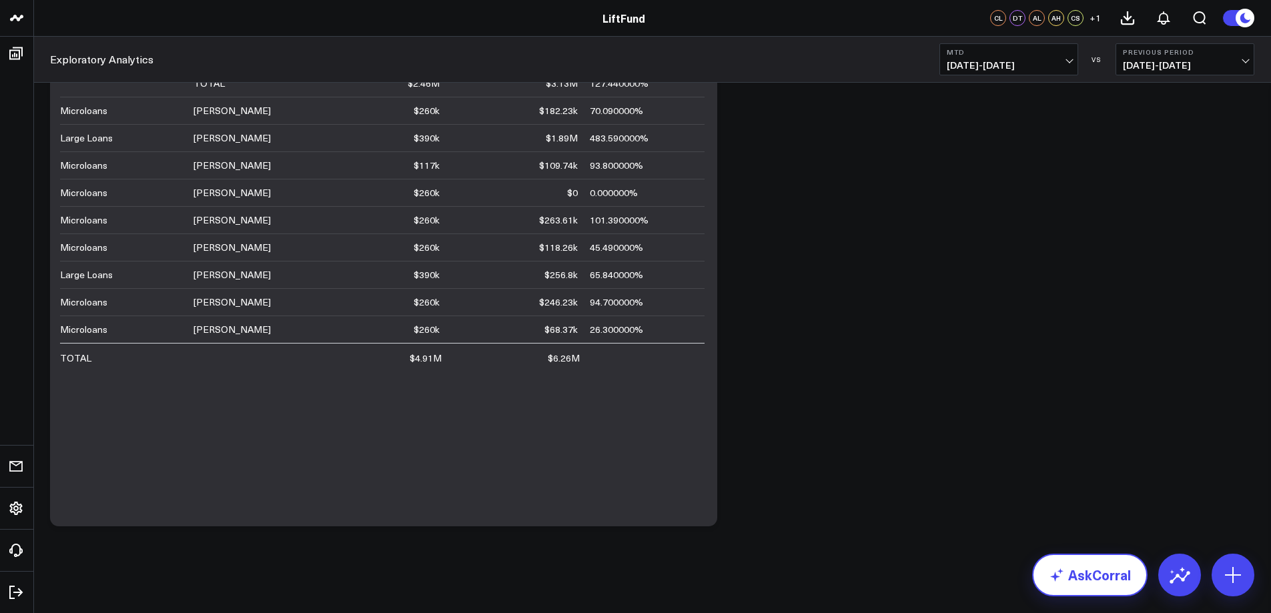
click at [1087, 584] on link "AskCorral" at bounding box center [1089, 575] width 115 height 43
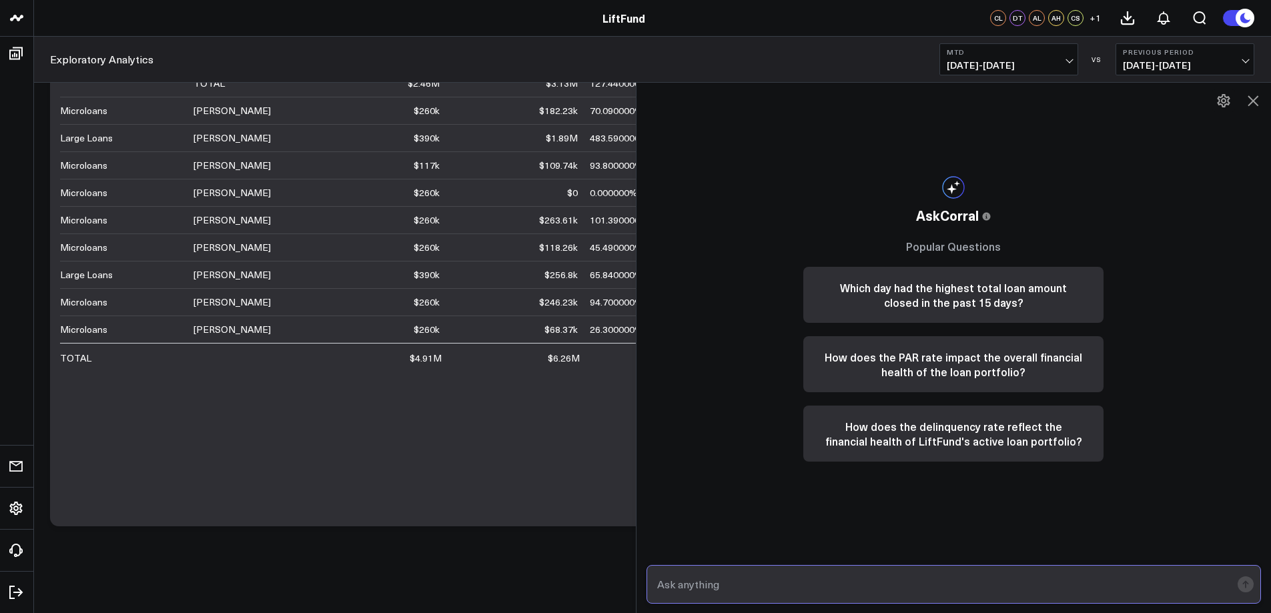
click at [1005, 582] on input "text" at bounding box center [943, 584] width 578 height 24
click at [688, 577] on input "text" at bounding box center [943, 584] width 578 height 24
type input "W"
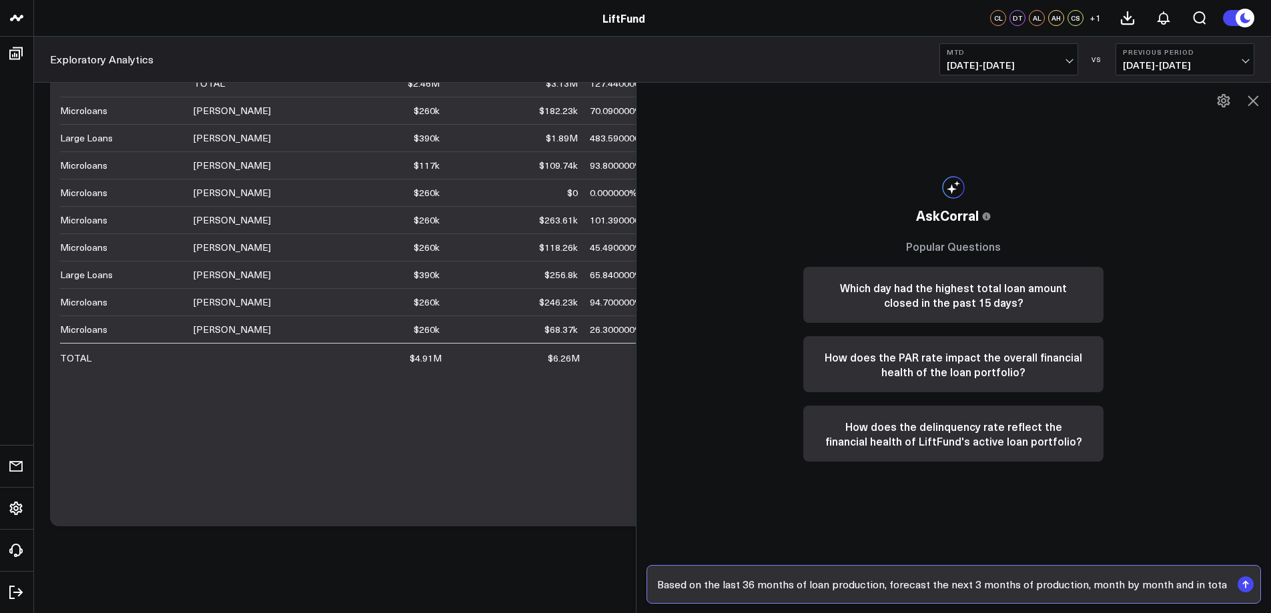
type input "Based on the last 36 months of loan production, forecast the next 3 months of p…"
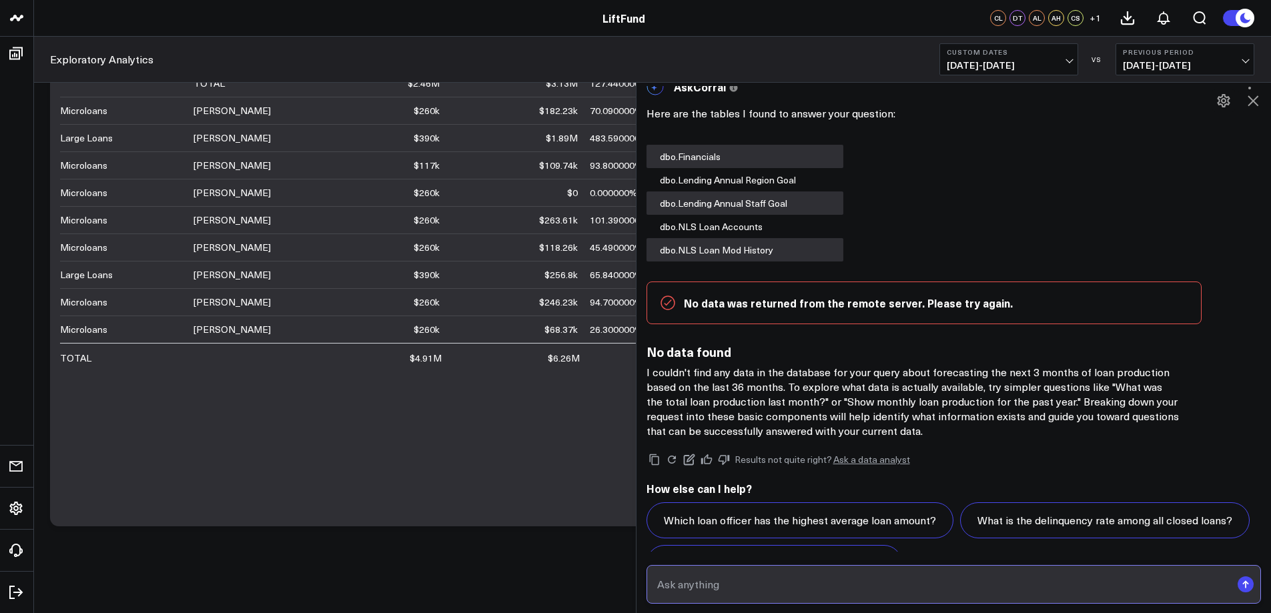
scroll to position [100, 0]
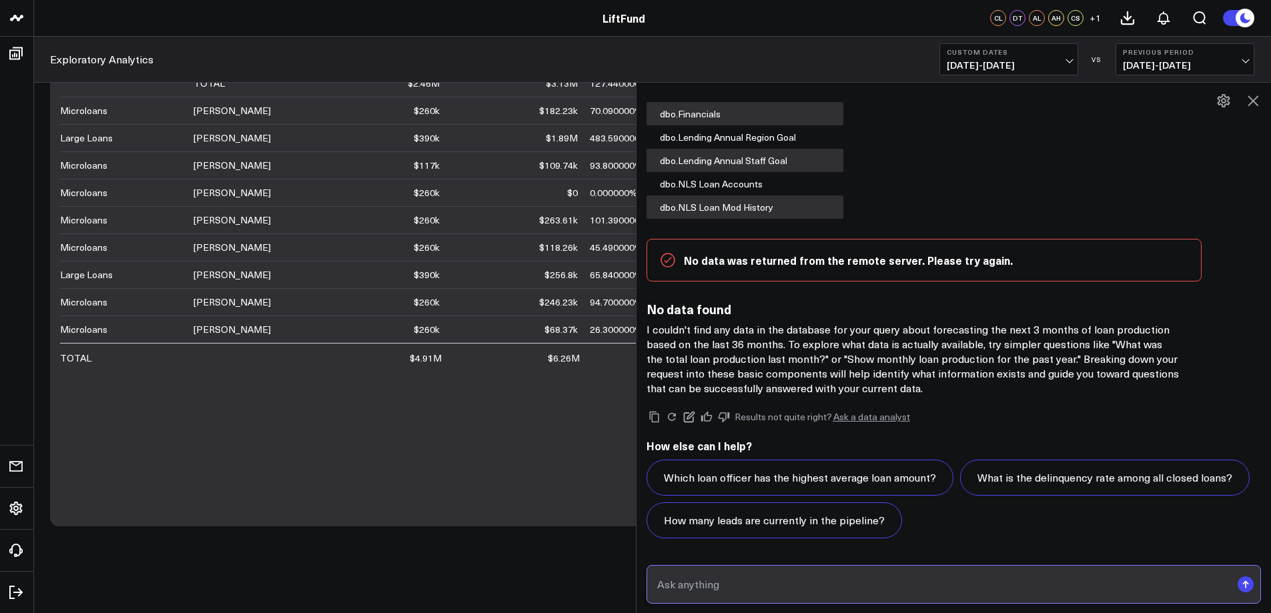
click at [954, 594] on input "text" at bounding box center [943, 584] width 578 height 24
